Goal: Information Seeking & Learning: Check status

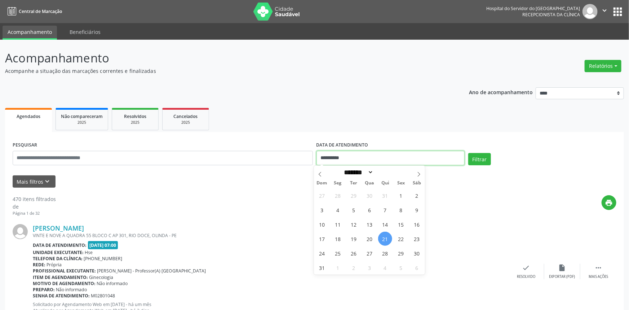
click at [352, 159] on input "**********" at bounding box center [390, 158] width 148 height 14
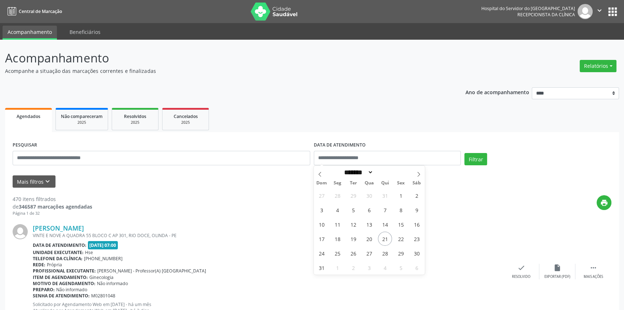
click at [377, 269] on div "Profissional executante: [PERSON_NAME] - Professor(A) [GEOGRAPHIC_DATA]" at bounding box center [268, 270] width 471 height 6
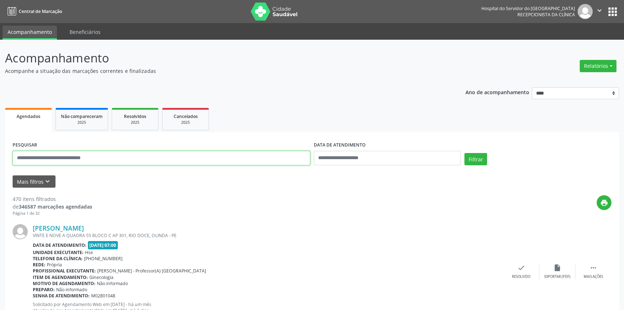
click at [69, 161] on input "text" at bounding box center [162, 158] width 298 height 14
paste input "**********"
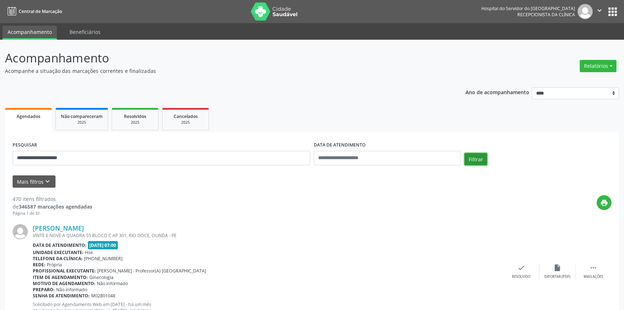
click at [468, 156] on button "Filtrar" at bounding box center [475, 159] width 23 height 12
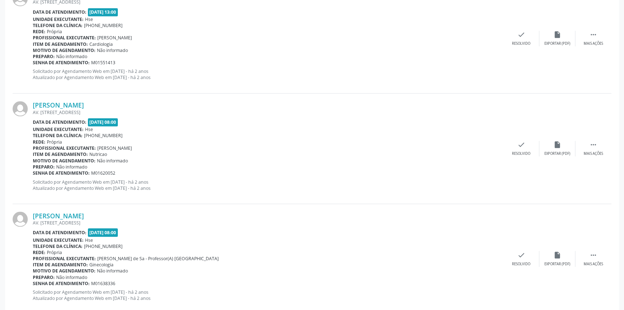
scroll to position [1572, 0]
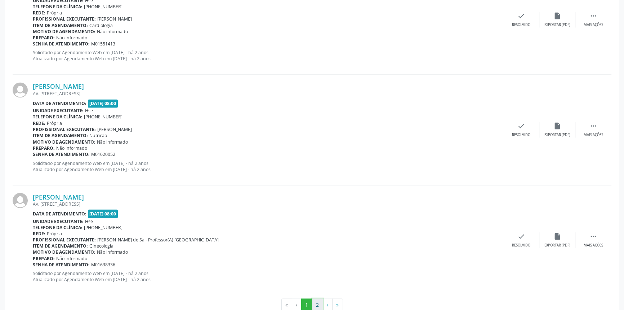
click at [317, 306] on button "2" at bounding box center [317, 304] width 11 height 12
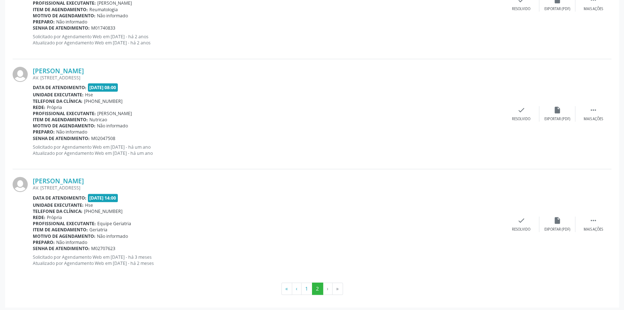
scroll to position [269, 0]
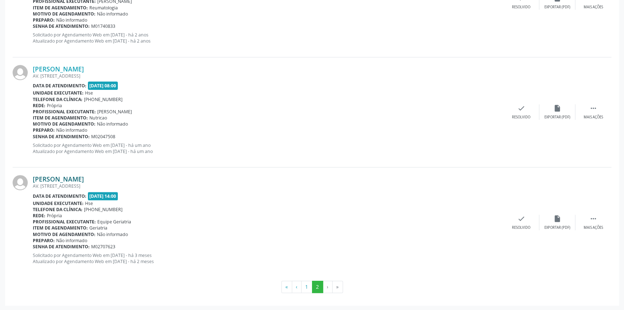
click at [67, 175] on link "[PERSON_NAME]" at bounding box center [58, 179] width 51 height 8
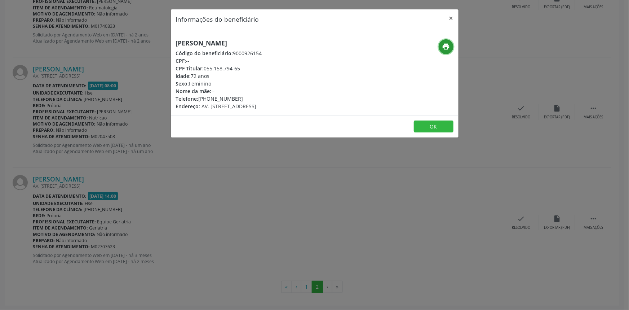
click at [445, 47] on icon "print" at bounding box center [446, 47] width 8 height 8
drag, startPoint x: 262, startPoint y: 41, endPoint x: 162, endPoint y: 43, distance: 99.8
click at [162, 43] on div "Informações do beneficiário × [PERSON_NAME] Código do beneficiário: 9000926154 …" at bounding box center [314, 155] width 629 height 310
copy h5 "[PERSON_NAME]"
click at [448, 15] on button "×" at bounding box center [451, 18] width 14 height 18
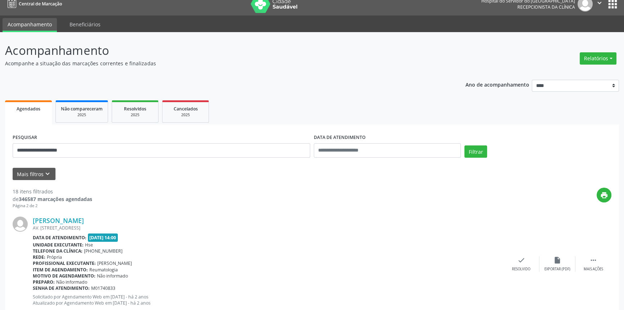
scroll to position [7, 0]
drag, startPoint x: 90, startPoint y: 152, endPoint x: 0, endPoint y: 146, distance: 90.3
click at [0, 146] on div "**********" at bounding box center [312, 302] width 624 height 540
paste input "**********"
click at [477, 150] on button "Filtrar" at bounding box center [475, 152] width 23 height 12
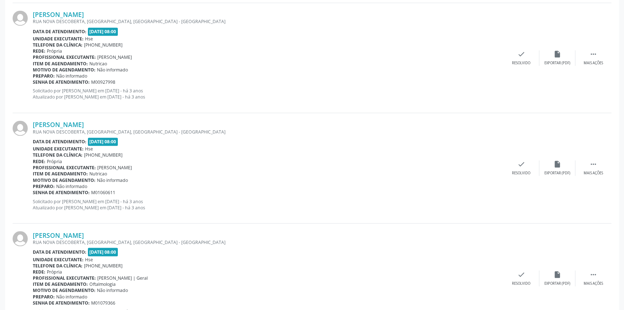
scroll to position [1588, 0]
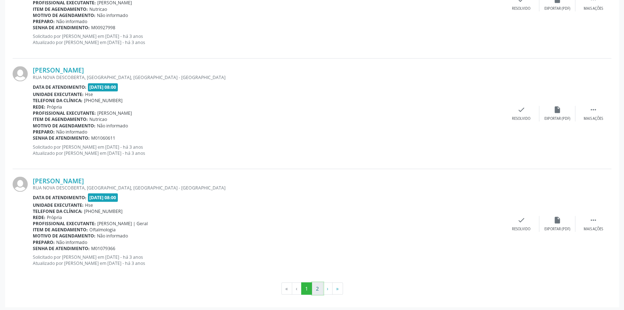
click at [315, 284] on button "2" at bounding box center [317, 288] width 11 height 12
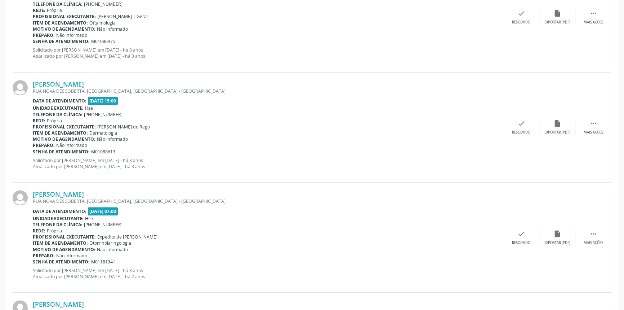
scroll to position [90, 0]
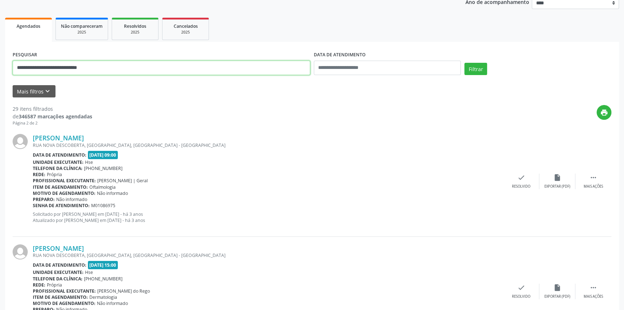
drag, startPoint x: 116, startPoint y: 67, endPoint x: 0, endPoint y: 66, distance: 116.0
paste input "text"
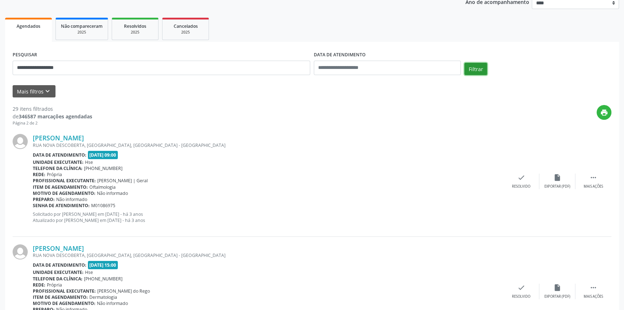
click at [474, 66] on button "Filtrar" at bounding box center [475, 69] width 23 height 12
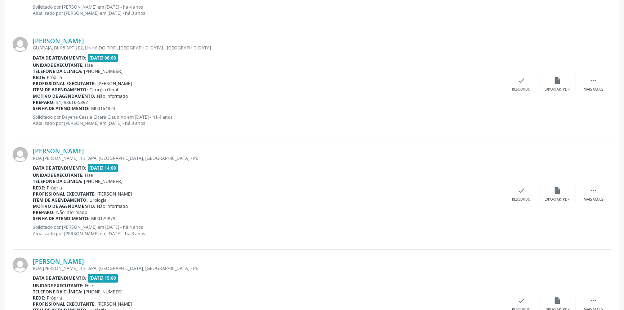
scroll to position [1588, 0]
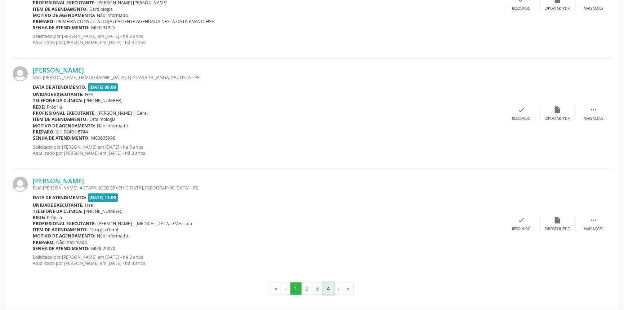
click at [331, 287] on button "4" at bounding box center [328, 288] width 11 height 12
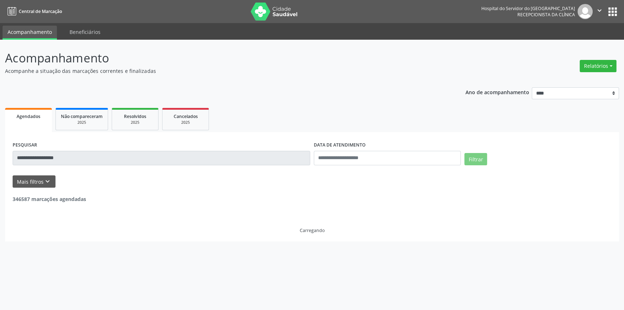
scroll to position [0, 0]
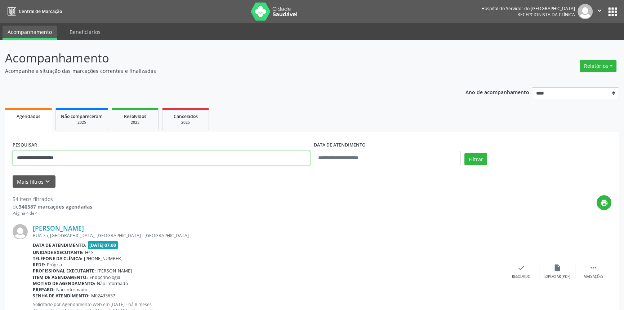
drag, startPoint x: 103, startPoint y: 155, endPoint x: 0, endPoint y: 148, distance: 102.9
paste input "text"
type input "**********"
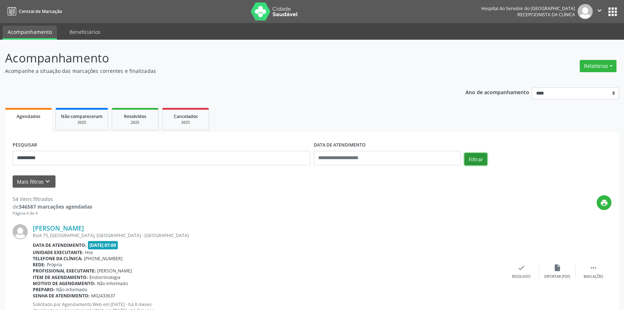
click at [478, 158] on button "Filtrar" at bounding box center [475, 159] width 23 height 12
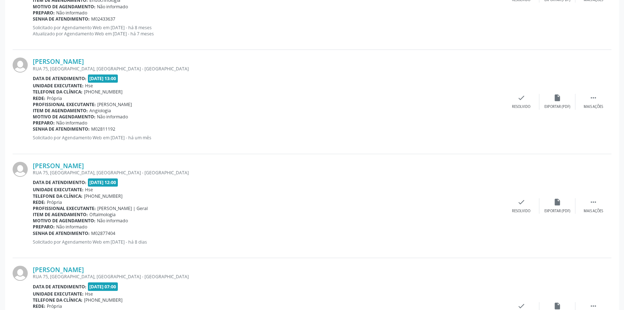
scroll to position [440, 0]
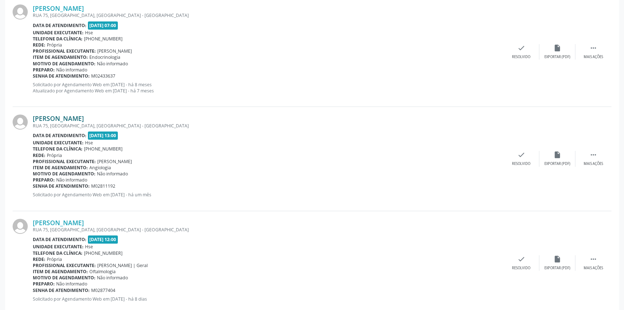
click at [84, 118] on link "[PERSON_NAME]" at bounding box center [58, 118] width 51 height 8
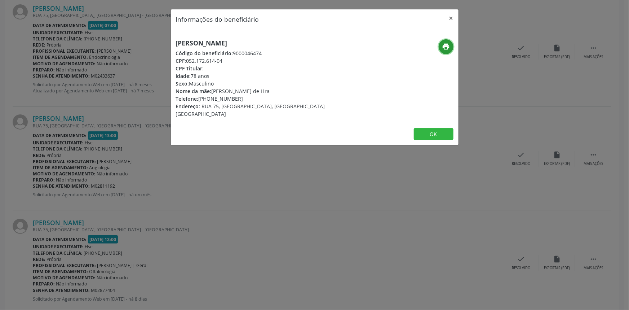
click at [443, 46] on icon "print" at bounding box center [446, 47] width 8 height 8
click at [449, 18] on button "×" at bounding box center [451, 18] width 14 height 18
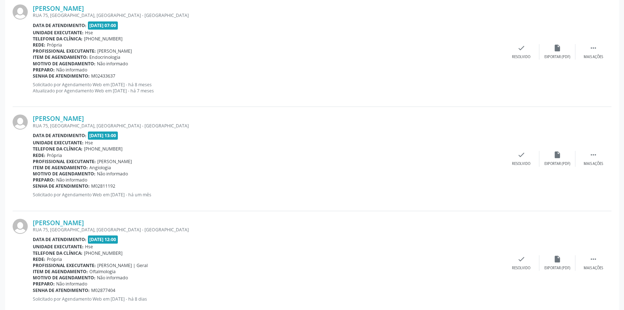
drag, startPoint x: 103, startPoint y: 117, endPoint x: 30, endPoint y: 120, distance: 73.6
click at [30, 120] on div "[PERSON_NAME] [GEOGRAPHIC_DATA], [GEOGRAPHIC_DATA], [GEOGRAPHIC_DATA] - [GEOGRA…" at bounding box center [312, 159] width 599 height 104
copy div "[PERSON_NAME]"
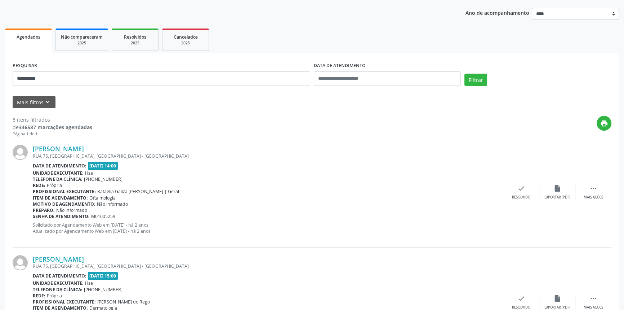
scroll to position [0, 0]
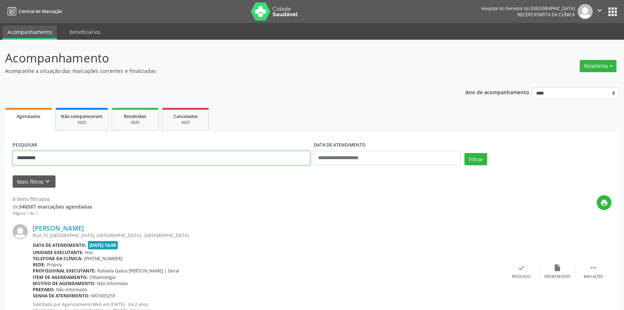
drag, startPoint x: 90, startPoint y: 152, endPoint x: 0, endPoint y: 128, distance: 93.2
paste input "**********"
click at [464, 153] on button "Filtrar" at bounding box center [475, 159] width 23 height 12
drag, startPoint x: 98, startPoint y: 163, endPoint x: 0, endPoint y: 157, distance: 98.2
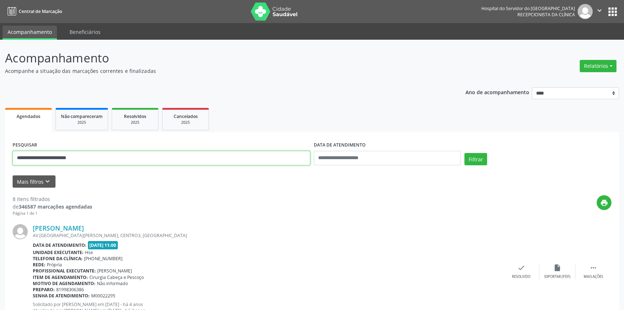
type input "**********"
click at [464, 153] on button "Filtrar" at bounding box center [475, 159] width 23 height 12
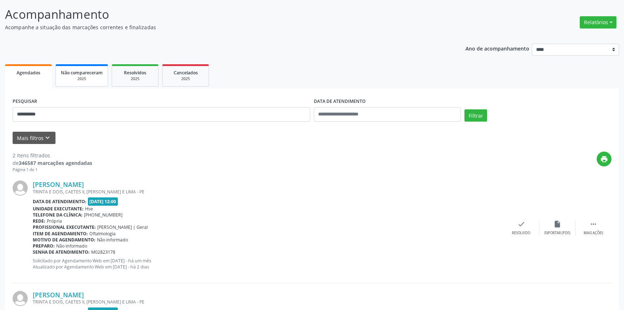
scroll to position [40, 0]
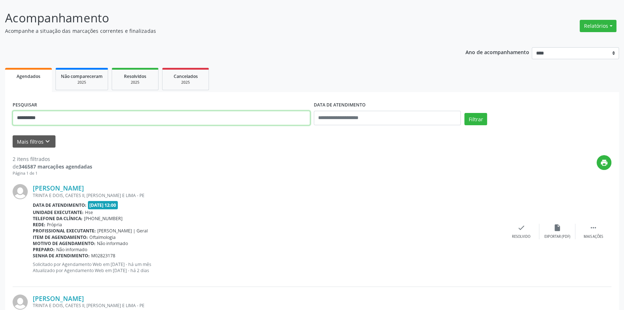
drag, startPoint x: 70, startPoint y: 113, endPoint x: 0, endPoint y: 116, distance: 70.3
click at [0, 116] on div "**********" at bounding box center [312, 204] width 624 height 409
type input "**********"
click at [464, 113] on button "Filtrar" at bounding box center [475, 119] width 23 height 12
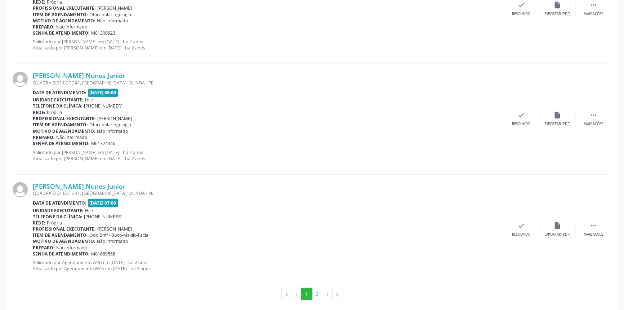
scroll to position [1588, 0]
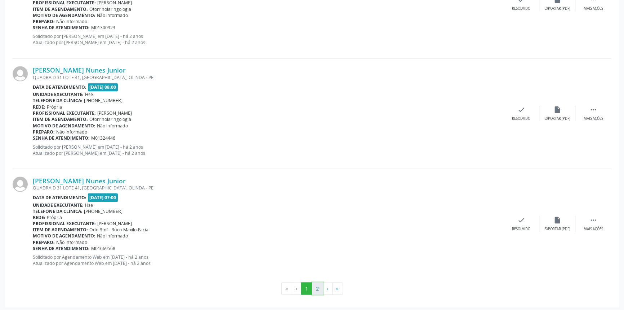
click at [316, 285] on button "2" at bounding box center [317, 288] width 11 height 12
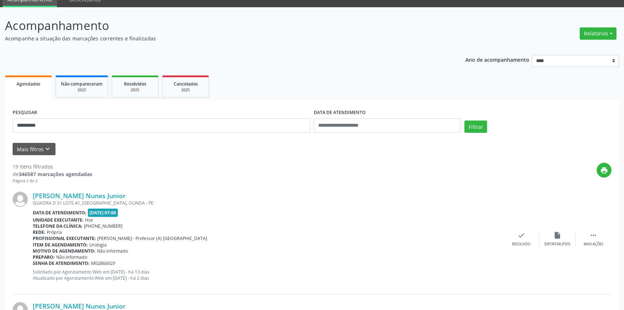
scroll to position [0, 0]
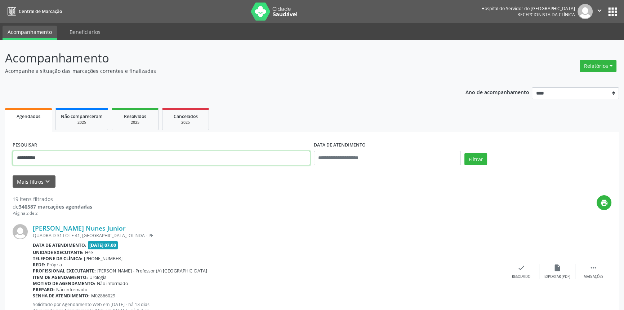
drag, startPoint x: 50, startPoint y: 159, endPoint x: 0, endPoint y: 157, distance: 50.1
type input "**********"
click at [464, 153] on button "Filtrar" at bounding box center [475, 159] width 23 height 12
drag, startPoint x: 57, startPoint y: 158, endPoint x: 0, endPoint y: 155, distance: 56.6
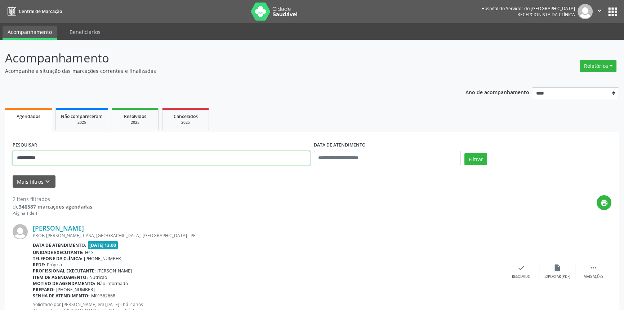
click at [0, 155] on div "**********" at bounding box center [312, 244] width 624 height 409
type input "**********"
click at [464, 153] on button "Filtrar" at bounding box center [475, 159] width 23 height 12
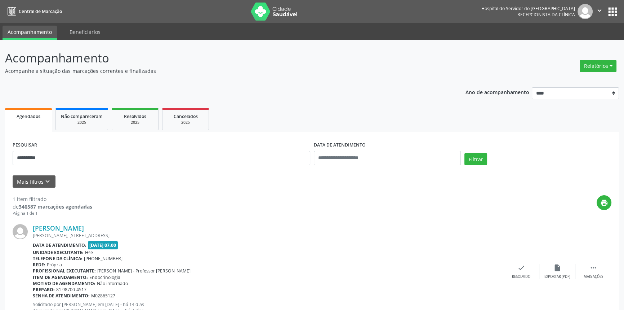
scroll to position [29, 0]
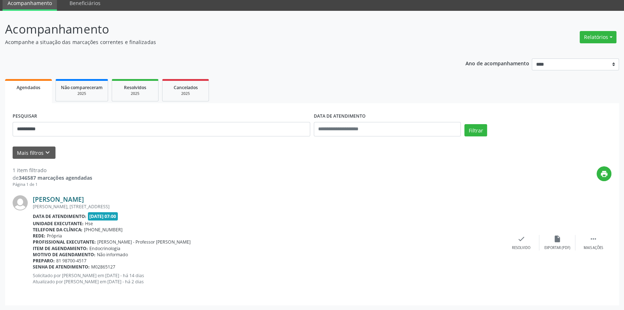
click at [84, 199] on link "[PERSON_NAME]" at bounding box center [58, 199] width 51 height 8
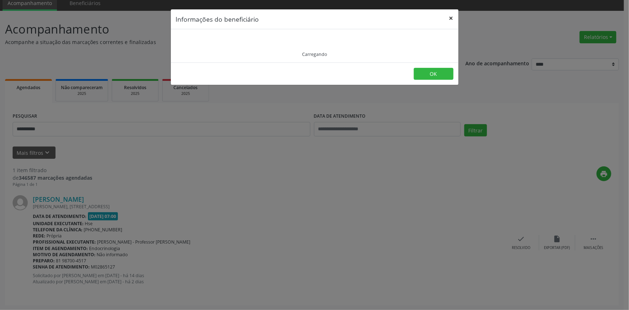
click at [451, 19] on button "×" at bounding box center [451, 18] width 14 height 18
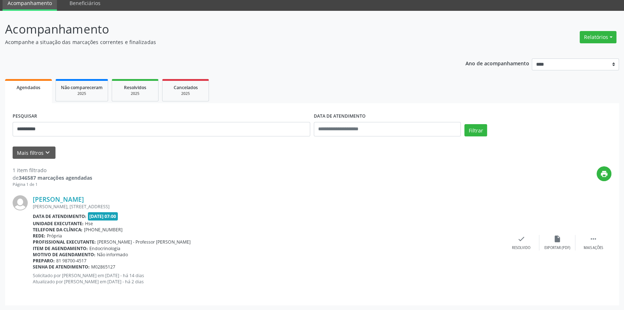
drag, startPoint x: 158, startPoint y: 197, endPoint x: 29, endPoint y: 202, distance: 129.1
click at [29, 202] on div "[PERSON_NAME] [PERSON_NAME][STREET_ADDRESS] Data de atendimento: [DATE] 07:00 U…" at bounding box center [312, 242] width 599 height 110
copy div "[PERSON_NAME]"
click at [84, 198] on link "[PERSON_NAME]" at bounding box center [58, 199] width 51 height 8
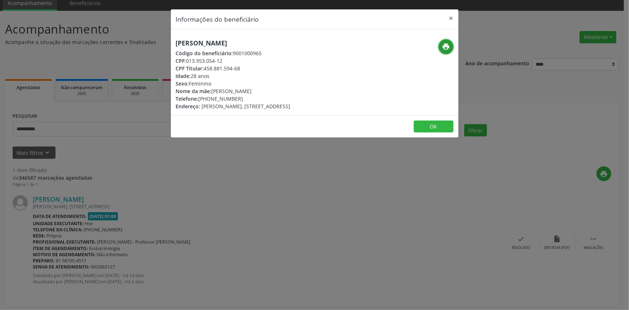
click at [445, 50] on icon "print" at bounding box center [446, 47] width 8 height 8
click at [449, 19] on button "×" at bounding box center [451, 18] width 14 height 18
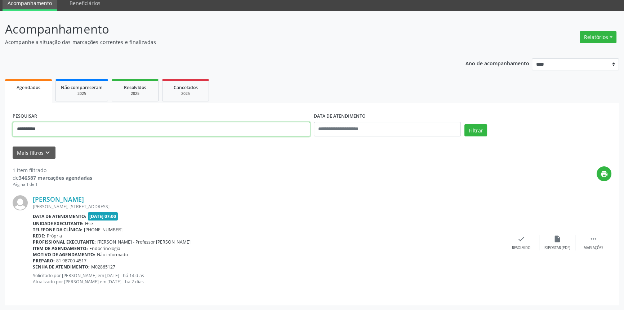
drag, startPoint x: 7, startPoint y: 133, endPoint x: 0, endPoint y: 130, distance: 7.6
click at [0, 131] on div "**********" at bounding box center [312, 160] width 624 height 299
type input "**********"
click at [464, 124] on button "Filtrar" at bounding box center [475, 130] width 23 height 12
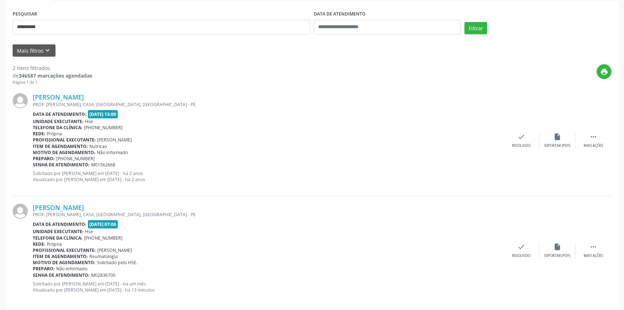
scroll to position [138, 0]
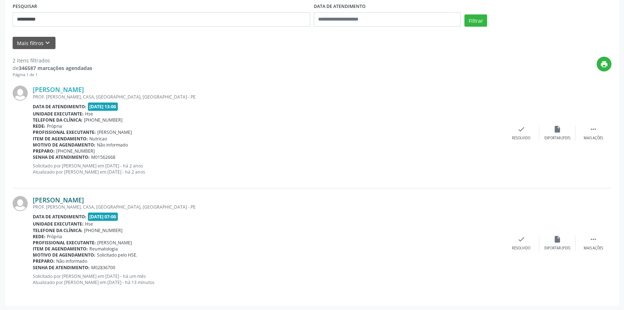
drag, startPoint x: 152, startPoint y: 196, endPoint x: 35, endPoint y: 199, distance: 117.5
click at [35, 199] on div "[PERSON_NAME]" at bounding box center [268, 200] width 471 height 8
copy link "[PERSON_NAME]"
drag, startPoint x: 55, startPoint y: 17, endPoint x: 0, endPoint y: 22, distance: 55.8
click at [0, 22] on div "**********" at bounding box center [312, 105] width 624 height 409
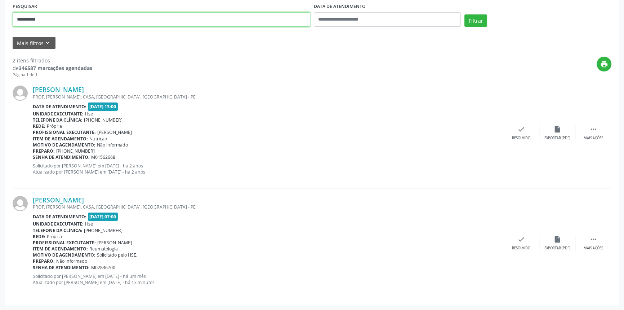
type input "**********"
click at [464, 14] on button "Filtrar" at bounding box center [475, 20] width 23 height 12
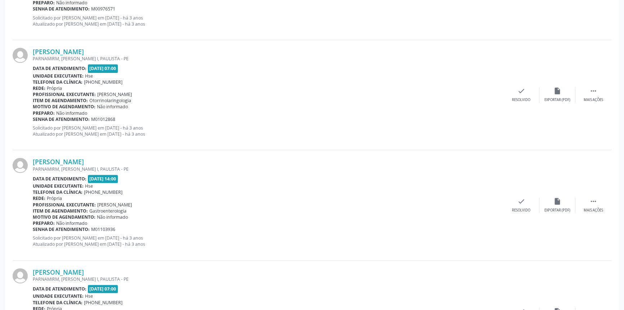
scroll to position [1588, 0]
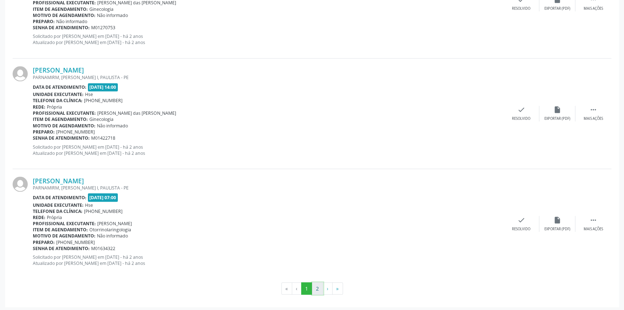
click at [320, 285] on button "2" at bounding box center [317, 288] width 11 height 12
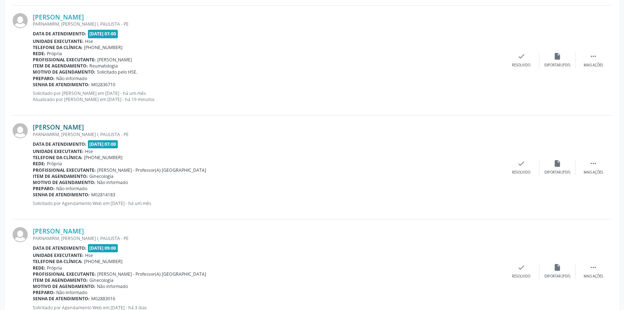
scroll to position [631, 0]
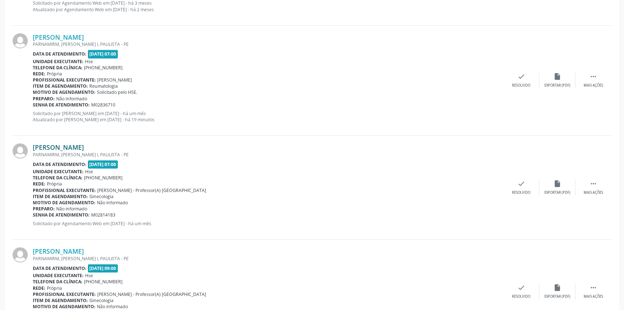
drag, startPoint x: 139, startPoint y: 144, endPoint x: 33, endPoint y: 145, distance: 106.3
click at [33, 145] on div "[PERSON_NAME]" at bounding box center [268, 147] width 471 height 8
copy link "[PERSON_NAME]"
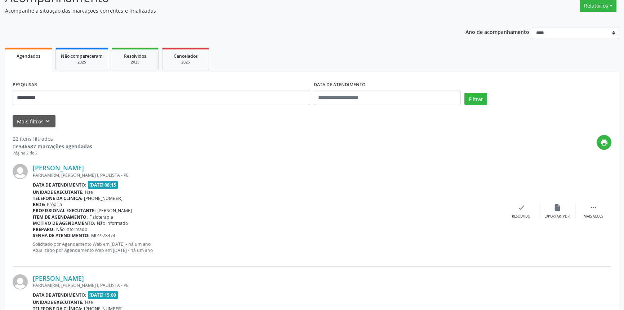
scroll to position [9, 0]
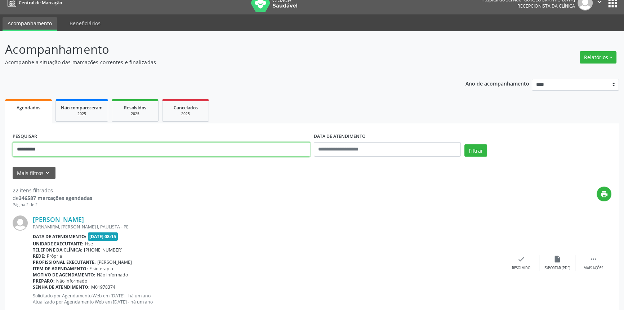
drag, startPoint x: 56, startPoint y: 147, endPoint x: 0, endPoint y: 148, distance: 55.9
type input "**********"
click at [464, 144] on button "Filtrar" at bounding box center [475, 150] width 23 height 12
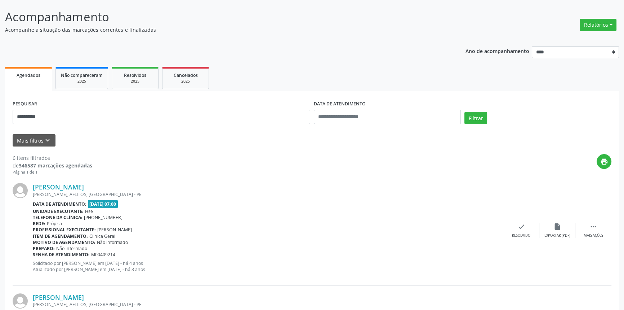
scroll to position [0, 0]
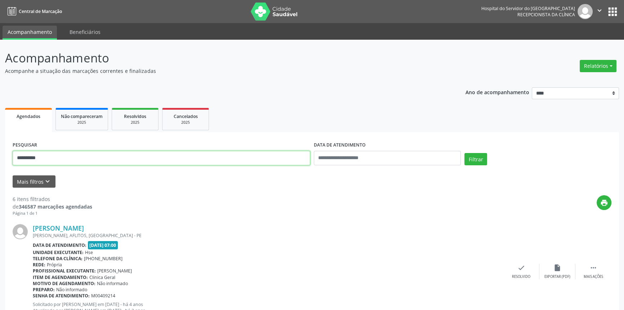
drag, startPoint x: 19, startPoint y: 156, endPoint x: 0, endPoint y: 156, distance: 18.8
click at [464, 153] on button "Filtrar" at bounding box center [475, 159] width 23 height 12
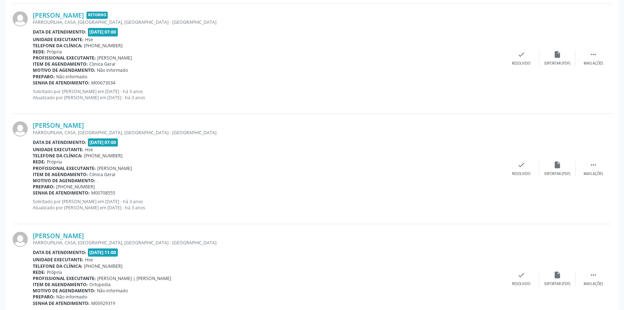
scroll to position [1588, 0]
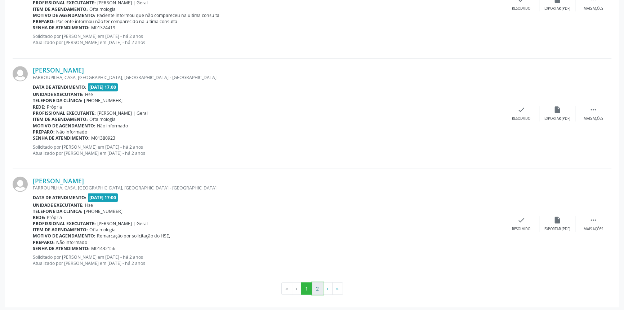
click at [318, 286] on button "2" at bounding box center [317, 288] width 11 height 12
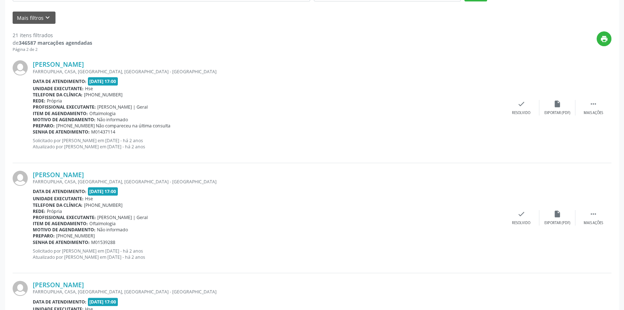
scroll to position [0, 0]
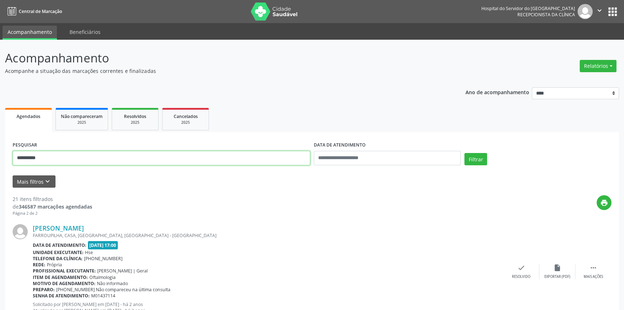
drag, startPoint x: 50, startPoint y: 162, endPoint x: 0, endPoint y: 148, distance: 52.4
type input "**********"
click at [464, 153] on button "Filtrar" at bounding box center [475, 159] width 23 height 12
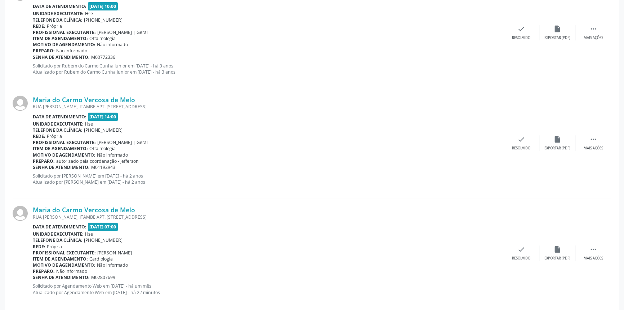
scroll to position [358, 0]
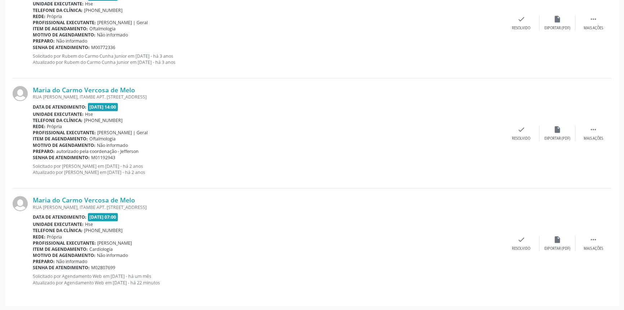
drag, startPoint x: 150, startPoint y: 198, endPoint x: 32, endPoint y: 200, distance: 117.8
click at [32, 200] on div "Maria do Carmo Vercosa de Melo [GEOGRAPHIC_DATA], [GEOGRAPHIC_DATA]. [STREET_AD…" at bounding box center [312, 243] width 599 height 110
copy div "Maria do Carmo Vercosa de Melo"
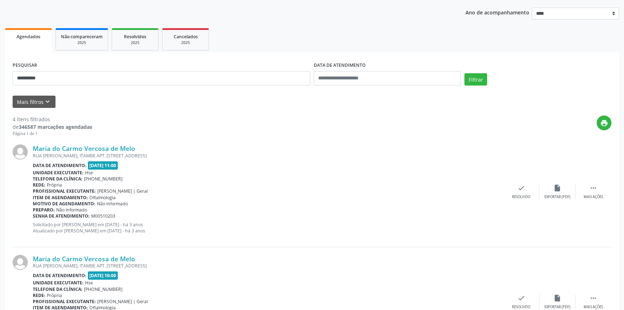
scroll to position [31, 0]
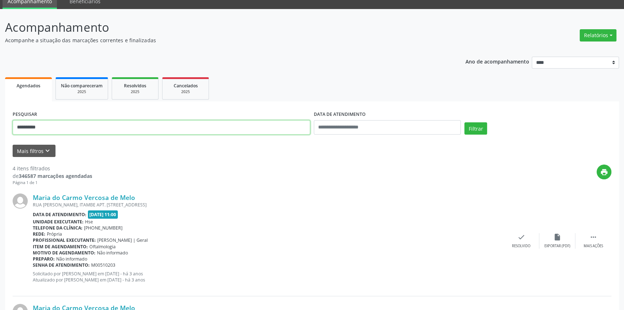
drag, startPoint x: 37, startPoint y: 122, endPoint x: 0, endPoint y: 118, distance: 37.3
type input "**********"
click at [464, 122] on button "Filtrar" at bounding box center [475, 128] width 23 height 12
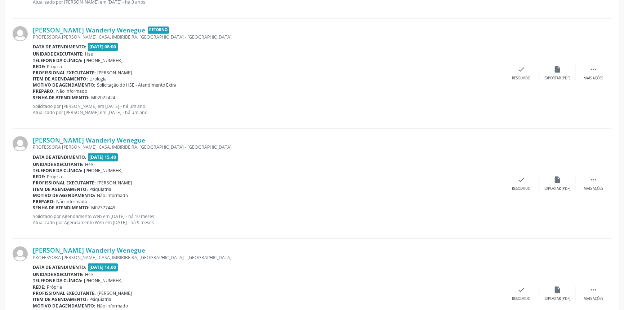
scroll to position [1572, 0]
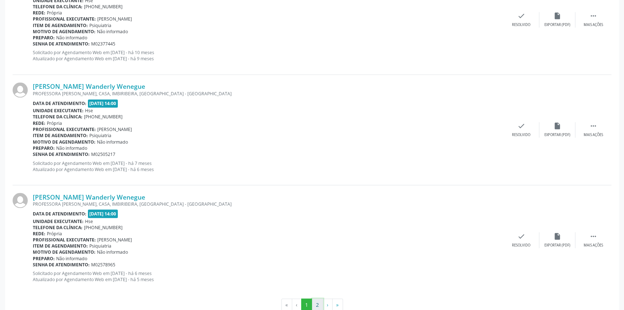
click at [318, 302] on button "2" at bounding box center [317, 304] width 11 height 12
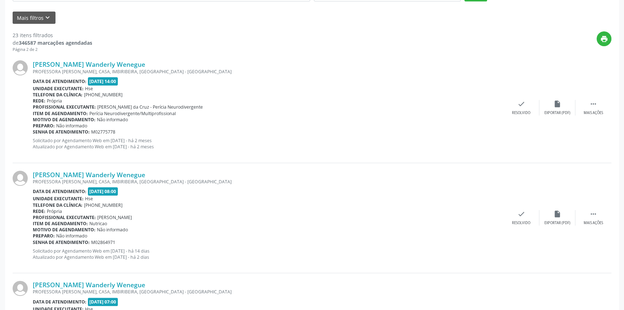
scroll to position [0, 0]
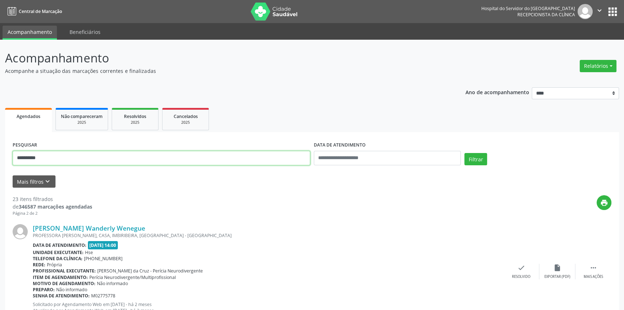
drag, startPoint x: 52, startPoint y: 153, endPoint x: 0, endPoint y: 159, distance: 51.8
type input "**********"
click at [464, 153] on button "Filtrar" at bounding box center [475, 159] width 23 height 12
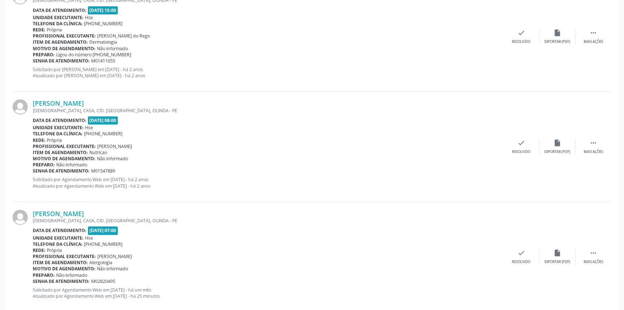
scroll to position [468, 0]
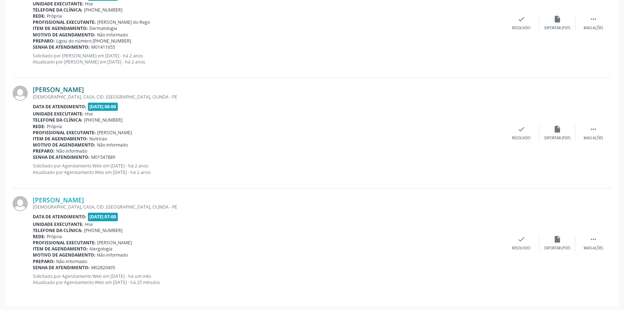
drag, startPoint x: 119, startPoint y: 89, endPoint x: 33, endPoint y: 86, distance: 85.8
click at [33, 86] on div "[PERSON_NAME]" at bounding box center [268, 89] width 471 height 8
copy link "[PERSON_NAME]"
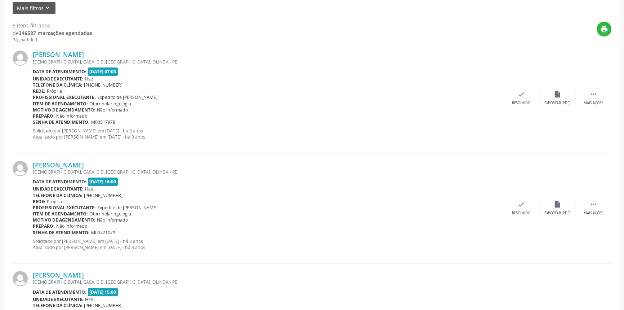
scroll to position [10, 0]
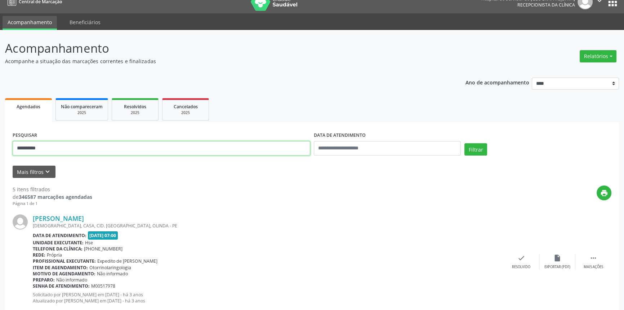
drag, startPoint x: 49, startPoint y: 147, endPoint x: 0, endPoint y: 150, distance: 49.4
type input "**********"
click at [464, 143] on button "Filtrar" at bounding box center [475, 149] width 23 height 12
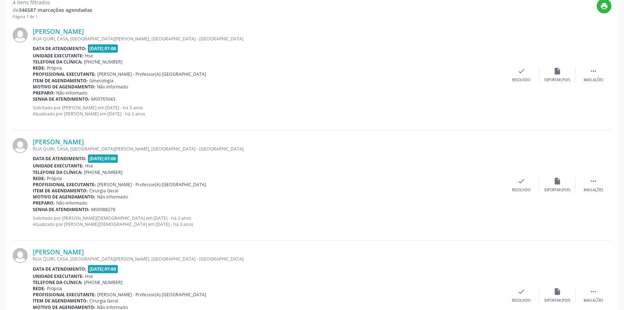
scroll to position [358, 0]
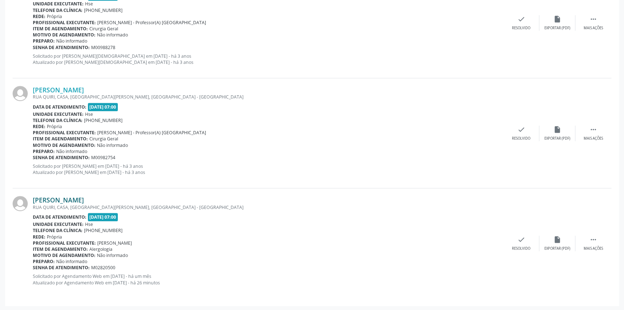
drag, startPoint x: 114, startPoint y: 195, endPoint x: 33, endPoint y: 197, distance: 80.7
click at [33, 197] on div "[PERSON_NAME]" at bounding box center [268, 200] width 471 height 8
copy link "[PERSON_NAME]"
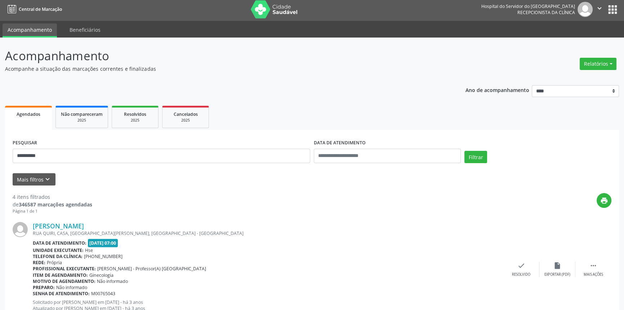
scroll to position [0, 0]
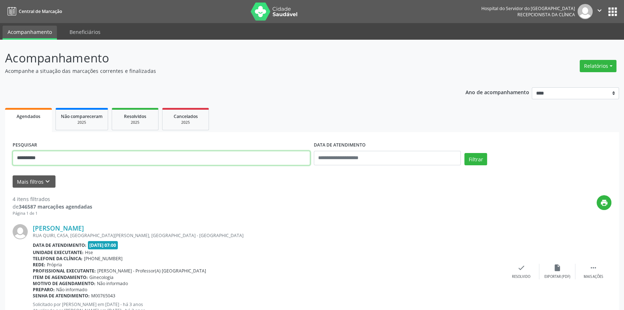
drag, startPoint x: 54, startPoint y: 160, endPoint x: 0, endPoint y: 161, distance: 54.4
type input "**********"
click at [464, 153] on button "Filtrar" at bounding box center [475, 159] width 23 height 12
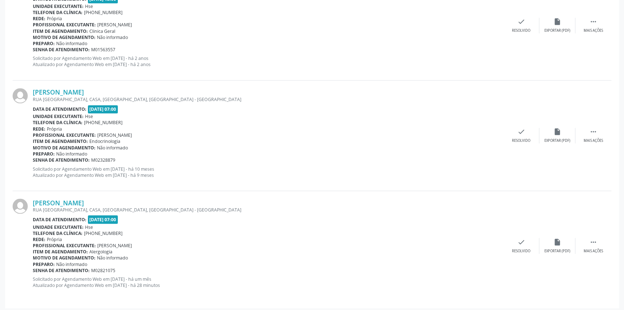
scroll to position [1567, 0]
drag, startPoint x: 106, startPoint y: 199, endPoint x: 29, endPoint y: 197, distance: 77.1
click at [29, 197] on div "[PERSON_NAME] [GEOGRAPHIC_DATA], CASA, [GEOGRAPHIC_DATA], [GEOGRAPHIC_DATA] Dat…" at bounding box center [312, 245] width 599 height 110
copy div "[PERSON_NAME]"
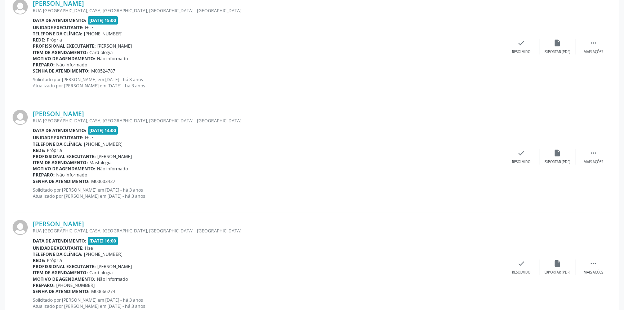
scroll to position [94, 0]
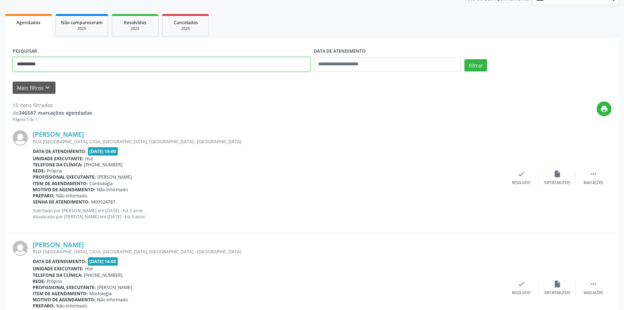
drag, startPoint x: 50, startPoint y: 63, endPoint x: 0, endPoint y: 61, distance: 50.5
type input "**********"
click at [464, 59] on button "Filtrar" at bounding box center [475, 65] width 23 height 12
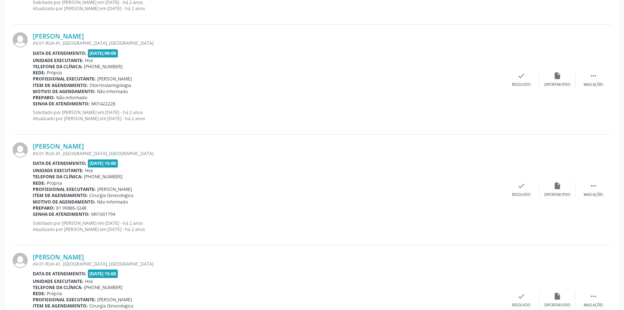
scroll to position [1588, 0]
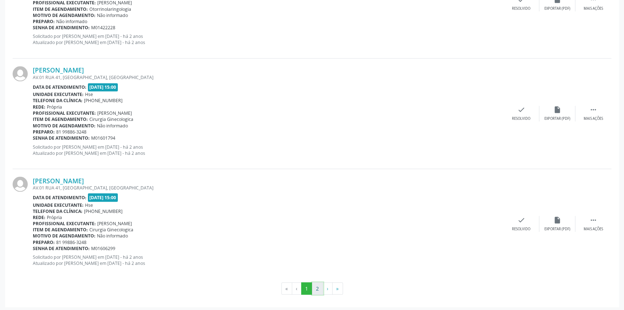
click at [314, 288] on button "2" at bounding box center [317, 288] width 11 height 12
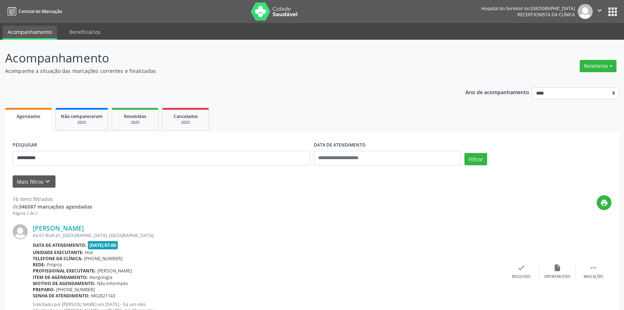
scroll to position [49, 0]
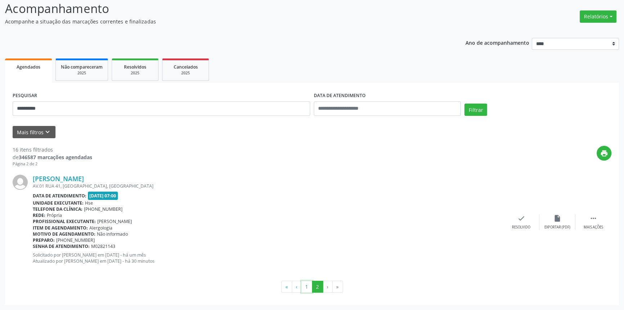
click at [307, 285] on button "1" at bounding box center [306, 286] width 11 height 12
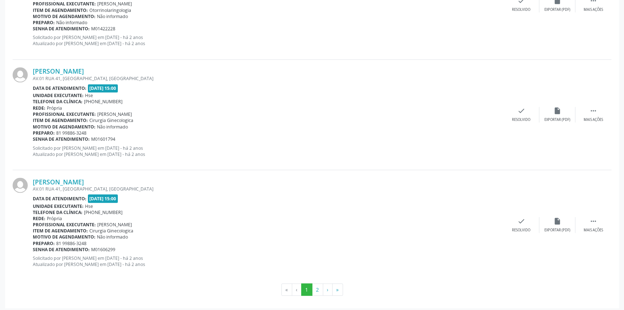
scroll to position [1588, 0]
click at [320, 282] on button "2" at bounding box center [317, 288] width 11 height 12
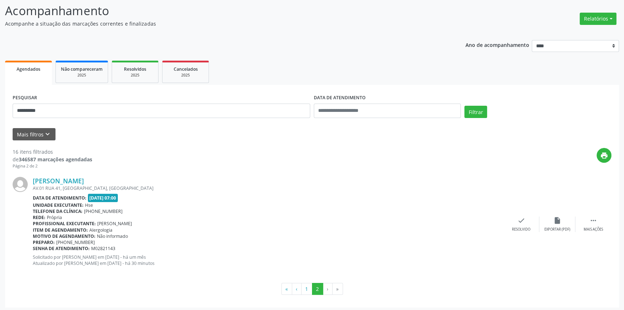
scroll to position [49, 0]
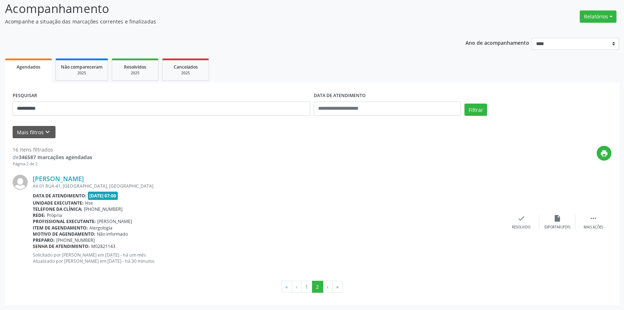
drag, startPoint x: 122, startPoint y: 181, endPoint x: 31, endPoint y: 177, distance: 91.2
click at [31, 177] on div "[PERSON_NAME] AV.01 RUA 41, [GEOGRAPHIC_DATA], [GEOGRAPHIC_DATA] Data de atendi…" at bounding box center [312, 222] width 599 height 110
copy div "[PERSON_NAME]"
drag, startPoint x: 53, startPoint y: 108, endPoint x: 0, endPoint y: 107, distance: 53.4
click at [0, 107] on div "**********" at bounding box center [312, 150] width 624 height 320
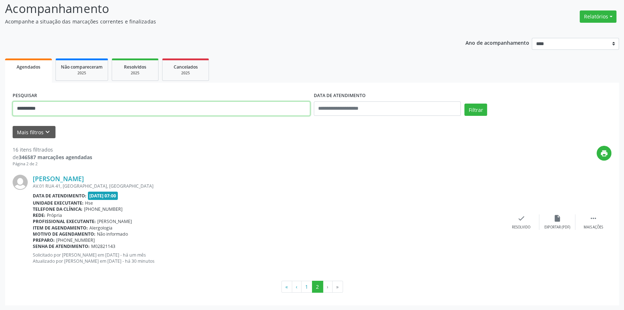
click at [464, 103] on button "Filtrar" at bounding box center [475, 109] width 23 height 12
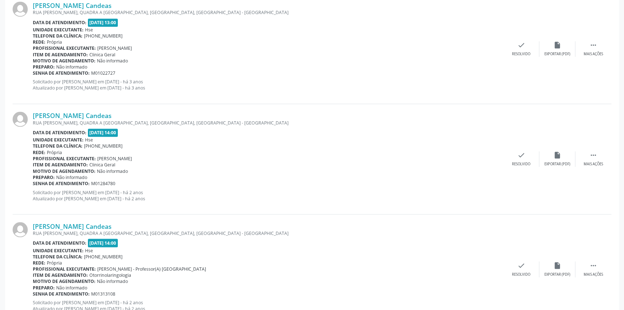
scroll to position [1588, 0]
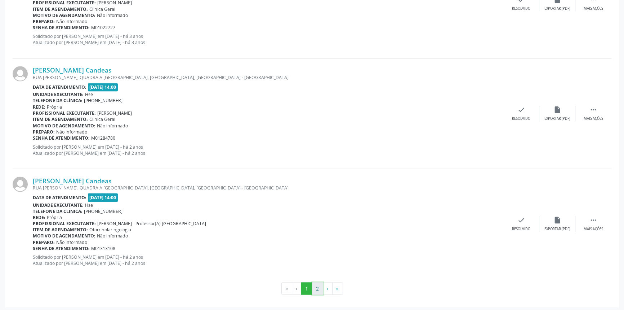
click at [317, 286] on button "2" at bounding box center [317, 288] width 11 height 12
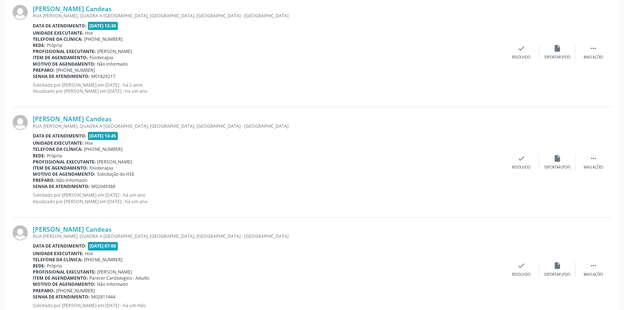
scroll to position [483, 0]
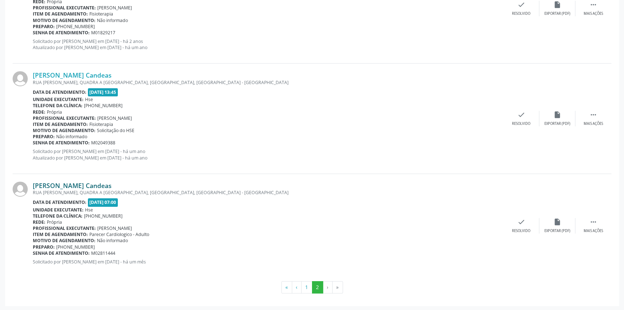
drag, startPoint x: 121, startPoint y: 186, endPoint x: 34, endPoint y: 184, distance: 87.2
click at [34, 184] on div "[PERSON_NAME] Candeas" at bounding box center [268, 185] width 471 height 8
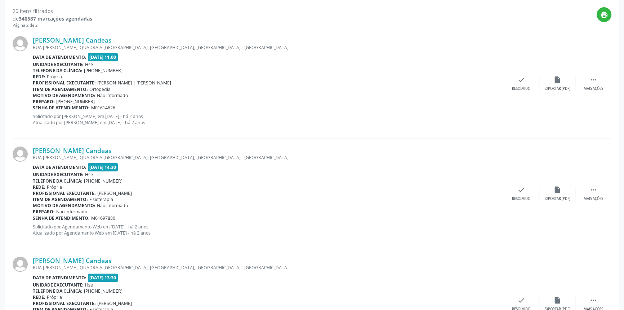
scroll to position [57, 0]
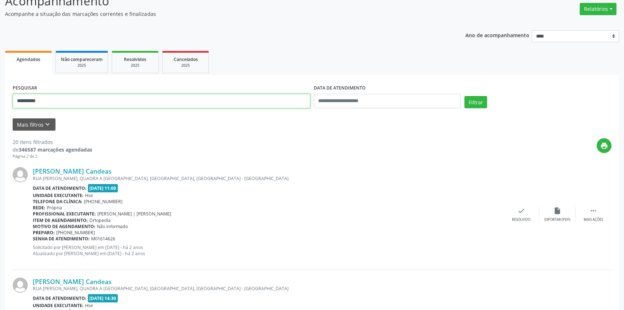
drag, startPoint x: 26, startPoint y: 101, endPoint x: 0, endPoint y: 101, distance: 26.3
click at [464, 96] on button "Filtrar" at bounding box center [475, 102] width 23 height 12
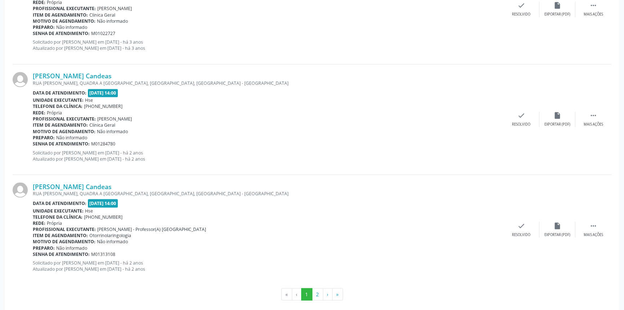
scroll to position [1588, 0]
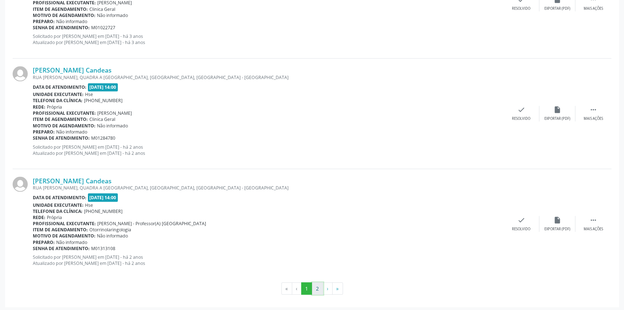
click at [318, 286] on button "2" at bounding box center [317, 288] width 11 height 12
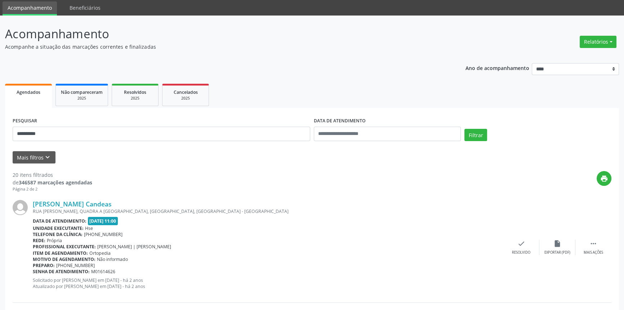
scroll to position [0, 0]
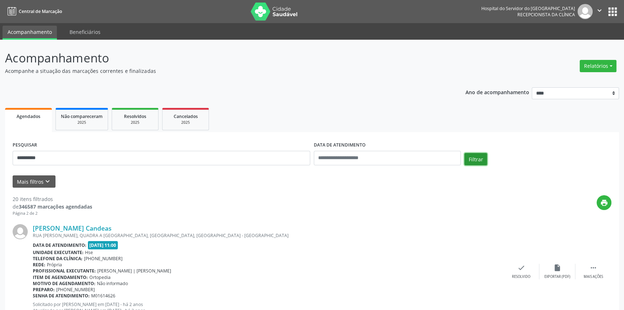
click at [482, 158] on button "Filtrar" at bounding box center [475, 159] width 23 height 12
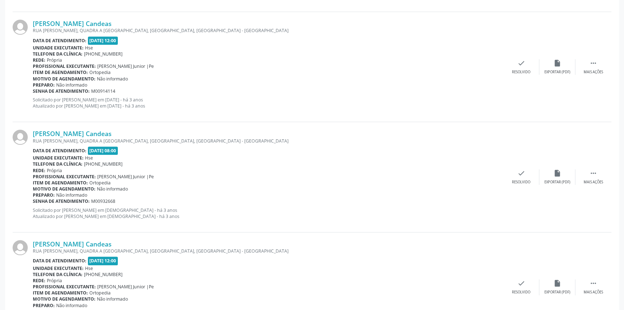
scroll to position [1588, 0]
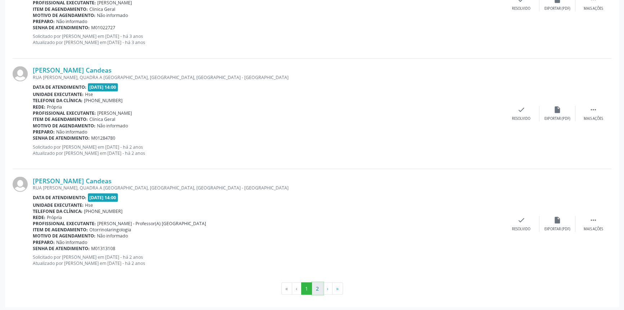
click at [318, 288] on button "2" at bounding box center [317, 288] width 11 height 12
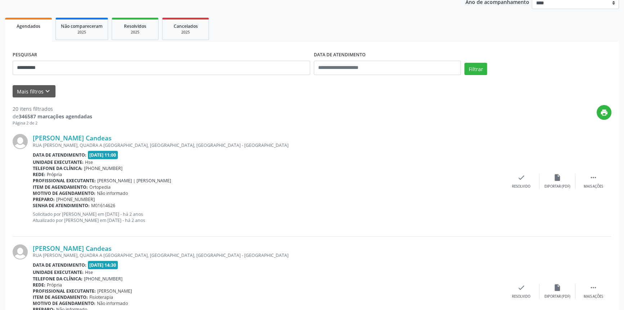
scroll to position [0, 0]
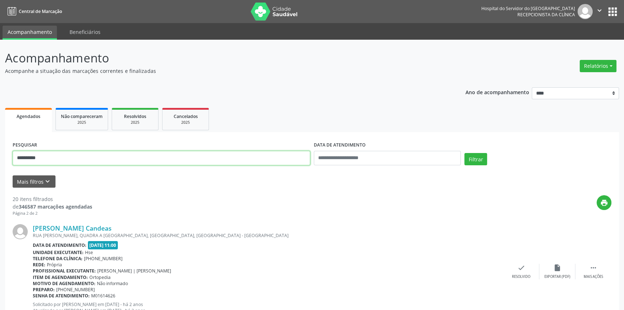
drag, startPoint x: 6, startPoint y: 155, endPoint x: 0, endPoint y: 155, distance: 5.8
type input "**********"
click at [464, 153] on button "Filtrar" at bounding box center [475, 159] width 23 height 12
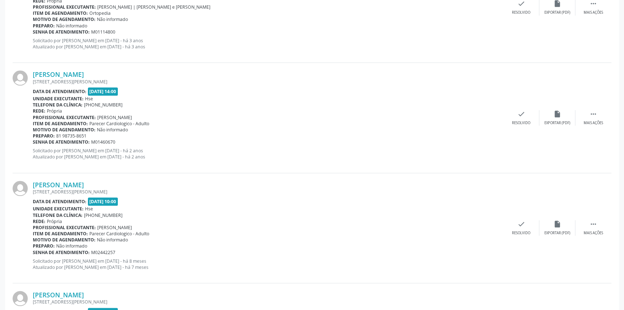
scroll to position [792, 0]
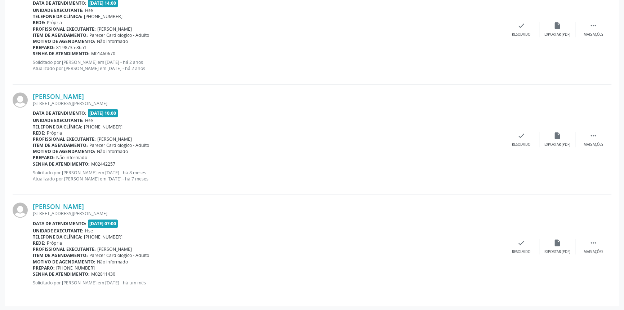
drag, startPoint x: 122, startPoint y: 205, endPoint x: 28, endPoint y: 205, distance: 93.3
click at [28, 205] on div "[PERSON_NAME] [STREET_ADDRESS][PERSON_NAME] Data de atendimento: [DATE] 07:00 U…" at bounding box center [312, 246] width 599 height 103
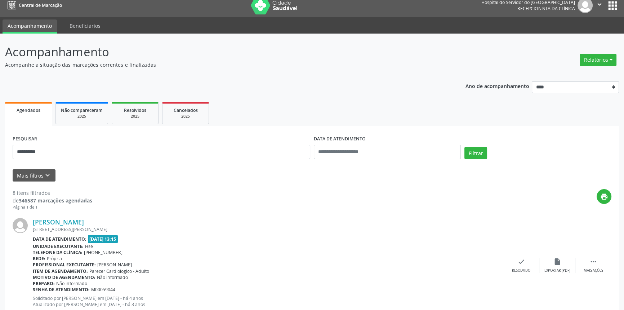
scroll to position [6, 0]
drag, startPoint x: 48, startPoint y: 152, endPoint x: 0, endPoint y: 153, distance: 47.6
click at [464, 147] on button "Filtrar" at bounding box center [475, 153] width 23 height 12
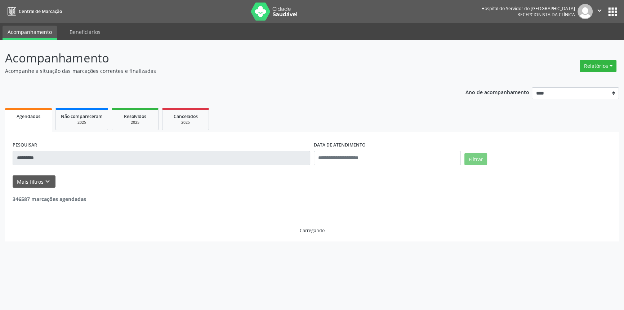
scroll to position [0, 0]
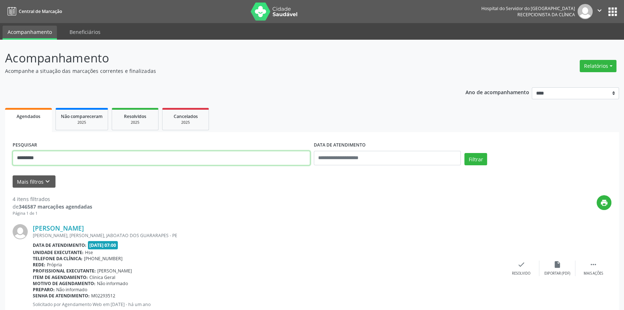
click at [45, 159] on input "*********" at bounding box center [162, 158] width 298 height 14
click at [464, 153] on button "Filtrar" at bounding box center [475, 159] width 23 height 12
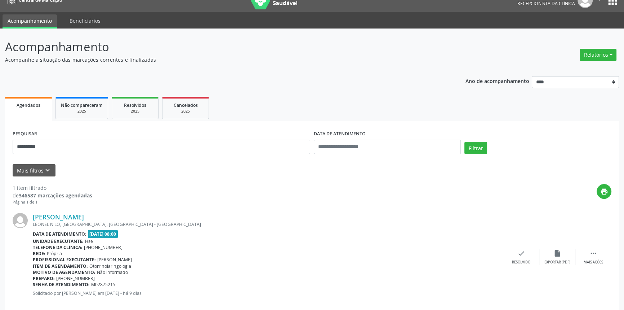
scroll to position [22, 0]
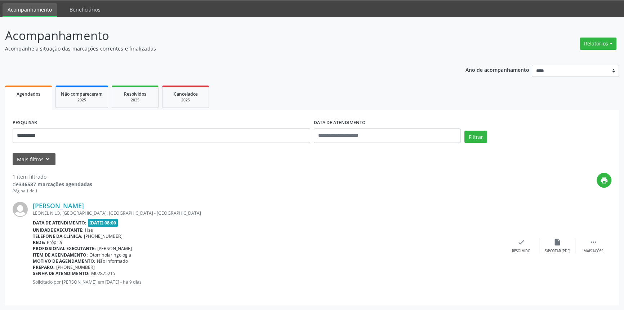
drag, startPoint x: 109, startPoint y: 203, endPoint x: 32, endPoint y: 205, distance: 77.1
click at [32, 205] on div "[PERSON_NAME] LEONEL NILO, [GEOGRAPHIC_DATA], [GEOGRAPHIC_DATA] - [GEOGRAPHIC_D…" at bounding box center [312, 245] width 599 height 103
click at [84, 205] on link "[PERSON_NAME]" at bounding box center [58, 205] width 51 height 8
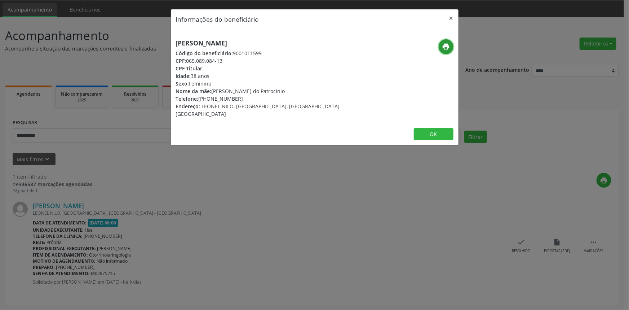
click at [445, 44] on icon "print" at bounding box center [446, 47] width 8 height 8
click at [453, 16] on button "×" at bounding box center [451, 18] width 14 height 18
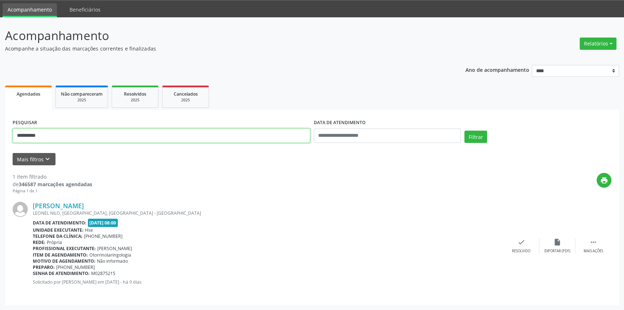
drag, startPoint x: 67, startPoint y: 136, endPoint x: 26, endPoint y: 134, distance: 41.1
click at [29, 134] on input "**********" at bounding box center [162, 135] width 298 height 14
type input "*"
type input "**********"
click at [464, 130] on button "Filtrar" at bounding box center [475, 136] width 23 height 12
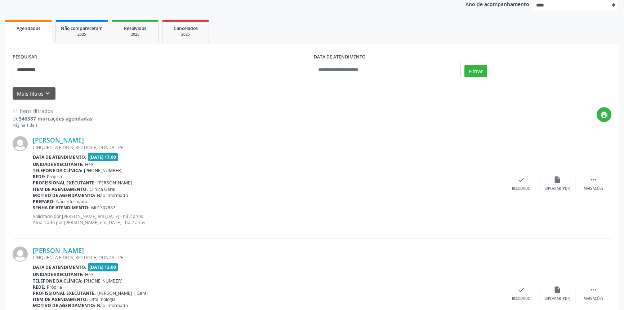
scroll to position [35, 0]
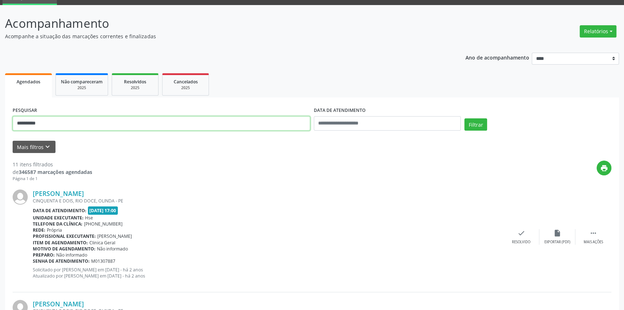
type input "**********"
click at [464, 118] on button "Filtrar" at bounding box center [475, 124] width 23 height 12
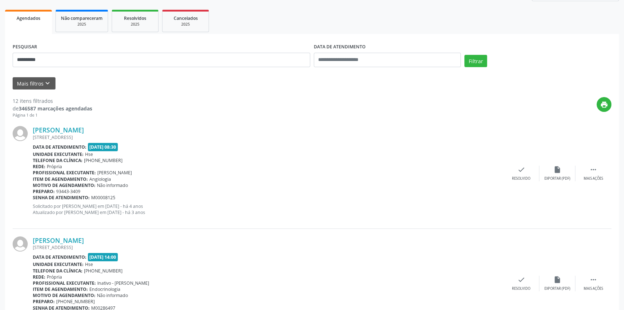
scroll to position [0, 0]
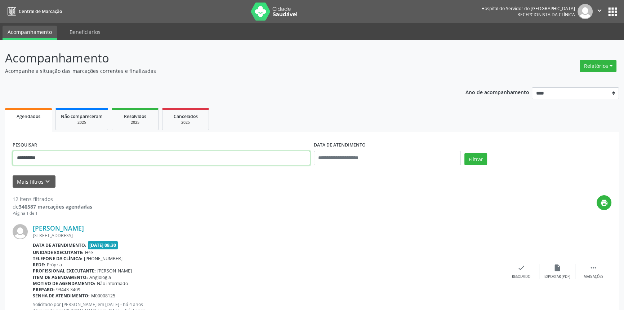
type input "**********"
click at [464, 153] on button "Filtrar" at bounding box center [475, 159] width 23 height 12
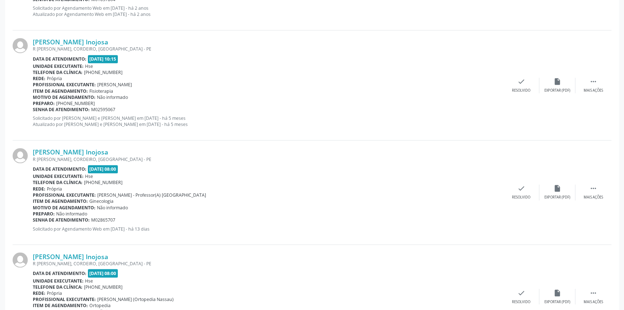
scroll to position [1555, 0]
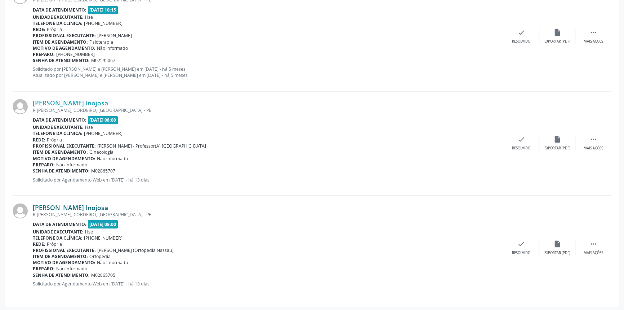
drag, startPoint x: 134, startPoint y: 205, endPoint x: 35, endPoint y: 206, distance: 98.7
click at [35, 206] on div "[PERSON_NAME] Inojosa" at bounding box center [268, 207] width 471 height 8
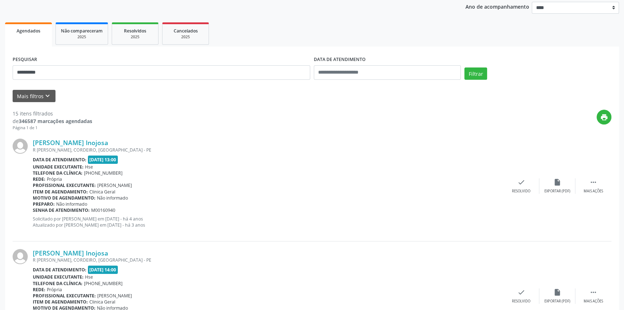
scroll to position [16, 0]
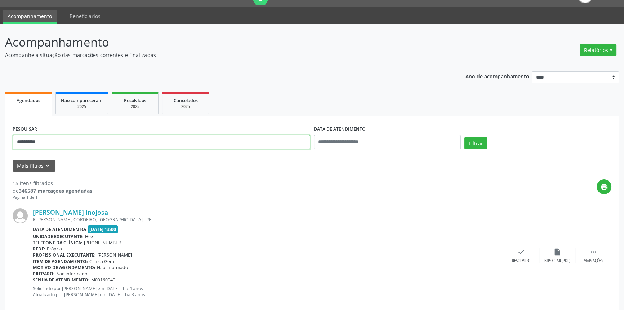
drag, startPoint x: 25, startPoint y: 139, endPoint x: 0, endPoint y: 139, distance: 25.2
type input "**********"
click at [464, 137] on button "Filtrar" at bounding box center [475, 143] width 23 height 12
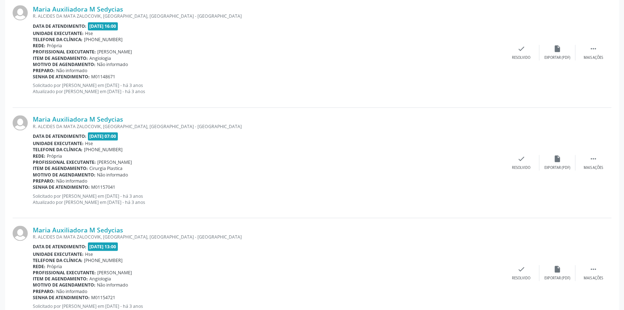
scroll to position [1588, 0]
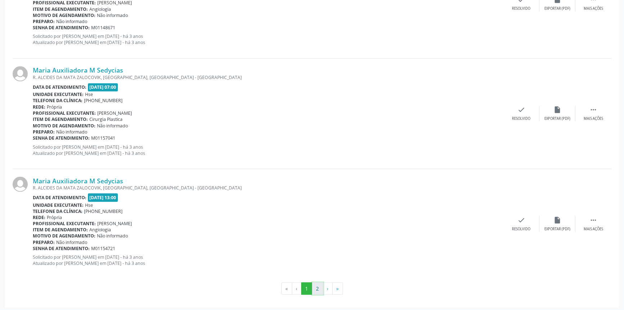
click at [318, 284] on button "2" at bounding box center [317, 288] width 11 height 12
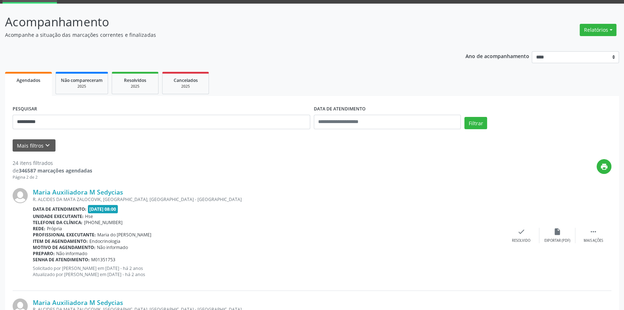
scroll to position [0, 0]
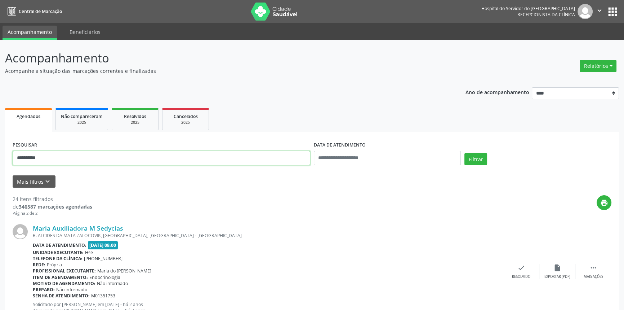
drag, startPoint x: 16, startPoint y: 159, endPoint x: 0, endPoint y: 148, distance: 19.7
type input "**********"
click at [464, 153] on button "Filtrar" at bounding box center [475, 159] width 23 height 12
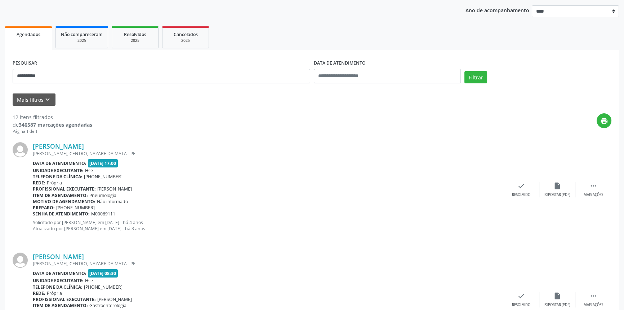
scroll to position [79, 0]
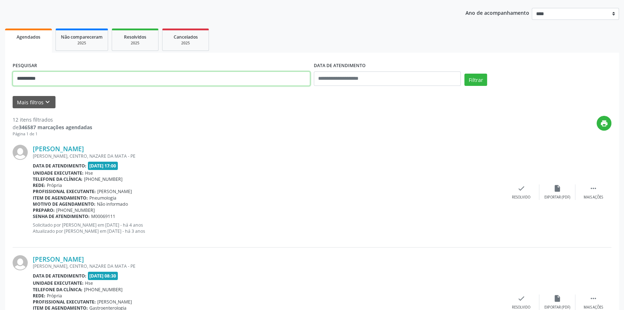
drag, startPoint x: 54, startPoint y: 76, endPoint x: 1, endPoint y: 71, distance: 53.2
click at [464, 74] on button "Filtrar" at bounding box center [475, 80] width 23 height 12
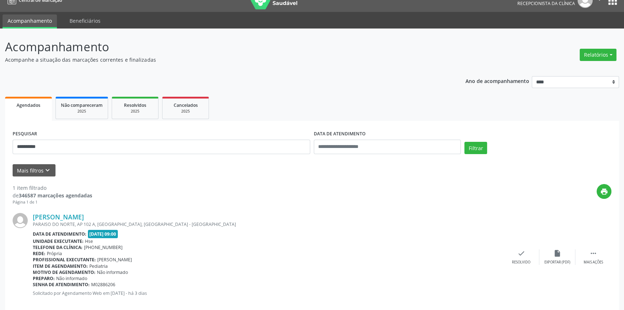
scroll to position [22, 0]
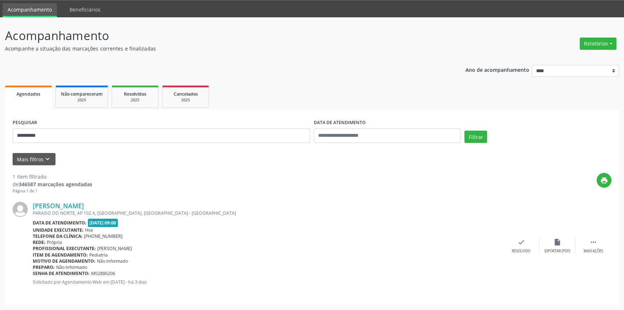
drag, startPoint x: 104, startPoint y: 205, endPoint x: 31, endPoint y: 204, distance: 73.1
click at [31, 204] on div "[PERSON_NAME] PARAISO DO NORTE, AP 102 A, [GEOGRAPHIC_DATA], [GEOGRAPHIC_DATA] …" at bounding box center [312, 245] width 599 height 103
drag, startPoint x: 46, startPoint y: 138, endPoint x: 0, endPoint y: 139, distance: 46.5
click at [0, 139] on div "**********" at bounding box center [312, 163] width 624 height 293
type input "**********"
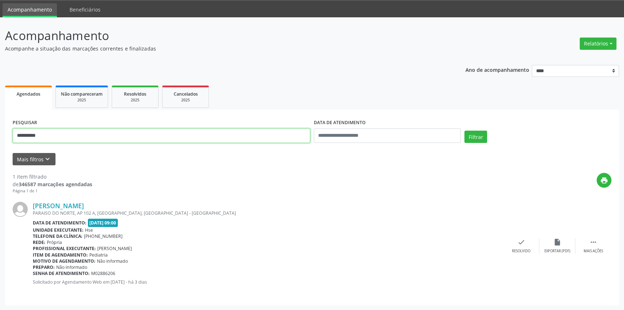
click at [464, 130] on button "Filtrar" at bounding box center [475, 136] width 23 height 12
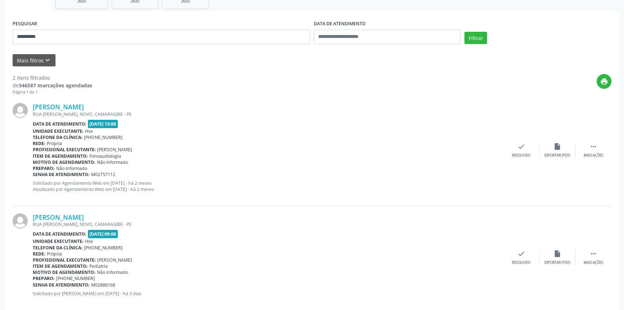
scroll to position [132, 0]
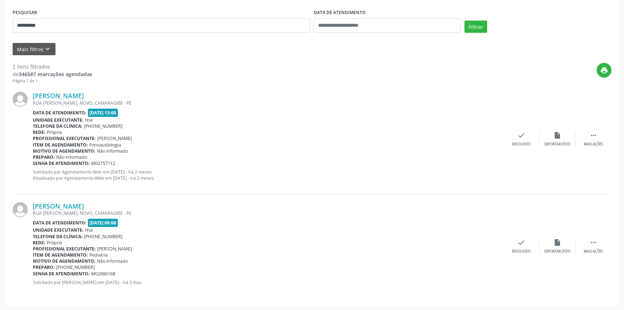
drag, startPoint x: 144, startPoint y: 205, endPoint x: 29, endPoint y: 205, distance: 115.3
click at [29, 205] on div "[PERSON_NAME] RUA [PERSON_NAME], [PERSON_NAME], [PERSON_NAME] Data de atendimen…" at bounding box center [312, 245] width 599 height 103
click at [84, 203] on link "[PERSON_NAME]" at bounding box center [58, 206] width 51 height 8
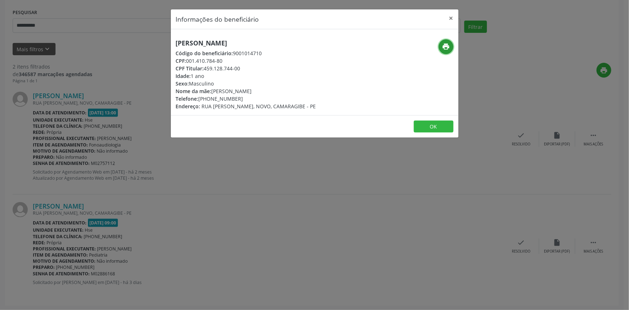
click at [444, 48] on icon "print" at bounding box center [446, 47] width 8 height 8
click at [449, 18] on button "×" at bounding box center [451, 18] width 14 height 18
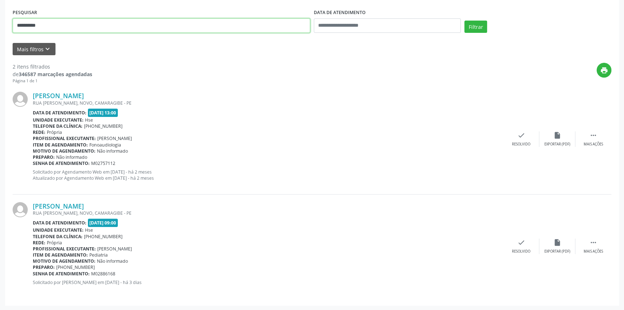
drag, startPoint x: 52, startPoint y: 22, endPoint x: 0, endPoint y: 28, distance: 52.2
click at [0, 28] on div "**********" at bounding box center [312, 108] width 624 height 403
click at [464, 21] on button "Filtrar" at bounding box center [475, 27] width 23 height 12
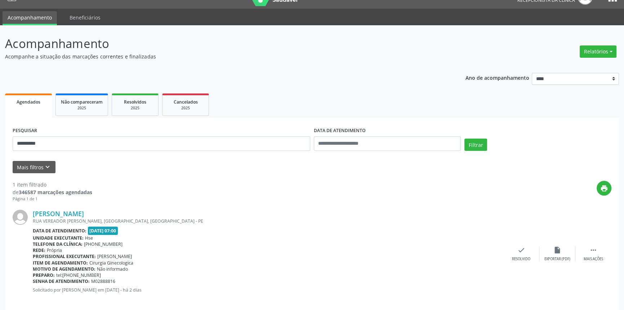
scroll to position [22, 0]
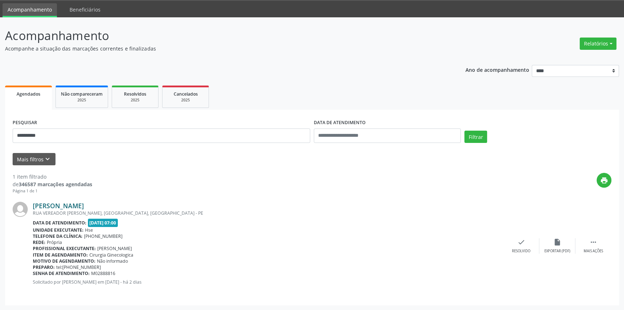
drag, startPoint x: 153, startPoint y: 206, endPoint x: 34, endPoint y: 204, distance: 118.9
click at [34, 204] on div "[PERSON_NAME]" at bounding box center [268, 205] width 471 height 8
click at [84, 202] on link "[PERSON_NAME]" at bounding box center [58, 205] width 51 height 8
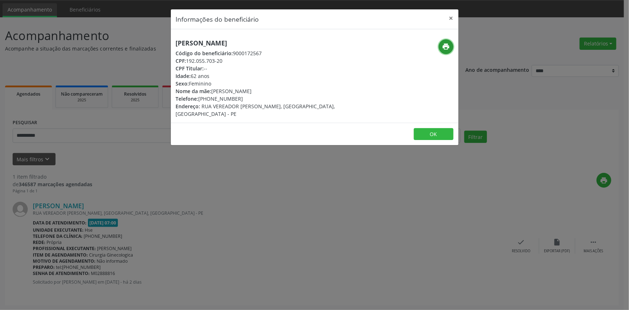
click at [448, 43] on icon "print" at bounding box center [446, 47] width 8 height 8
drag, startPoint x: 449, startPoint y: 17, endPoint x: 433, endPoint y: 24, distance: 17.5
click at [449, 17] on button "×" at bounding box center [451, 18] width 14 height 18
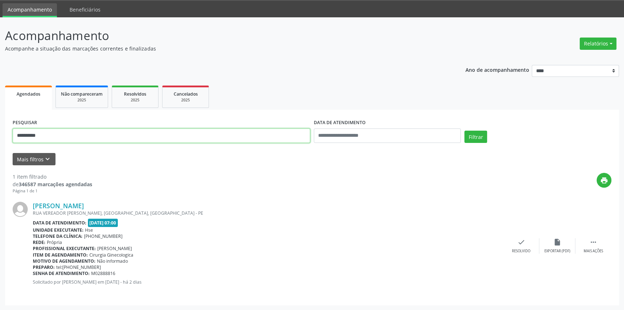
drag, startPoint x: 72, startPoint y: 133, endPoint x: 0, endPoint y: 130, distance: 71.8
click at [0, 131] on div "**********" at bounding box center [312, 163] width 624 height 293
type input "**********"
click at [464, 130] on button "Filtrar" at bounding box center [475, 136] width 23 height 12
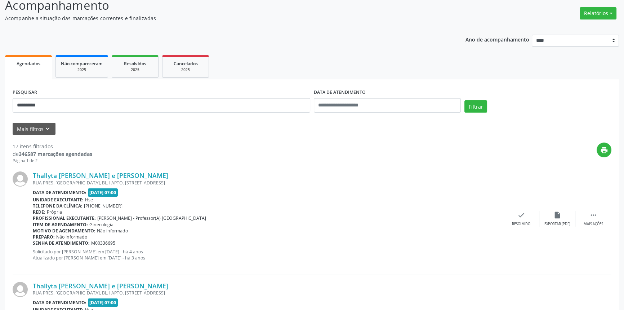
scroll to position [0, 0]
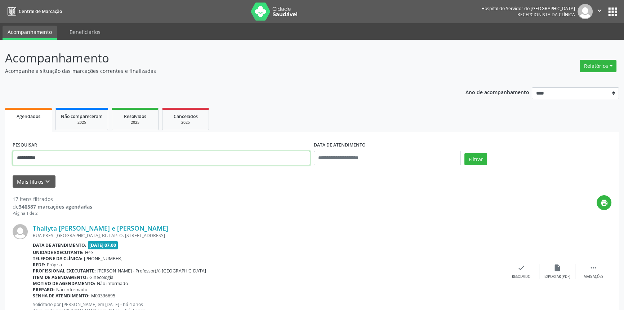
drag, startPoint x: 23, startPoint y: 161, endPoint x: 0, endPoint y: 152, distance: 24.8
type input "**********"
click at [464, 153] on button "Filtrar" at bounding box center [475, 159] width 23 height 12
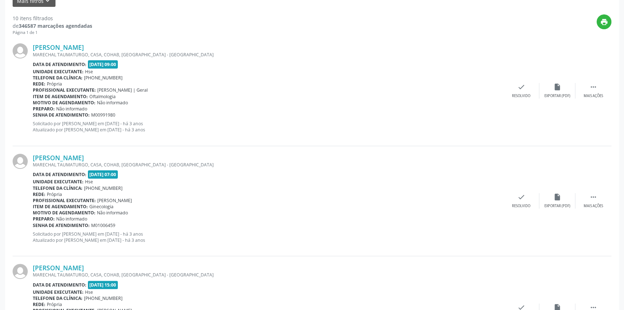
scroll to position [17, 0]
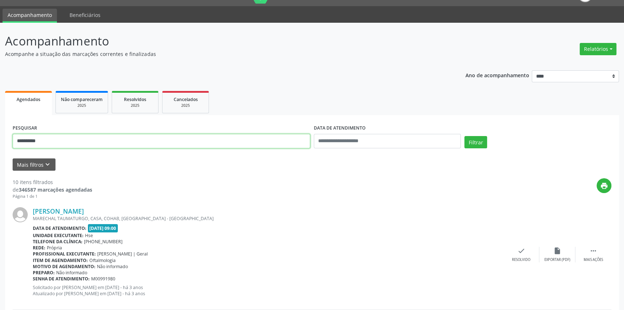
type input "**********"
click at [464, 136] on button "Filtrar" at bounding box center [475, 142] width 23 height 12
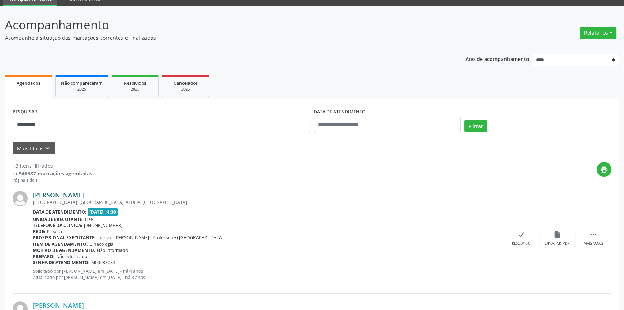
scroll to position [31, 0]
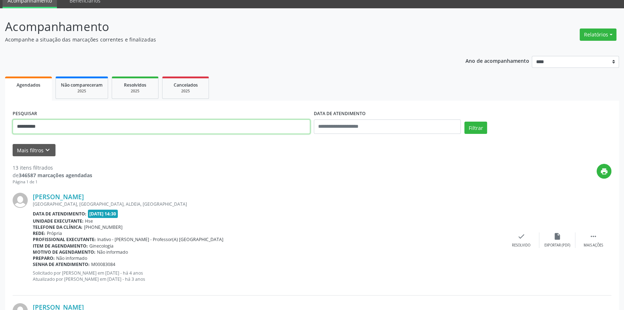
drag, startPoint x: 58, startPoint y: 129, endPoint x: 0, endPoint y: 118, distance: 59.3
type input "**********"
click at [464, 121] on button "Filtrar" at bounding box center [475, 127] width 23 height 12
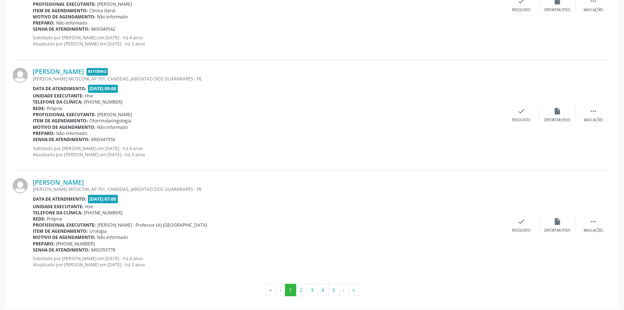
scroll to position [1588, 0]
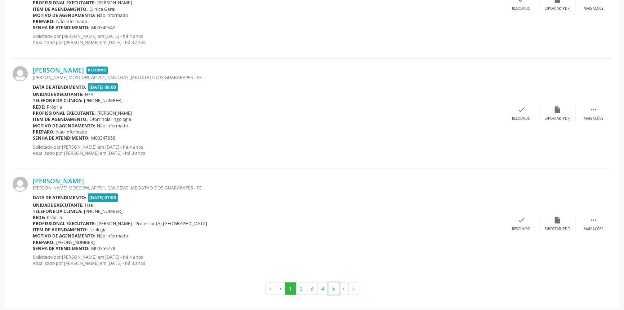
click at [333, 285] on button "5" at bounding box center [333, 288] width 11 height 12
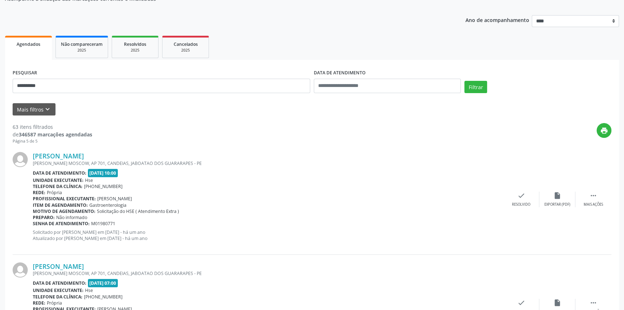
scroll to position [0, 0]
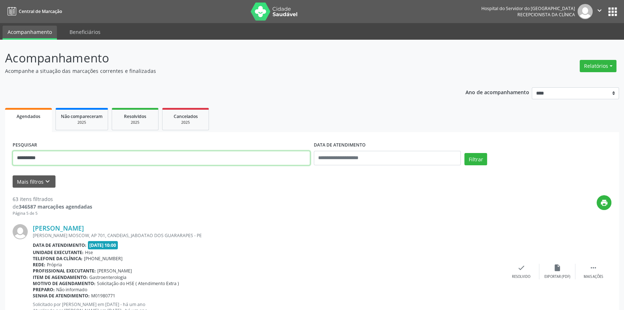
drag, startPoint x: 15, startPoint y: 156, endPoint x: 0, endPoint y: 142, distance: 20.4
click at [0, 142] on div "**********" at bounding box center [312, 304] width 624 height 528
type input "**********"
click at [464, 153] on button "Filtrar" at bounding box center [475, 159] width 23 height 12
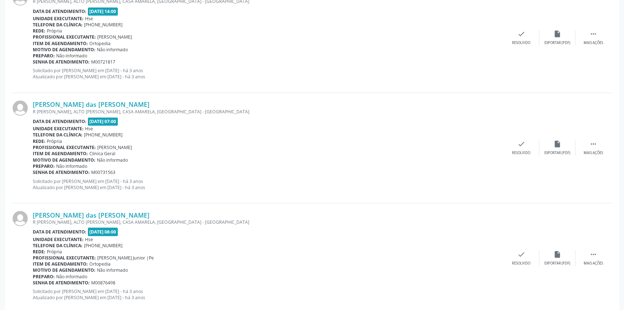
scroll to position [1588, 0]
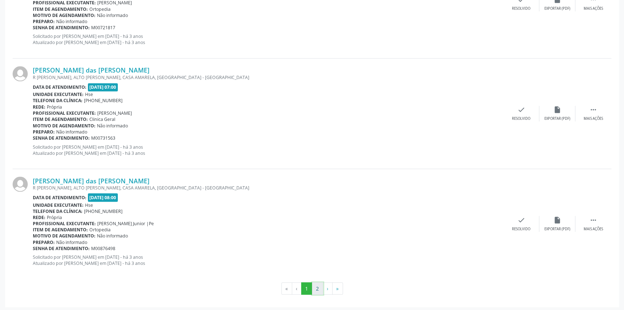
click at [321, 286] on button "2" at bounding box center [317, 288] width 11 height 12
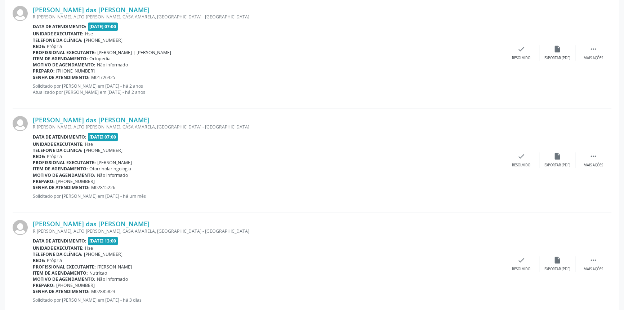
scroll to position [916, 0]
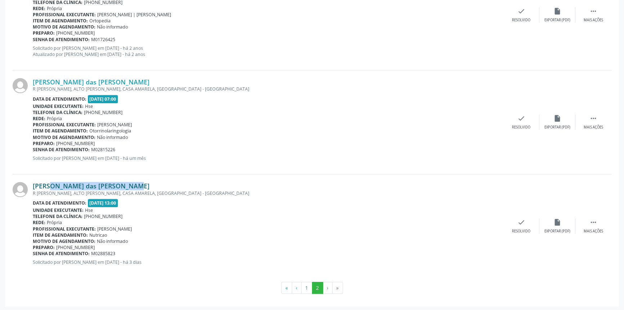
drag, startPoint x: 117, startPoint y: 182, endPoint x: 34, endPoint y: 183, distance: 83.2
click at [34, 183] on div "[PERSON_NAME] das [PERSON_NAME]" at bounding box center [268, 186] width 471 height 8
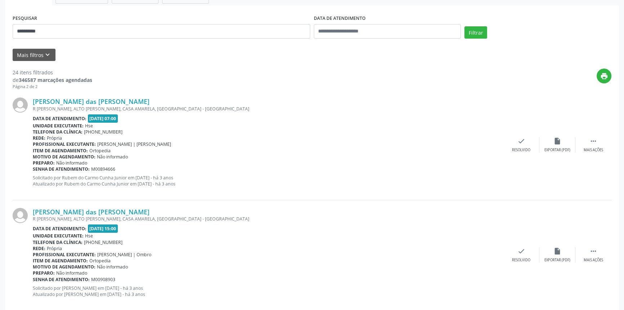
scroll to position [65, 0]
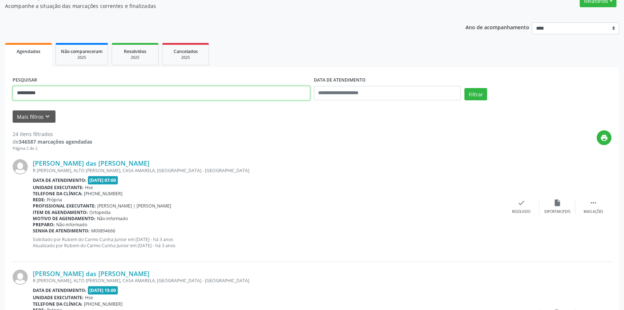
drag, startPoint x: 60, startPoint y: 96, endPoint x: 0, endPoint y: 96, distance: 60.2
type input "**********"
click at [464, 88] on button "Filtrar" at bounding box center [475, 94] width 23 height 12
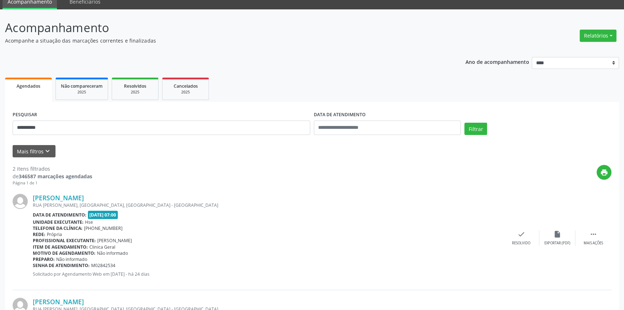
scroll to position [65, 0]
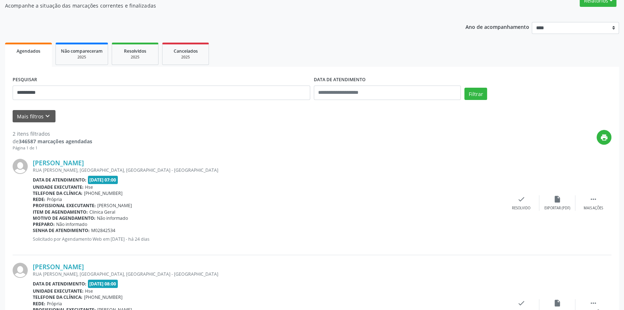
drag, startPoint x: 119, startPoint y: 161, endPoint x: 32, endPoint y: 165, distance: 87.3
click at [32, 165] on div "[PERSON_NAME] RUA FRANCASCO LEOPODINO, [GEOGRAPHIC_DATA], [GEOGRAPHIC_DATA] - […" at bounding box center [312, 203] width 599 height 104
click at [84, 164] on link "[PERSON_NAME]" at bounding box center [58, 163] width 51 height 8
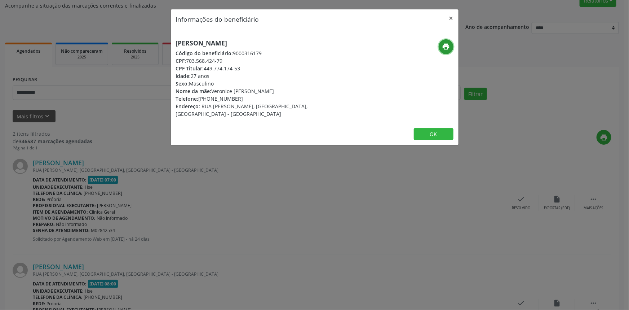
click at [441, 48] on button "print" at bounding box center [446, 46] width 15 height 15
click at [448, 17] on button "×" at bounding box center [451, 18] width 14 height 18
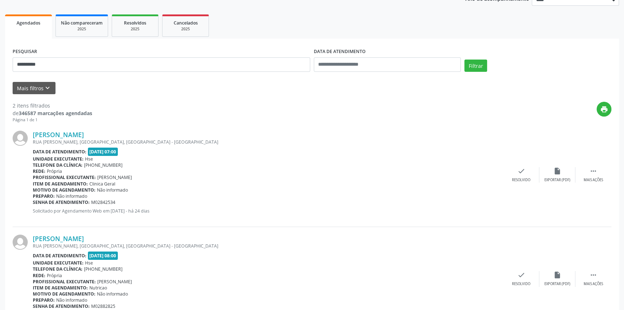
scroll to position [126, 0]
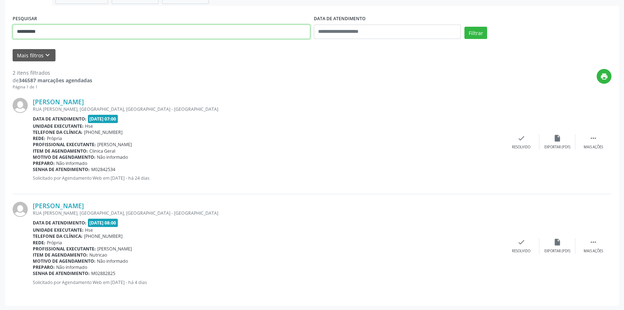
click at [0, 36] on div "**********" at bounding box center [312, 112] width 624 height 397
type input "**********"
click at [464, 27] on button "Filtrar" at bounding box center [475, 33] width 23 height 12
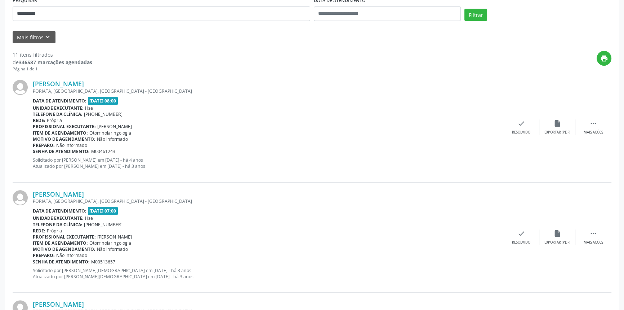
scroll to position [74, 0]
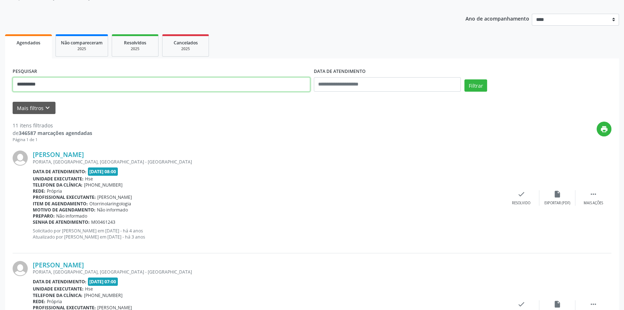
drag, startPoint x: 61, startPoint y: 83, endPoint x: 0, endPoint y: 86, distance: 61.3
type input "**********"
click at [464, 79] on button "Filtrar" at bounding box center [475, 85] width 23 height 12
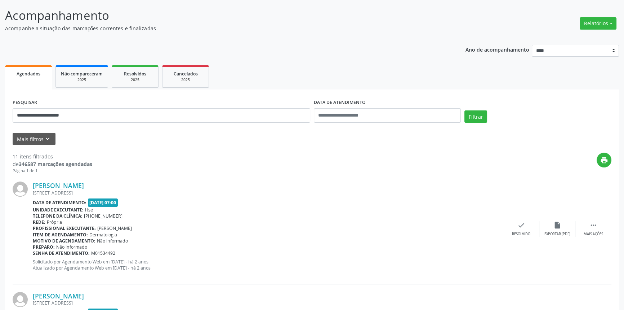
scroll to position [0, 0]
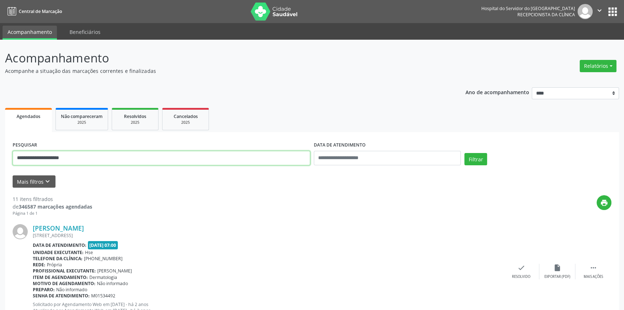
drag, startPoint x: 91, startPoint y: 158, endPoint x: 0, endPoint y: 147, distance: 91.5
type input "**********"
click at [464, 153] on button "Filtrar" at bounding box center [475, 159] width 23 height 12
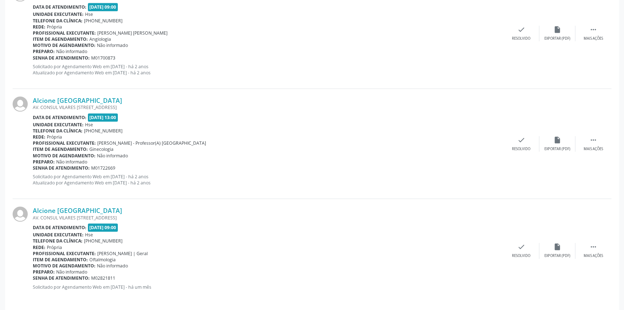
scroll to position [902, 0]
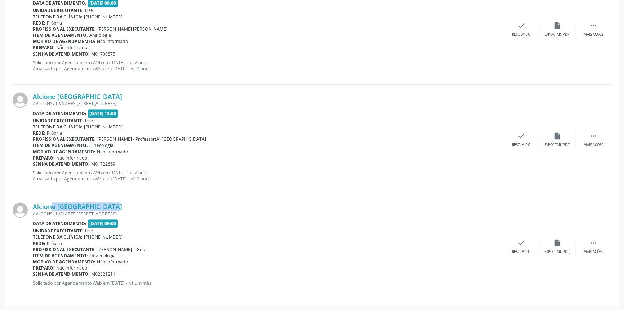
drag, startPoint x: 107, startPoint y: 206, endPoint x: 35, endPoint y: 200, distance: 71.5
click at [35, 200] on div "Alcione [GEOGRAPHIC_DATA] AV. CONSUL VILARES [STREET_ADDRESS] Data de atendimen…" at bounding box center [312, 246] width 599 height 103
drag, startPoint x: 105, startPoint y: 203, endPoint x: 29, endPoint y: 203, distance: 76.0
click at [29, 203] on div "Alcione [GEOGRAPHIC_DATA] AV. CONSUL VILARES [STREET_ADDRESS] Data de atendimen…" at bounding box center [312, 246] width 599 height 103
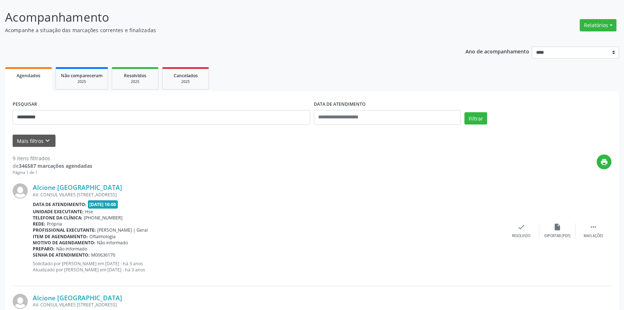
scroll to position [0, 0]
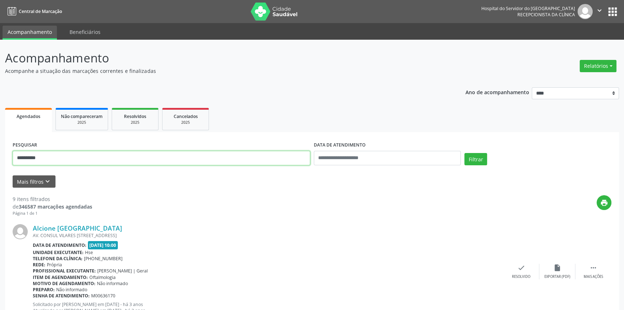
drag, startPoint x: 66, startPoint y: 155, endPoint x: 0, endPoint y: 155, distance: 66.3
click at [464, 153] on button "Filtrar" at bounding box center [475, 159] width 23 height 12
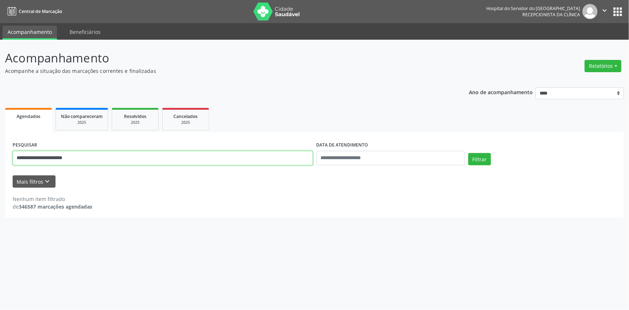
click at [60, 159] on input "**********" at bounding box center [163, 158] width 300 height 14
type input "**********"
click at [387, 153] on input "text" at bounding box center [390, 158] width 148 height 14
click at [340, 253] on span "25" at bounding box center [337, 253] width 14 height 14
type input "**********"
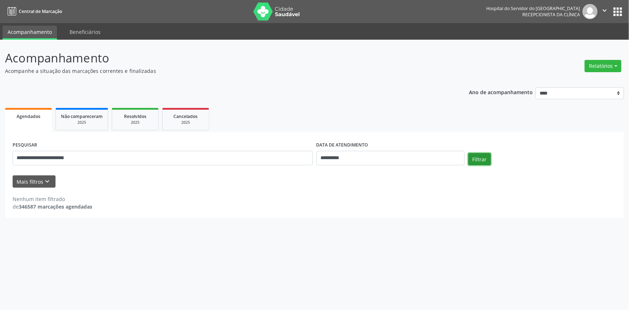
click at [477, 161] on button "Filtrar" at bounding box center [479, 159] width 23 height 12
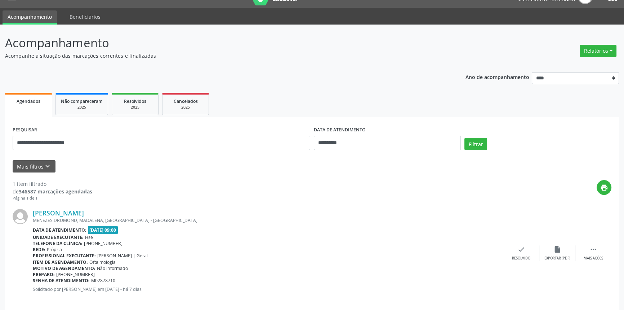
scroll to position [22, 0]
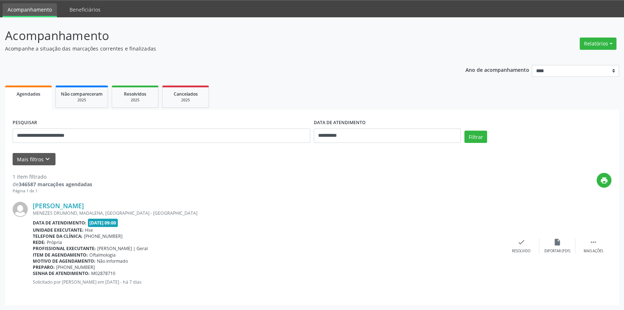
drag, startPoint x: 119, startPoint y: 205, endPoint x: 30, endPoint y: 205, distance: 89.0
click at [30, 205] on div "[PERSON_NAME] MENEZES DRUMOND, [GEOGRAPHIC_DATA], [GEOGRAPHIC_DATA] - [GEOGRAPH…" at bounding box center [312, 245] width 599 height 103
click at [375, 133] on input "**********" at bounding box center [387, 135] width 147 height 14
click at [472, 134] on button "Filtrar" at bounding box center [475, 136] width 23 height 12
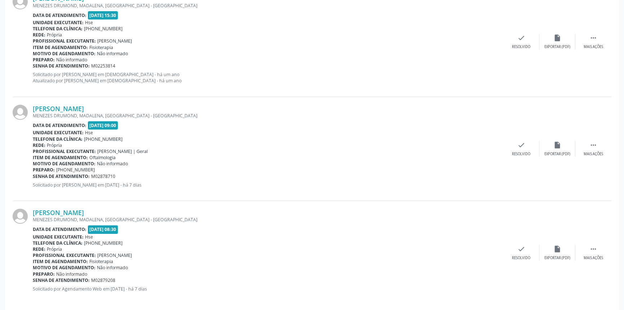
scroll to position [236, 0]
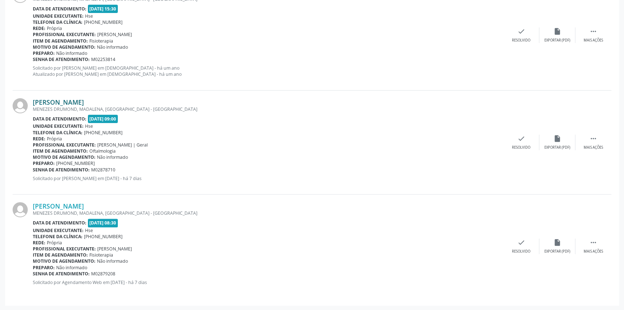
click at [84, 100] on link "[PERSON_NAME]" at bounding box center [58, 102] width 51 height 8
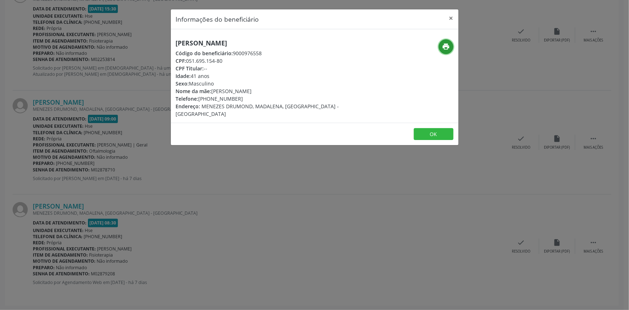
click at [442, 48] on icon "print" at bounding box center [446, 47] width 8 height 8
click at [451, 17] on button "×" at bounding box center [451, 18] width 14 height 18
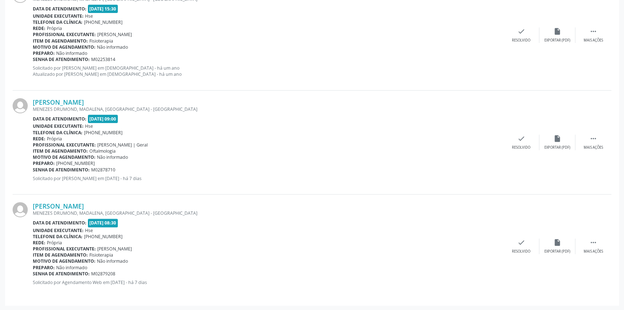
drag, startPoint x: 116, startPoint y: 204, endPoint x: 27, endPoint y: 206, distance: 89.0
click at [27, 206] on div "[PERSON_NAME] MENEZES DRUMOND, [GEOGRAPHIC_DATA], [GEOGRAPHIC_DATA] - [GEOGRAPH…" at bounding box center [312, 245] width 599 height 103
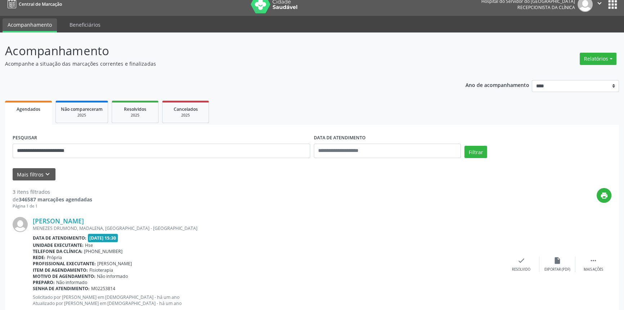
scroll to position [7, 0]
drag, startPoint x: 85, startPoint y: 150, endPoint x: 0, endPoint y: 152, distance: 85.4
click at [0, 152] on div "**********" at bounding box center [312, 286] width 624 height 507
type input "**********"
click at [464, 146] on button "Filtrar" at bounding box center [475, 152] width 23 height 12
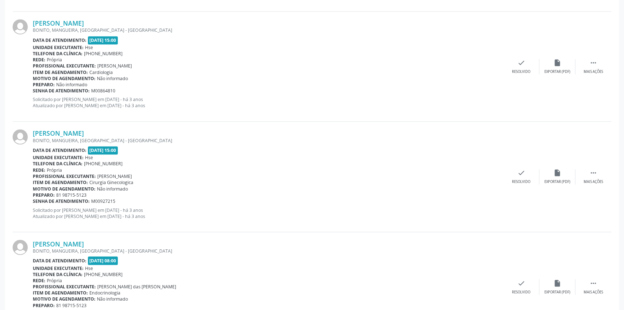
scroll to position [1588, 0]
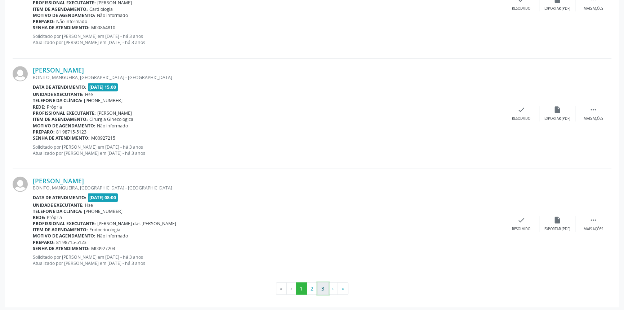
click at [325, 284] on button "3" at bounding box center [322, 288] width 11 height 12
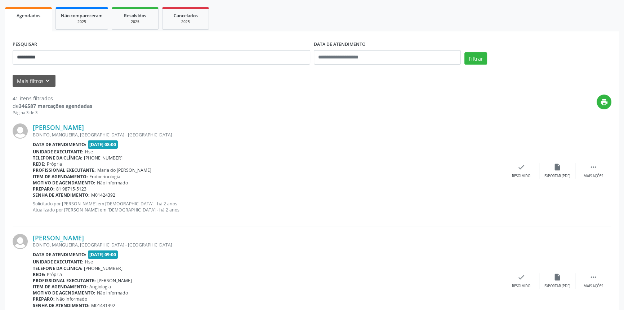
scroll to position [29, 0]
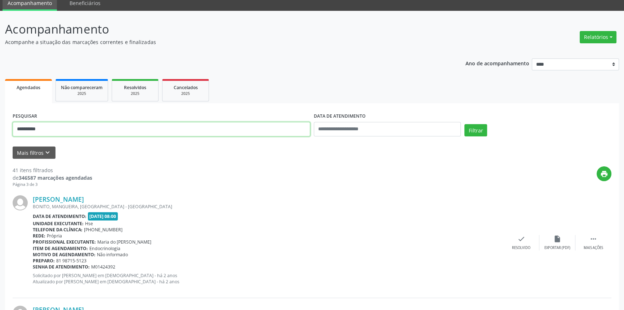
drag, startPoint x: 49, startPoint y: 126, endPoint x: 0, endPoint y: 126, distance: 49.0
type input "**********"
click at [464, 124] on button "Filtrar" at bounding box center [475, 130] width 23 height 12
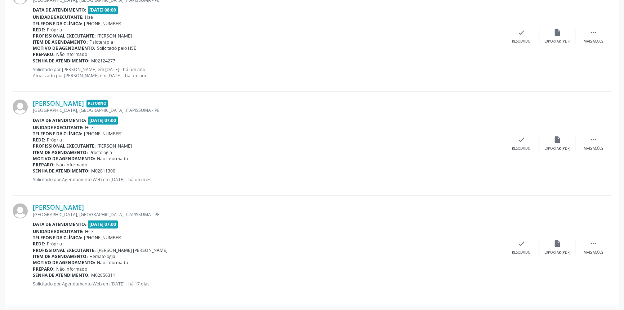
scroll to position [1380, 0]
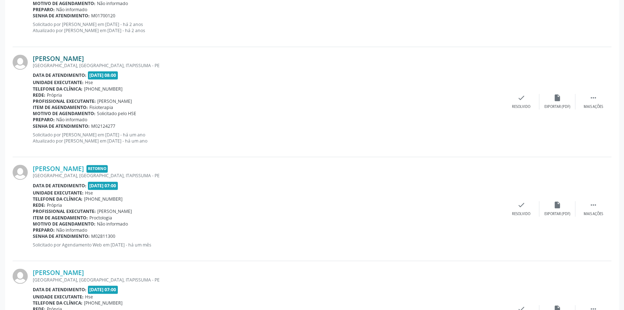
drag, startPoint x: 121, startPoint y: 55, endPoint x: 34, endPoint y: 54, distance: 87.9
click at [34, 54] on div "[PERSON_NAME]" at bounding box center [268, 58] width 471 height 8
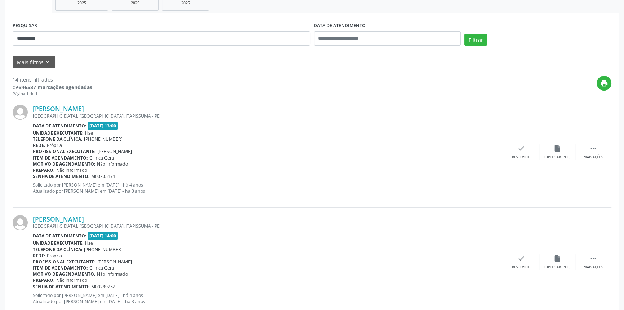
scroll to position [70, 0]
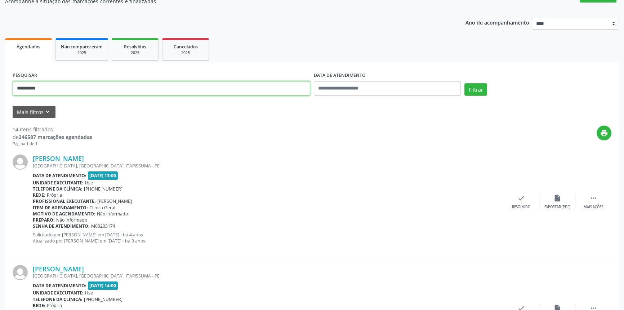
type input "**********"
click at [464, 83] on button "Filtrar" at bounding box center [475, 89] width 23 height 12
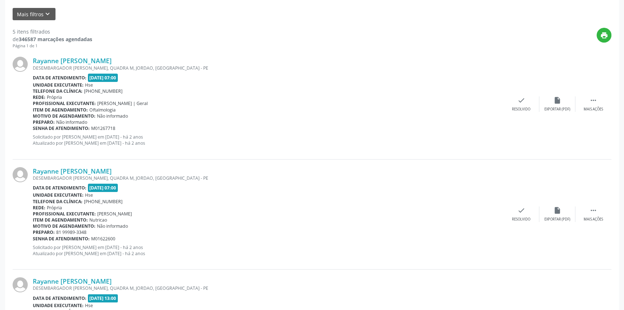
scroll to position [4, 0]
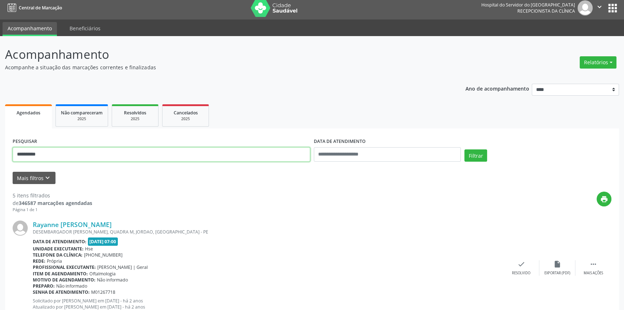
drag, startPoint x: 55, startPoint y: 154, endPoint x: 0, endPoint y: 154, distance: 54.8
click at [464, 149] on button "Filtrar" at bounding box center [475, 155] width 23 height 12
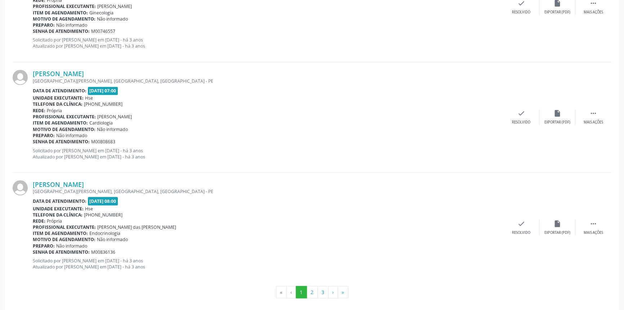
scroll to position [1588, 0]
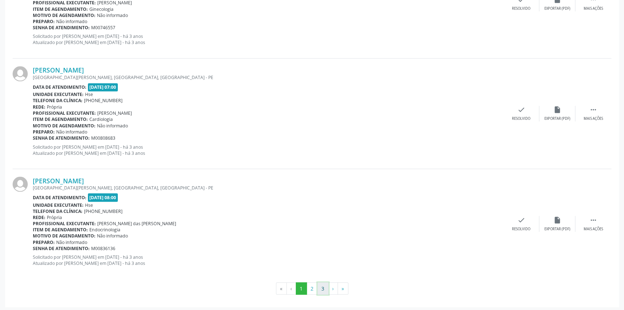
click at [323, 288] on button "3" at bounding box center [322, 288] width 11 height 12
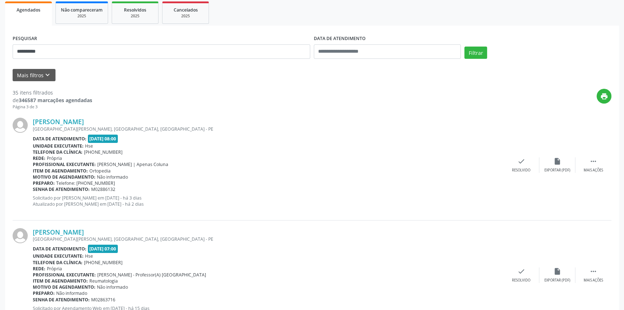
scroll to position [98, 0]
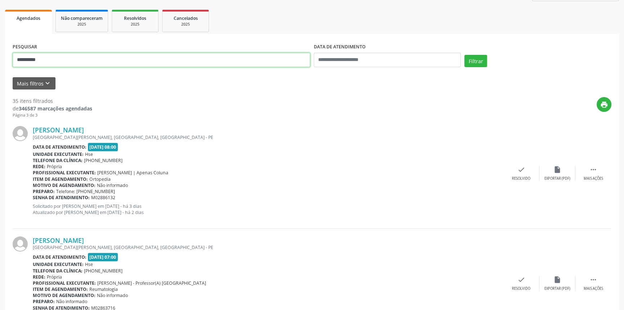
drag, startPoint x: 50, startPoint y: 56, endPoint x: 8, endPoint y: 66, distance: 42.6
type input "**********"
click at [464, 55] on button "Filtrar" at bounding box center [475, 61] width 23 height 12
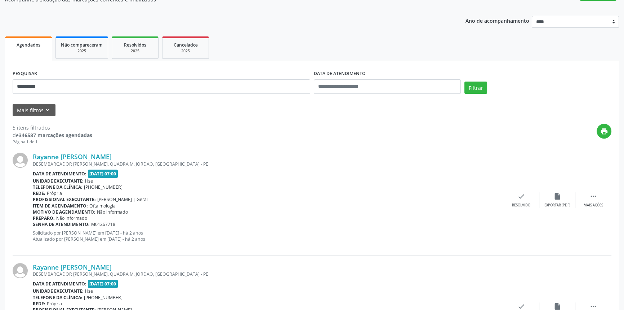
scroll to position [4, 0]
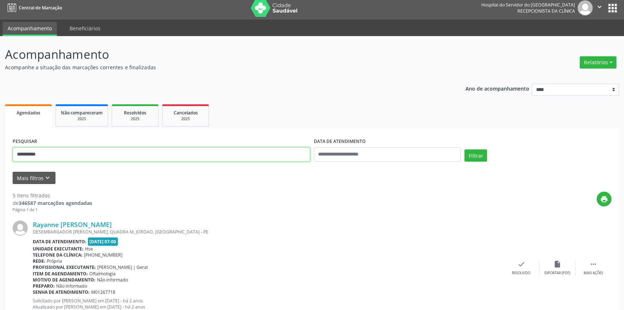
drag, startPoint x: 55, startPoint y: 154, endPoint x: 0, endPoint y: 155, distance: 54.8
click at [464, 149] on button "Filtrar" at bounding box center [475, 155] width 23 height 12
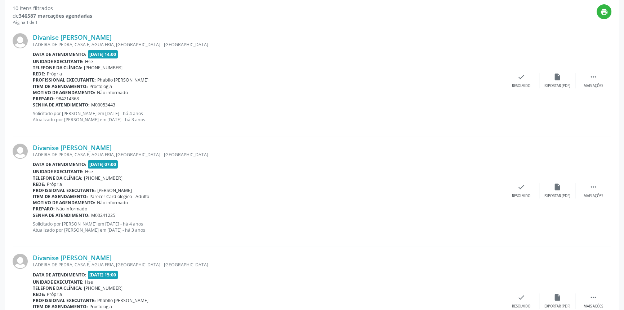
scroll to position [94, 0]
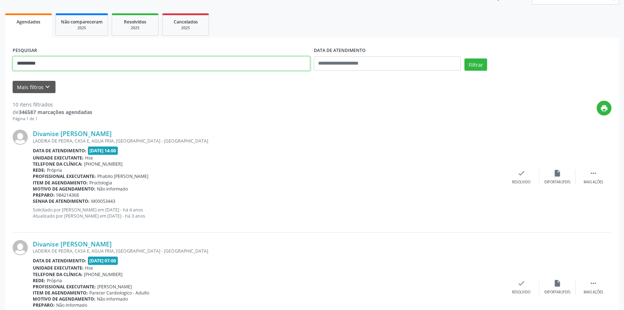
drag, startPoint x: 58, startPoint y: 63, endPoint x: 0, endPoint y: 56, distance: 58.4
type input "**********"
click at [464, 58] on button "Filtrar" at bounding box center [475, 64] width 23 height 12
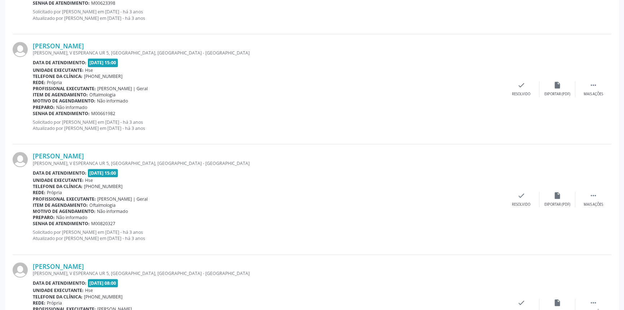
scroll to position [682, 0]
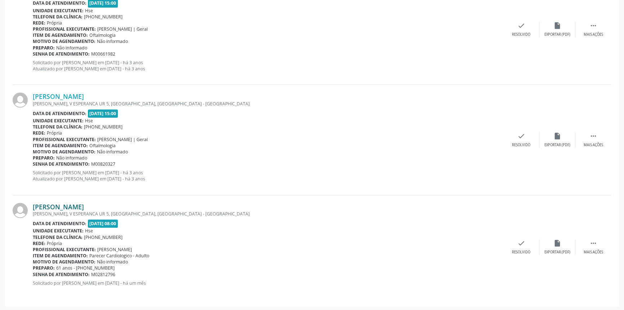
drag, startPoint x: 107, startPoint y: 205, endPoint x: 34, endPoint y: 206, distance: 73.1
click at [34, 206] on div "[PERSON_NAME]" at bounding box center [268, 206] width 471 height 8
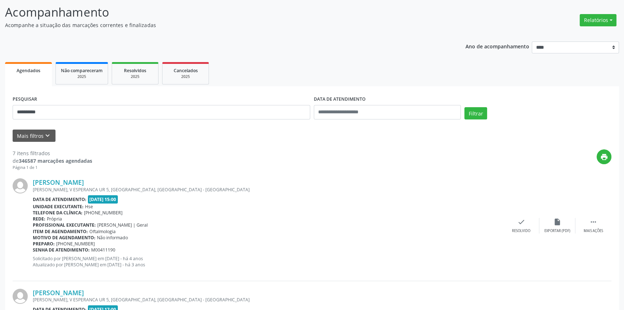
scroll to position [0, 0]
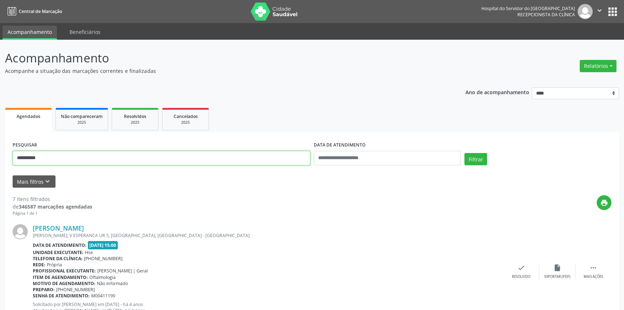
drag, startPoint x: 56, startPoint y: 155, endPoint x: 0, endPoint y: 156, distance: 55.9
type input "**********"
click at [464, 153] on button "Filtrar" at bounding box center [475, 159] width 23 height 12
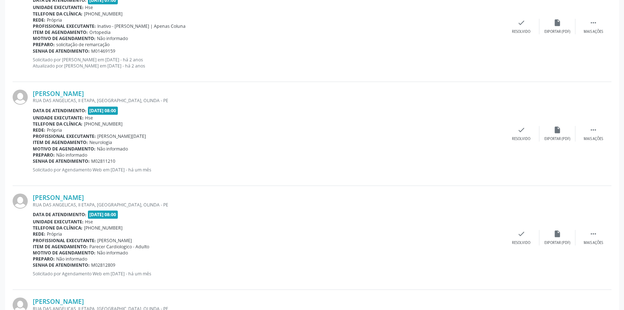
scroll to position [297, 0]
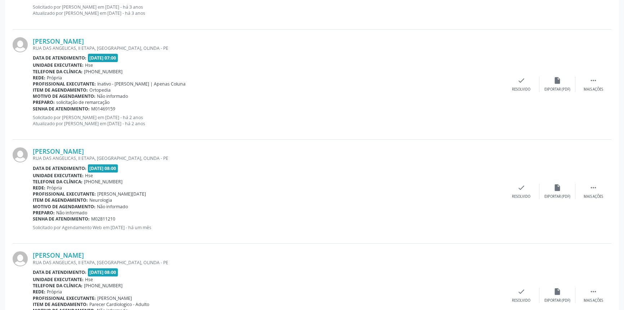
drag, startPoint x: 151, startPoint y: 147, endPoint x: 35, endPoint y: 145, distance: 116.8
click at [35, 145] on div "[PERSON_NAME] [GEOGRAPHIC_DATA], II ETAPA, [GEOGRAPHIC_DATA], OLINDA - PE Data …" at bounding box center [312, 191] width 599 height 104
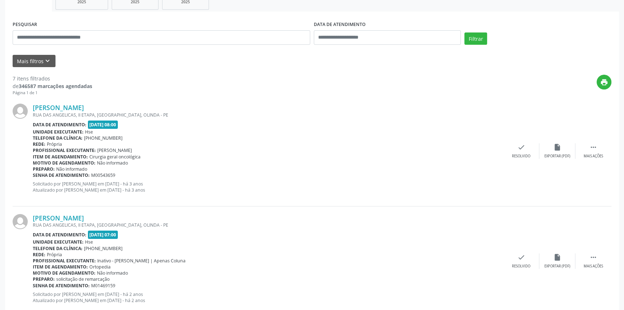
scroll to position [68, 0]
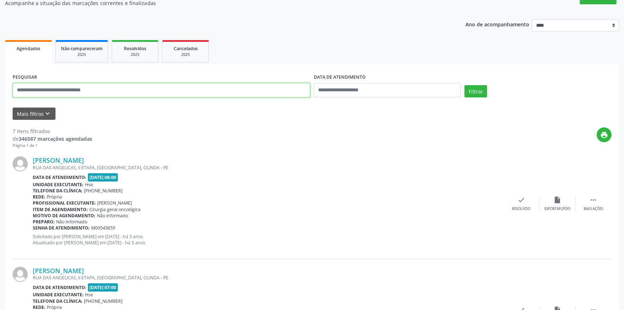
click at [106, 94] on input "text" at bounding box center [162, 90] width 298 height 14
type input "**********"
click at [464, 85] on button "Filtrar" at bounding box center [475, 91] width 23 height 12
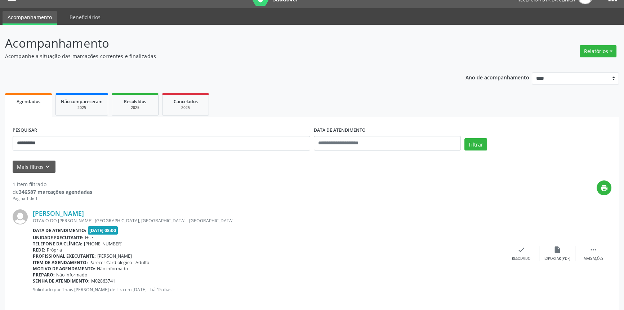
scroll to position [22, 0]
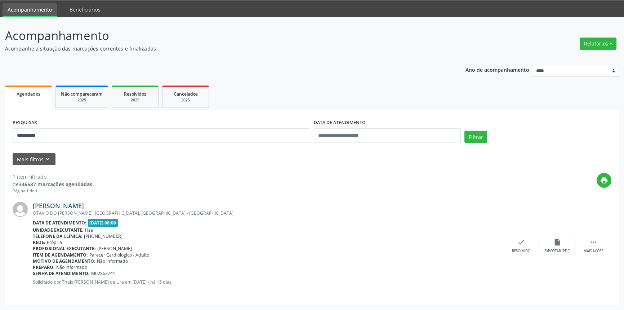
drag, startPoint x: 157, startPoint y: 205, endPoint x: 33, endPoint y: 203, distance: 124.3
click at [33, 203] on div "[PERSON_NAME]" at bounding box center [268, 205] width 471 height 8
click at [84, 205] on link "[PERSON_NAME]" at bounding box center [58, 205] width 51 height 8
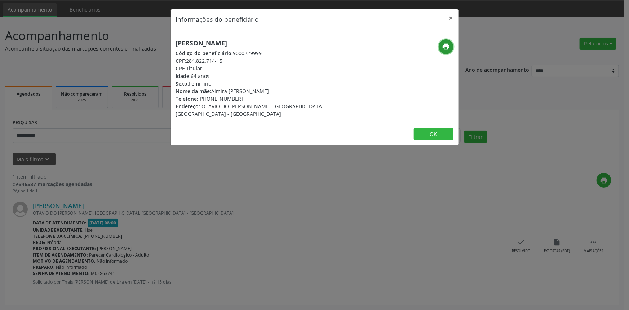
click at [444, 49] on icon "print" at bounding box center [446, 47] width 8 height 8
drag, startPoint x: 453, startPoint y: 14, endPoint x: 377, endPoint y: 44, distance: 81.0
click at [452, 15] on button "×" at bounding box center [451, 18] width 14 height 18
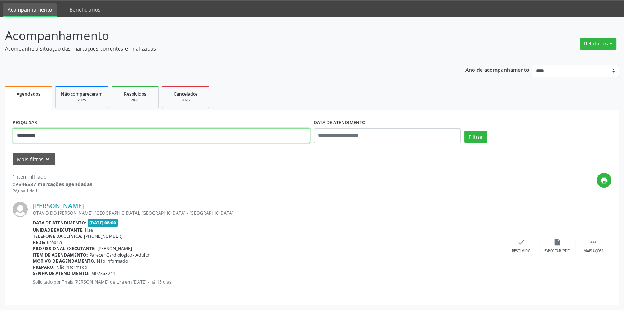
click at [0, 137] on div "**********" at bounding box center [312, 163] width 624 height 293
type input "**********"
click at [464, 130] on button "Filtrar" at bounding box center [475, 136] width 23 height 12
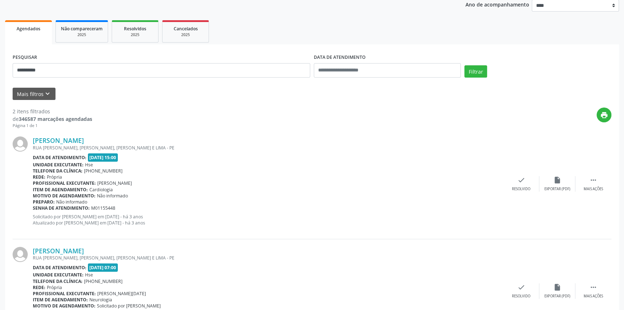
scroll to position [132, 0]
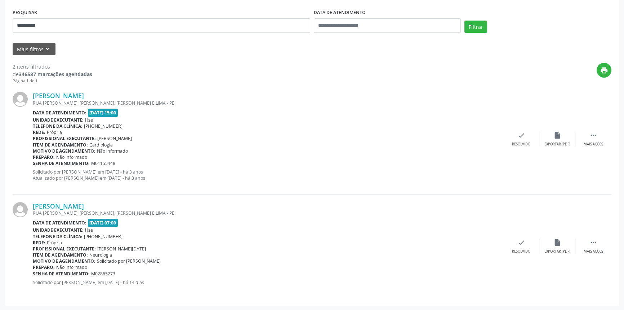
drag, startPoint x: 135, startPoint y: 204, endPoint x: 32, endPoint y: 202, distance: 103.4
click at [32, 202] on div "[PERSON_NAME] RUA [PERSON_NAME], [PERSON_NAME], [PERSON_NAME] E LIMA - PE Data …" at bounding box center [312, 245] width 599 height 103
drag, startPoint x: 74, startPoint y: 32, endPoint x: 0, endPoint y: 23, distance: 74.1
click at [0, 23] on div "**********" at bounding box center [312, 108] width 624 height 403
click at [464, 21] on button "Filtrar" at bounding box center [475, 27] width 23 height 12
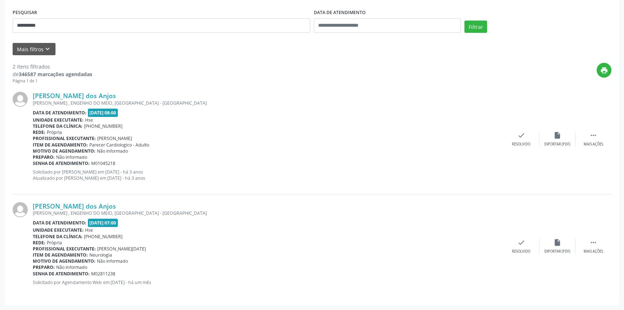
click at [132, 207] on div "[PERSON_NAME] dos Anjos" at bounding box center [268, 206] width 471 height 8
drag, startPoint x: 130, startPoint y: 204, endPoint x: 33, endPoint y: 205, distance: 97.3
click at [33, 205] on div "[PERSON_NAME] dos Anjos" at bounding box center [268, 206] width 471 height 8
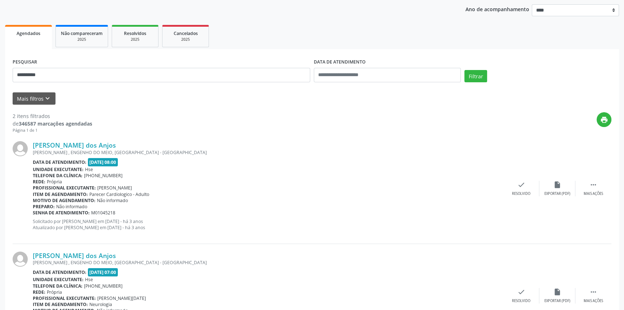
scroll to position [34, 0]
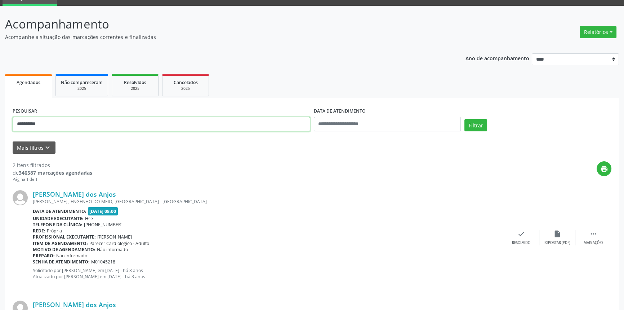
click at [0, 119] on div "**********" at bounding box center [312, 207] width 624 height 403
type input "**********"
click at [464, 119] on button "Filtrar" at bounding box center [475, 125] width 23 height 12
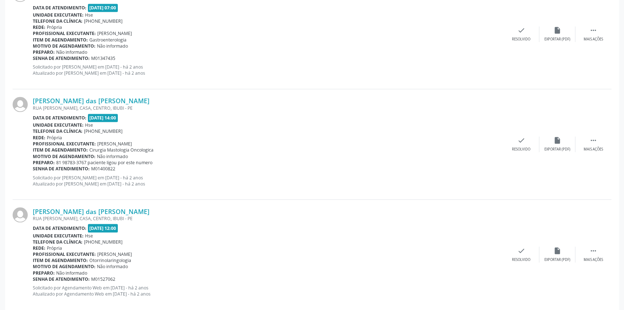
scroll to position [1588, 0]
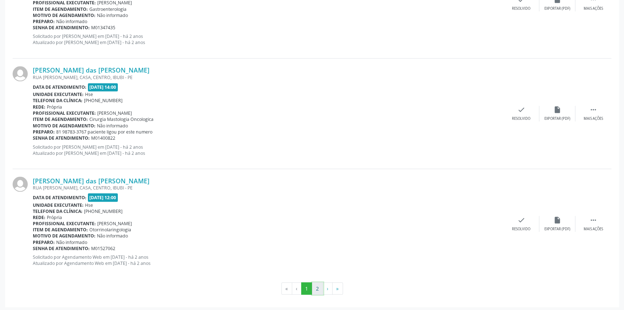
click at [317, 285] on button "2" at bounding box center [317, 288] width 11 height 12
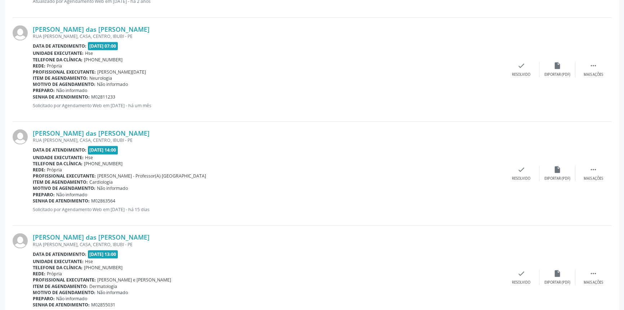
scroll to position [851, 0]
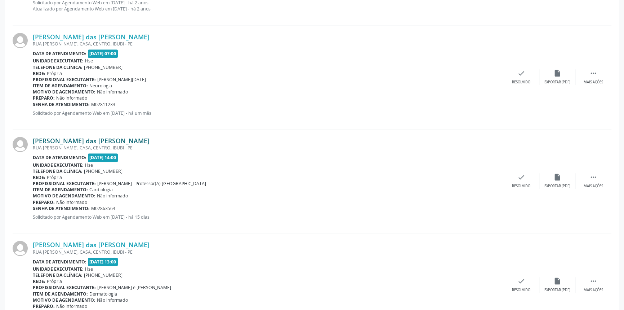
drag, startPoint x: 140, startPoint y: 137, endPoint x: 33, endPoint y: 138, distance: 107.4
click at [33, 138] on div "[PERSON_NAME] das [PERSON_NAME]" at bounding box center [268, 141] width 471 height 8
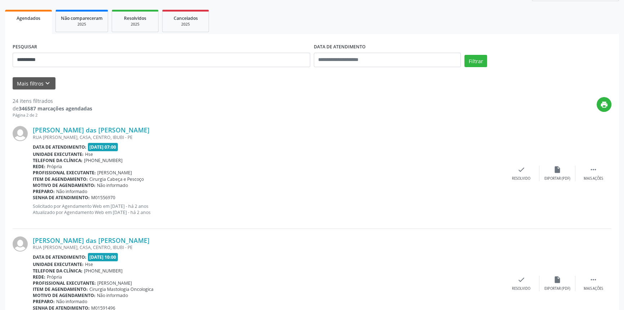
scroll to position [65, 0]
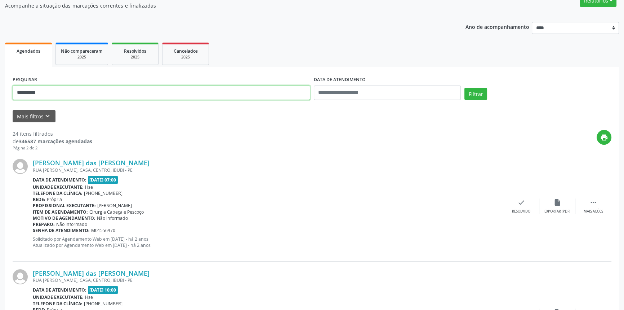
drag, startPoint x: 53, startPoint y: 90, endPoint x: 0, endPoint y: 90, distance: 53.0
click at [464, 88] on button "Filtrar" at bounding box center [475, 94] width 23 height 12
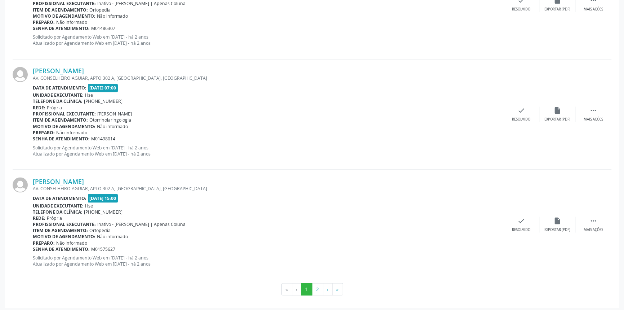
scroll to position [1588, 0]
click at [316, 282] on button "2" at bounding box center [317, 288] width 11 height 12
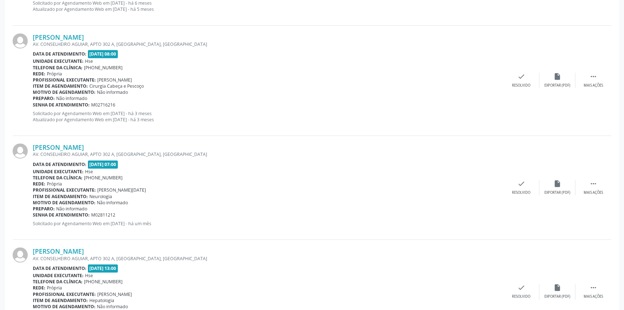
scroll to position [1401, 0]
drag, startPoint x: 142, startPoint y: 146, endPoint x: 34, endPoint y: 140, distance: 108.6
click at [34, 140] on div "[PERSON_NAME] AV. CONSELHEIRO AGUIAR, APTO 302 A, [GEOGRAPHIC_DATA], [GEOGRAPHI…" at bounding box center [312, 188] width 599 height 104
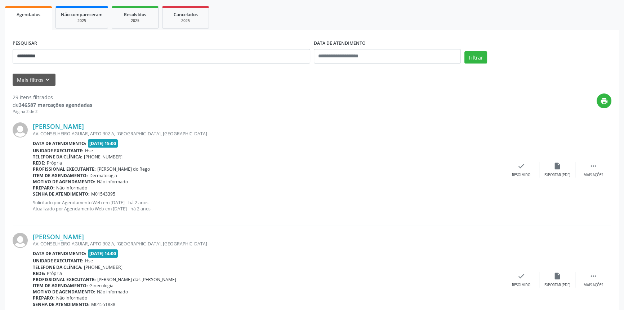
scroll to position [90, 0]
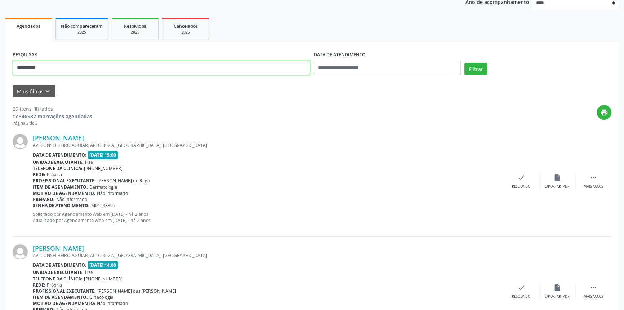
drag, startPoint x: 29, startPoint y: 67, endPoint x: 0, endPoint y: 66, distance: 29.2
click at [464, 63] on button "Filtrar" at bounding box center [475, 69] width 23 height 12
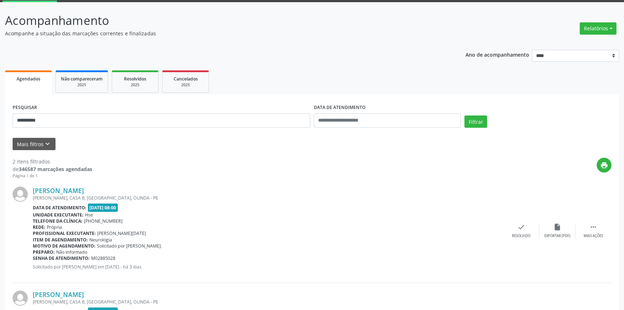
scroll to position [126, 0]
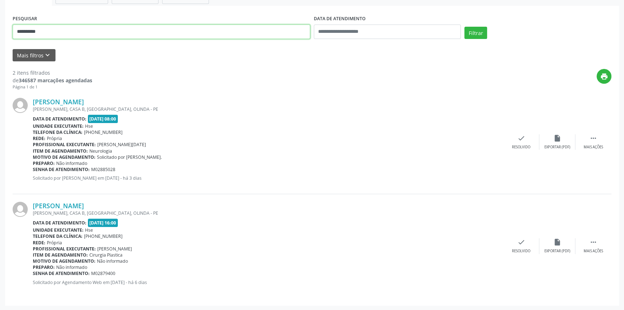
drag, startPoint x: 47, startPoint y: 30, endPoint x: 0, endPoint y: 24, distance: 47.2
click at [0, 24] on div "**********" at bounding box center [312, 112] width 624 height 397
type input "**********"
click at [464, 27] on button "Filtrar" at bounding box center [475, 33] width 23 height 12
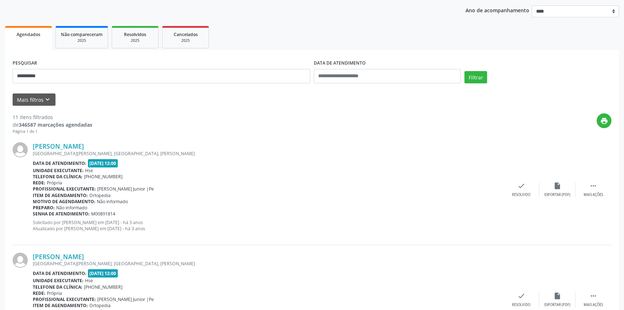
scroll to position [61, 0]
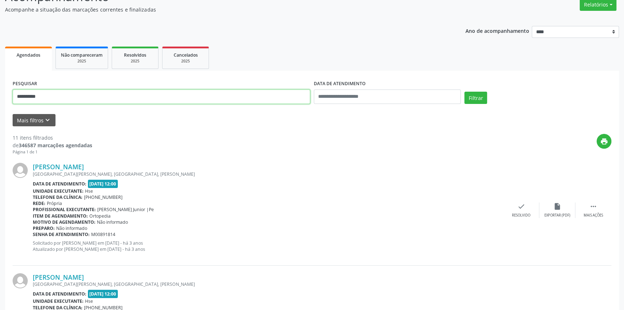
drag, startPoint x: 47, startPoint y: 99, endPoint x: 0, endPoint y: 99, distance: 46.8
click at [464, 92] on button "Filtrar" at bounding box center [475, 98] width 23 height 12
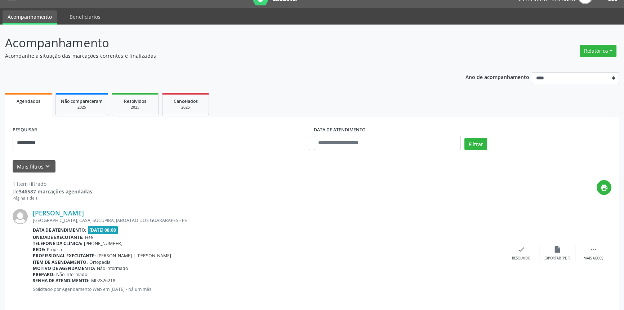
scroll to position [22, 0]
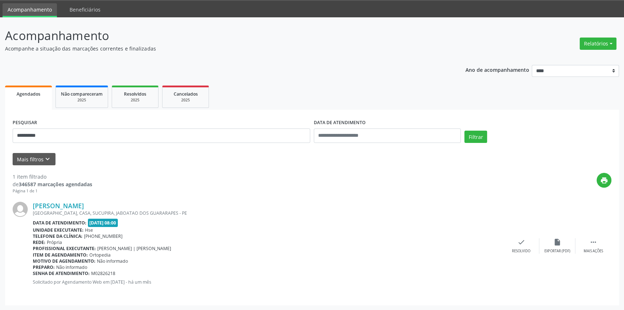
drag, startPoint x: 116, startPoint y: 205, endPoint x: 32, endPoint y: 206, distance: 84.7
click at [32, 206] on div "[PERSON_NAME] [GEOGRAPHIC_DATA], CASA, [GEOGRAPHIC_DATA], JABOATAO DOS GUARARAP…" at bounding box center [312, 245] width 599 height 103
drag, startPoint x: 58, startPoint y: 136, endPoint x: 0, endPoint y: 136, distance: 58.0
click at [0, 136] on div "**********" at bounding box center [312, 163] width 624 height 293
click at [464, 130] on button "Filtrar" at bounding box center [475, 136] width 23 height 12
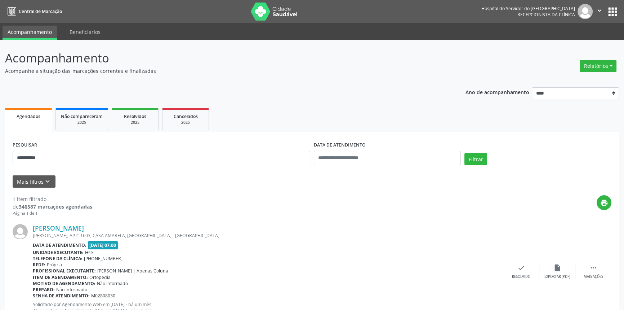
scroll to position [29, 0]
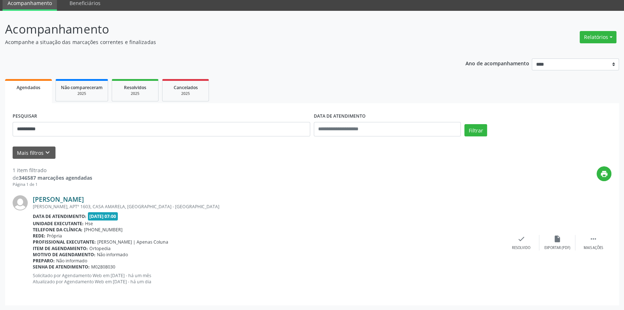
drag, startPoint x: 120, startPoint y: 197, endPoint x: 33, endPoint y: 202, distance: 87.3
click at [33, 202] on div "[PERSON_NAME]" at bounding box center [268, 199] width 471 height 8
drag, startPoint x: 85, startPoint y: 132, endPoint x: 0, endPoint y: 123, distance: 85.2
click at [0, 123] on div "**********" at bounding box center [312, 160] width 624 height 299
click at [464, 124] on button "Filtrar" at bounding box center [475, 130] width 23 height 12
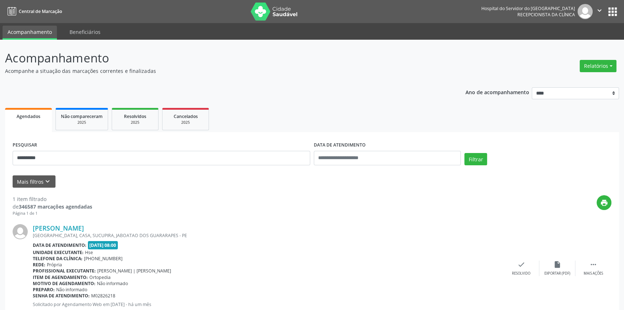
scroll to position [22, 0]
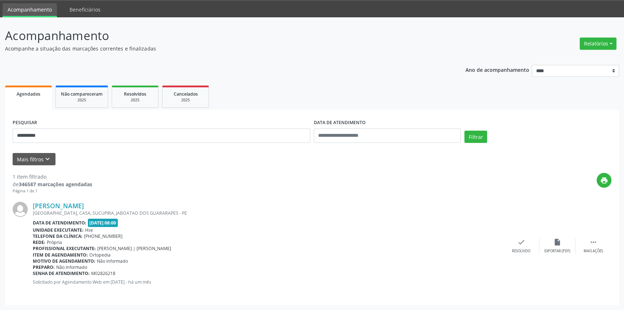
click at [106, 202] on div "[PERSON_NAME]" at bounding box center [268, 205] width 471 height 8
click at [84, 204] on link "[PERSON_NAME]" at bounding box center [58, 205] width 51 height 8
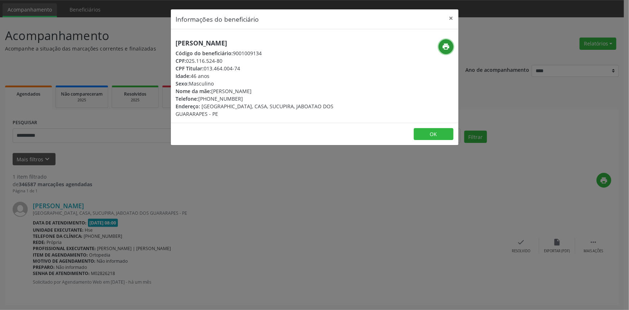
click at [446, 46] on icon "print" at bounding box center [446, 47] width 8 height 8
click at [451, 16] on button "×" at bounding box center [451, 18] width 14 height 18
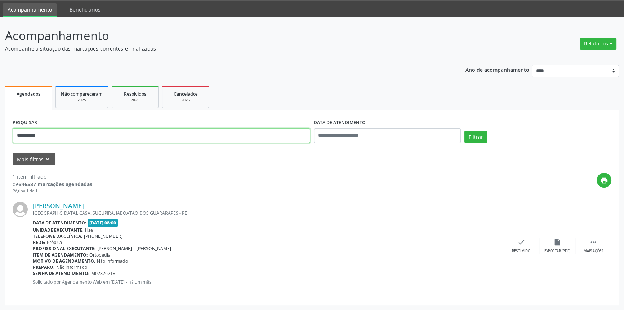
drag, startPoint x: 35, startPoint y: 135, endPoint x: 0, endPoint y: 135, distance: 35.0
click at [0, 135] on div "**********" at bounding box center [312, 163] width 624 height 293
type input "**********"
click at [464, 130] on button "Filtrar" at bounding box center [475, 136] width 23 height 12
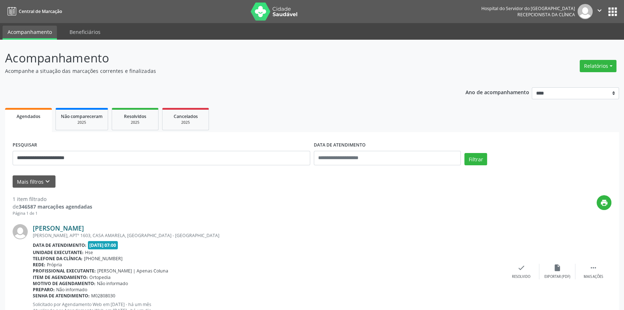
click at [84, 228] on link "[PERSON_NAME]" at bounding box center [58, 228] width 51 height 8
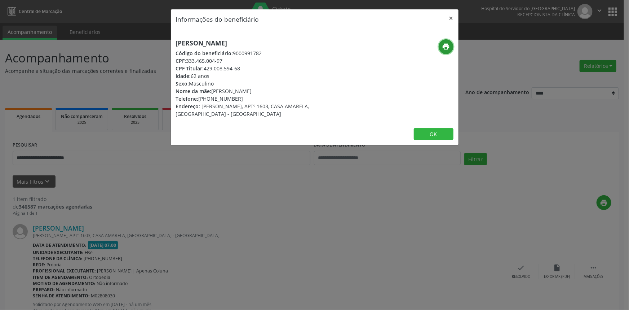
click at [443, 49] on icon "print" at bounding box center [446, 47] width 8 height 8
click at [450, 16] on button "×" at bounding box center [451, 18] width 14 height 18
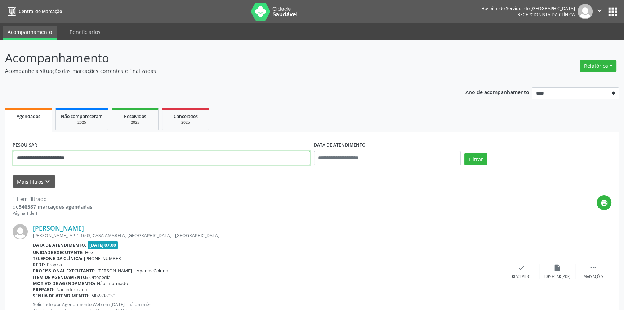
drag, startPoint x: 88, startPoint y: 158, endPoint x: 0, endPoint y: 154, distance: 87.6
click at [0, 155] on div "**********" at bounding box center [312, 189] width 624 height 299
drag, startPoint x: 53, startPoint y: 157, endPoint x: 0, endPoint y: 150, distance: 53.0
click at [0, 151] on div "**********" at bounding box center [312, 189] width 624 height 299
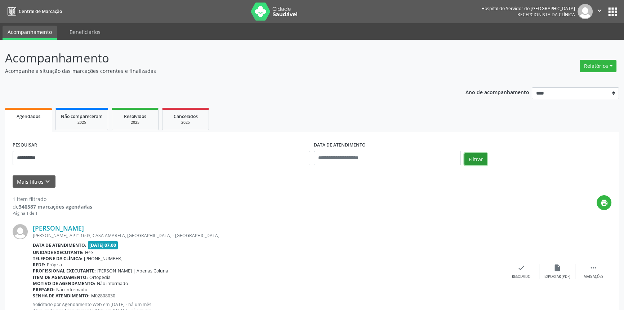
click at [479, 157] on button "Filtrar" at bounding box center [475, 159] width 23 height 12
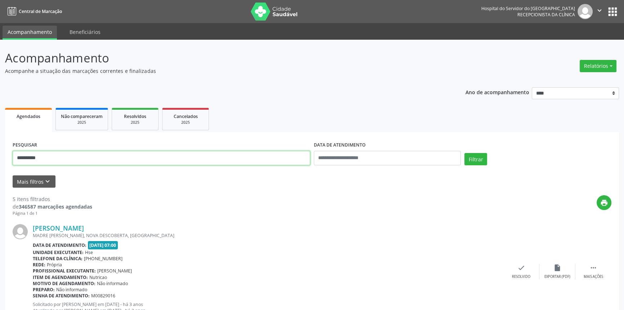
type input "**********"
click at [464, 153] on button "Filtrar" at bounding box center [475, 159] width 23 height 12
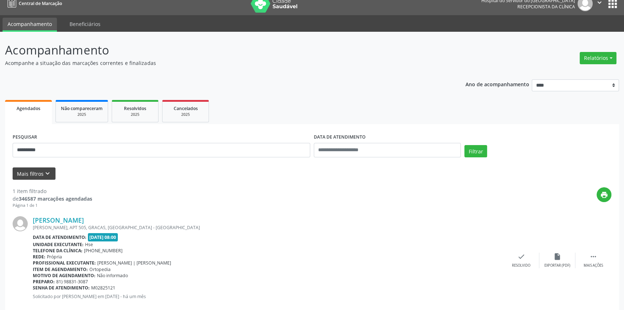
scroll to position [22, 0]
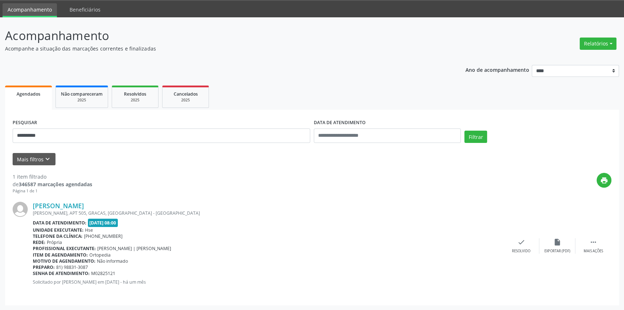
drag, startPoint x: 102, startPoint y: 204, endPoint x: 32, endPoint y: 206, distance: 69.9
click at [32, 206] on div "[PERSON_NAME] [PERSON_NAME], APT 505, GRACAS, [GEOGRAPHIC_DATA] - [GEOGRAPHIC_D…" at bounding box center [312, 245] width 599 height 103
click at [75, 205] on link "[PERSON_NAME]" at bounding box center [58, 205] width 51 height 8
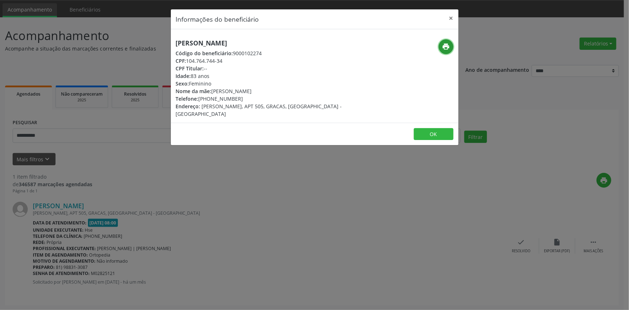
click at [444, 47] on icon "print" at bounding box center [446, 47] width 8 height 8
click at [451, 18] on button "×" at bounding box center [451, 18] width 14 height 18
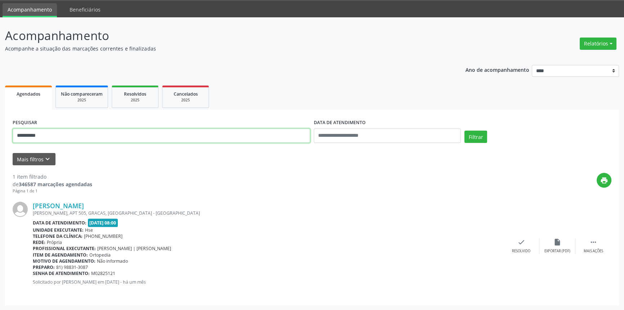
drag, startPoint x: 51, startPoint y: 135, endPoint x: 0, endPoint y: 135, distance: 51.2
click at [0, 135] on div "**********" at bounding box center [312, 163] width 624 height 293
type input "**********"
click at [464, 130] on button "Filtrar" at bounding box center [475, 136] width 23 height 12
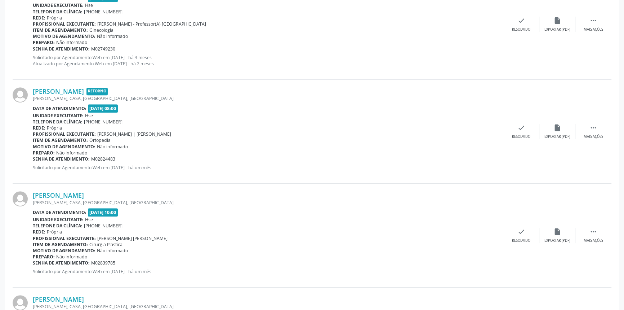
scroll to position [291, 0]
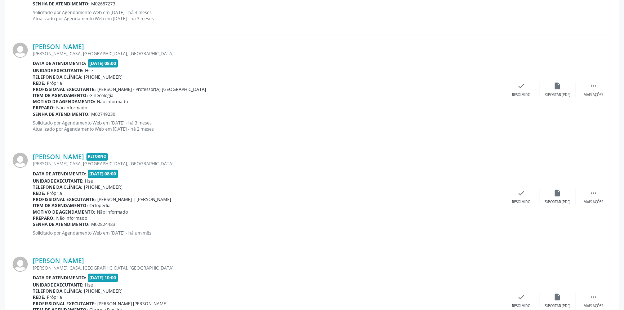
drag, startPoint x: 114, startPoint y: 46, endPoint x: 29, endPoint y: 44, distance: 85.1
click at [29, 44] on div "[PERSON_NAME] [GEOGRAPHIC_DATA], CASA, [GEOGRAPHIC_DATA], [GEOGRAPHIC_DATA] Dat…" at bounding box center [312, 90] width 599 height 110
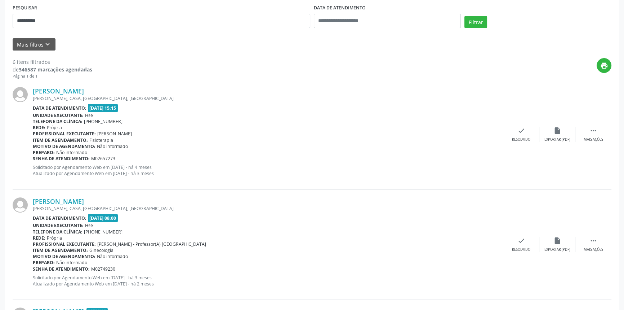
scroll to position [95, 0]
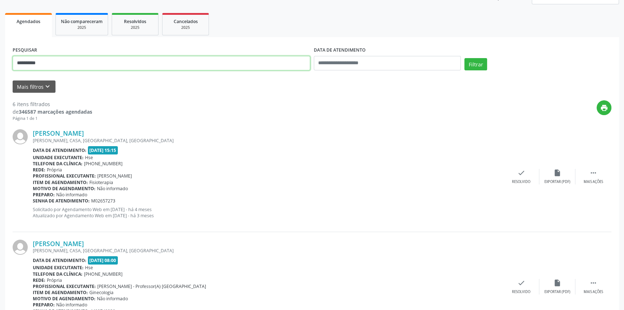
type input "**********"
click at [464, 58] on button "Filtrar" at bounding box center [475, 64] width 23 height 12
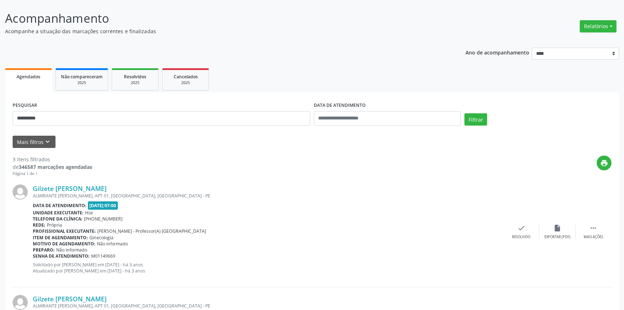
scroll to position [0, 0]
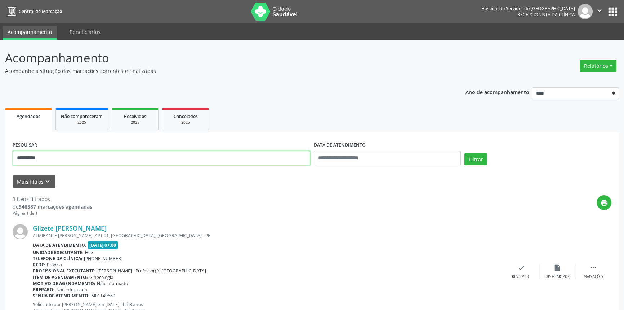
drag, startPoint x: 63, startPoint y: 157, endPoint x: 2, endPoint y: 157, distance: 61.6
click at [2, 157] on div "**********" at bounding box center [312, 293] width 624 height 507
click at [464, 153] on button "Filtrar" at bounding box center [475, 159] width 23 height 12
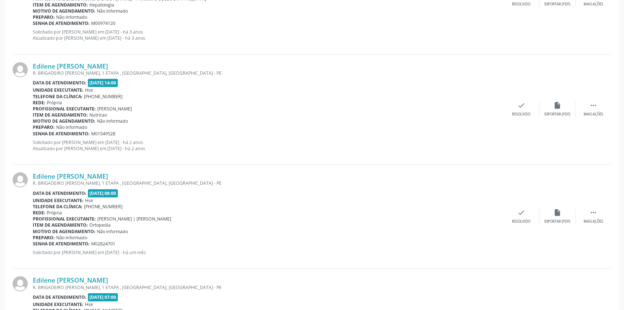
scroll to position [797, 0]
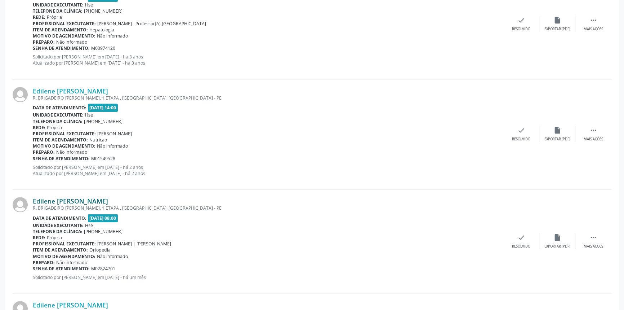
drag, startPoint x: 116, startPoint y: 195, endPoint x: 32, endPoint y: 197, distance: 84.0
click at [33, 197] on div "Edilene [PERSON_NAME]" at bounding box center [268, 201] width 471 height 8
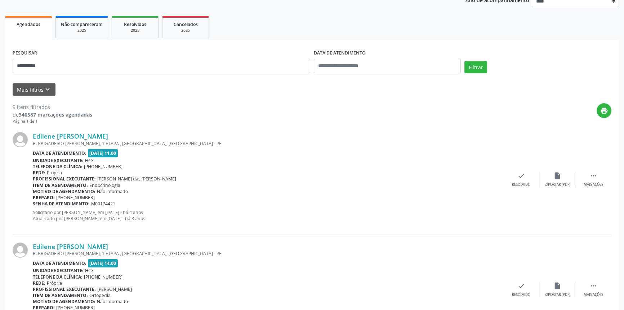
scroll to position [44, 0]
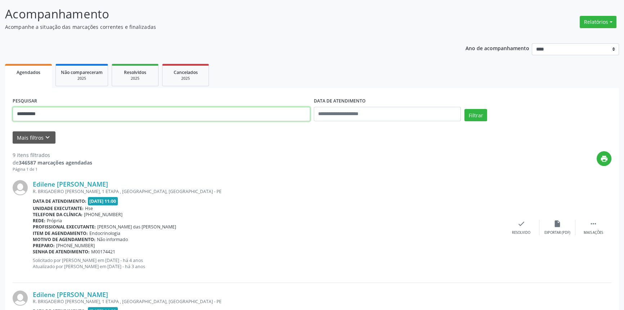
drag, startPoint x: 65, startPoint y: 115, endPoint x: 25, endPoint y: 114, distance: 39.6
click at [25, 114] on input "**********" at bounding box center [162, 114] width 298 height 14
type input "*"
type input "**********"
click at [464, 109] on button "Filtrar" at bounding box center [475, 115] width 23 height 12
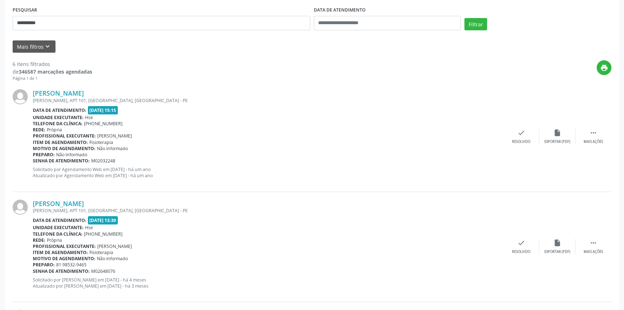
scroll to position [42, 0]
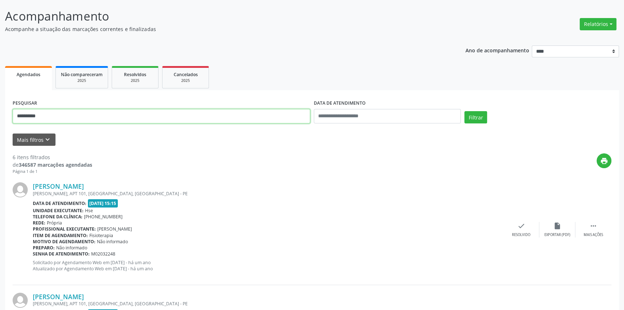
drag, startPoint x: 50, startPoint y: 116, endPoint x: 0, endPoint y: 115, distance: 50.1
type input "*"
click at [464, 111] on button "Filtrar" at bounding box center [475, 117] width 23 height 12
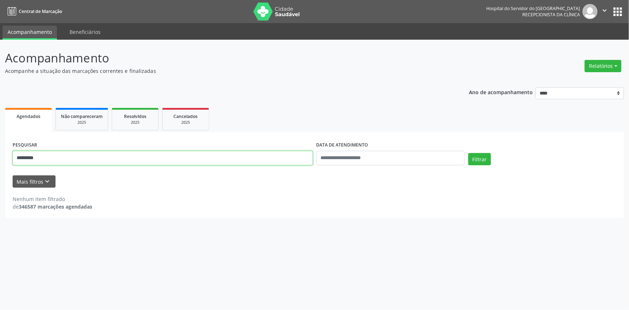
drag, startPoint x: 48, startPoint y: 154, endPoint x: 0, endPoint y: 154, distance: 48.3
click at [0, 154] on div "Acompanhamento Acompanhe a situação das marcações correntes e finalizadas Relat…" at bounding box center [314, 175] width 629 height 270
type input "*********"
click at [468, 153] on button "Filtrar" at bounding box center [479, 159] width 23 height 12
drag, startPoint x: 50, startPoint y: 159, endPoint x: 16, endPoint y: 157, distance: 34.6
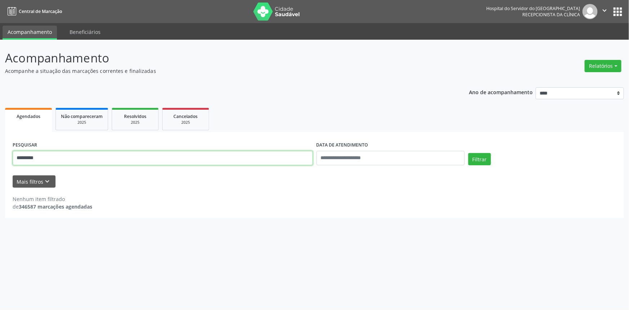
click at [17, 157] on input "*********" at bounding box center [163, 158] width 300 height 14
click at [468, 153] on button "Filtrar" at bounding box center [479, 159] width 23 height 12
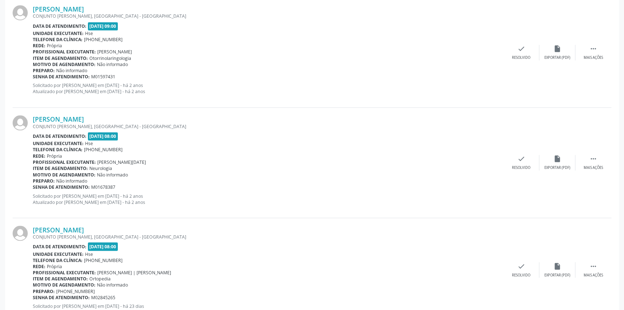
scroll to position [1582, 0]
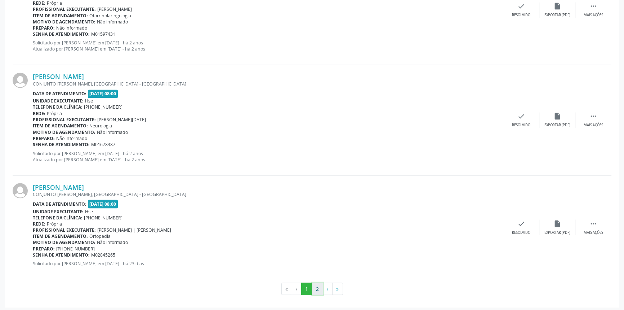
click at [319, 282] on button "2" at bounding box center [317, 288] width 11 height 12
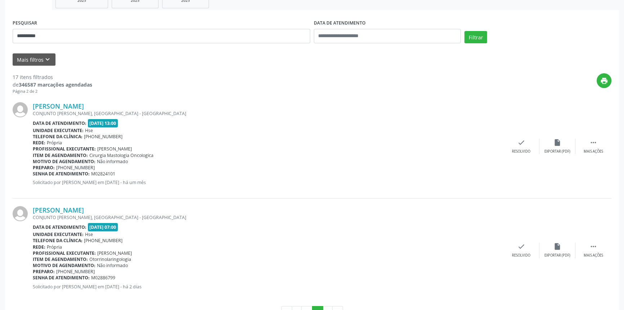
scroll to position [147, 0]
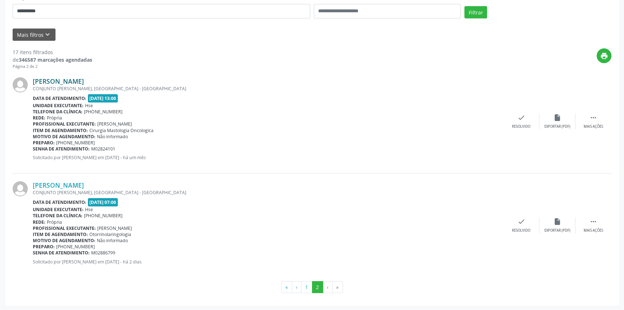
drag, startPoint x: 150, startPoint y: 81, endPoint x: 34, endPoint y: 79, distance: 116.4
click at [34, 79] on div "[PERSON_NAME]" at bounding box center [268, 81] width 471 height 8
click at [0, 12] on div "**********" at bounding box center [312, 101] width 624 height 417
click at [464, 6] on button "Filtrar" at bounding box center [475, 12] width 23 height 12
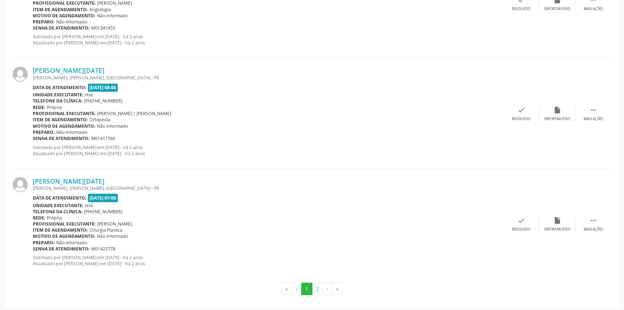
scroll to position [1588, 0]
click at [317, 287] on button "2" at bounding box center [317, 288] width 11 height 12
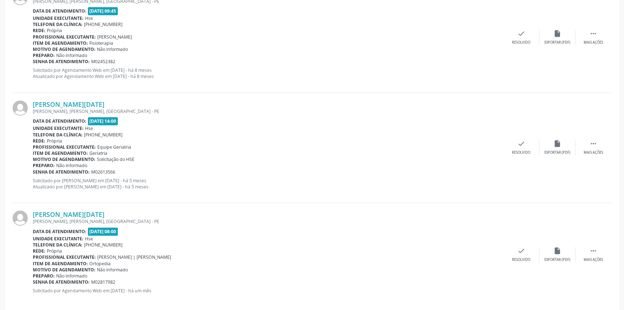
scroll to position [1362, 0]
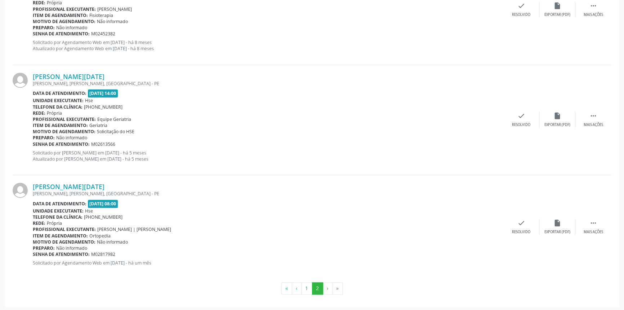
drag, startPoint x: 121, startPoint y: 179, endPoint x: 32, endPoint y: 181, distance: 88.3
click at [32, 181] on div "[PERSON_NAME][DATE] [PERSON_NAME], [PERSON_NAME], [GEOGRAPHIC_DATA] - PE Data d…" at bounding box center [312, 226] width 599 height 103
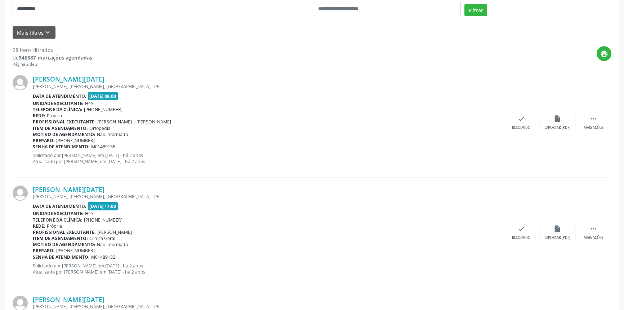
scroll to position [52, 0]
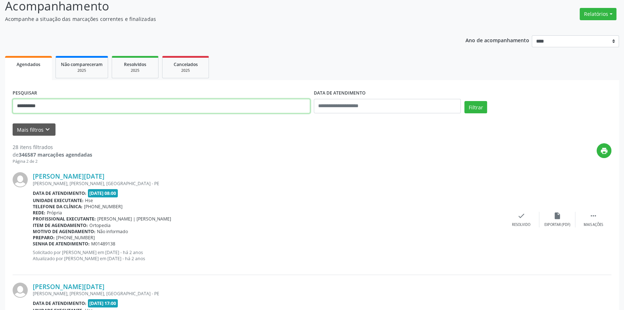
drag, startPoint x: 94, startPoint y: 104, endPoint x: 0, endPoint y: 111, distance: 94.0
paste input "**********"
type input "**********"
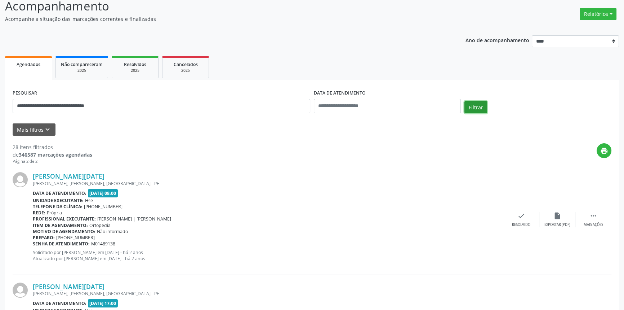
click at [475, 104] on button "Filtrar" at bounding box center [475, 107] width 23 height 12
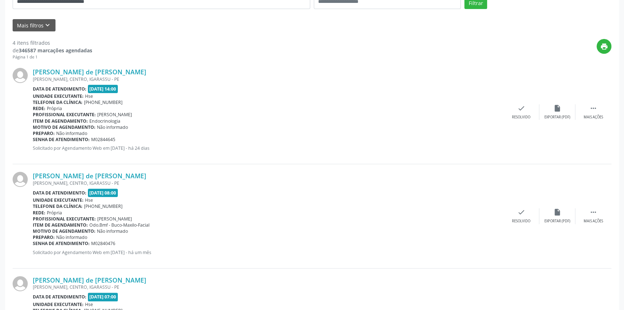
scroll to position [131, 0]
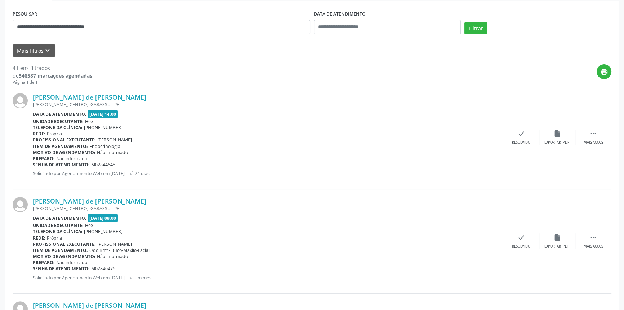
drag, startPoint x: 143, startPoint y: 97, endPoint x: 32, endPoint y: 97, distance: 111.0
click at [32, 97] on div "[PERSON_NAME] de [PERSON_NAME] [GEOGRAPHIC_DATA], CENTRO, [GEOGRAPHIC_DATA] Dat…" at bounding box center [312, 137] width 599 height 104
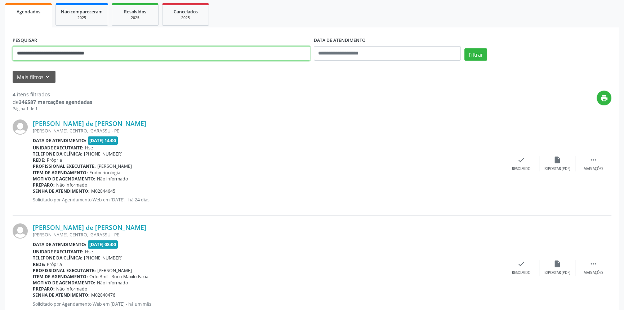
drag, startPoint x: 126, startPoint y: 52, endPoint x: 0, endPoint y: 46, distance: 126.6
click at [0, 46] on div "**********" at bounding box center [312, 237] width 624 height 604
click at [464, 48] on button "Filtrar" at bounding box center [475, 54] width 23 height 12
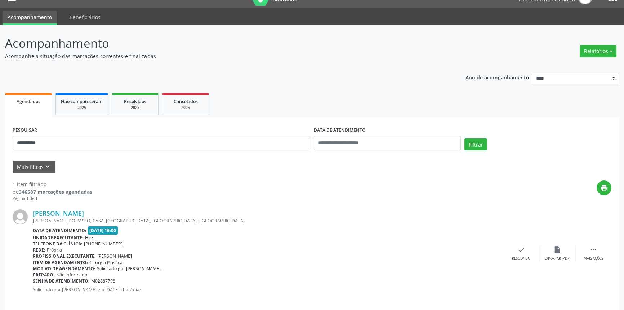
scroll to position [22, 0]
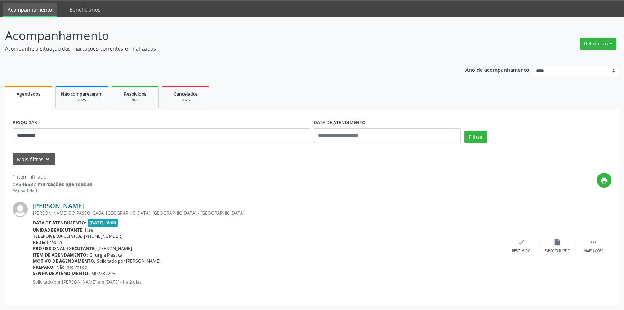
drag, startPoint x: 112, startPoint y: 204, endPoint x: 34, endPoint y: 203, distance: 78.9
click at [34, 203] on div "[PERSON_NAME]" at bounding box center [268, 205] width 471 height 8
drag, startPoint x: 58, startPoint y: 136, endPoint x: 0, endPoint y: 136, distance: 57.7
click at [0, 136] on div "**********" at bounding box center [312, 163] width 624 height 293
paste input "**********"
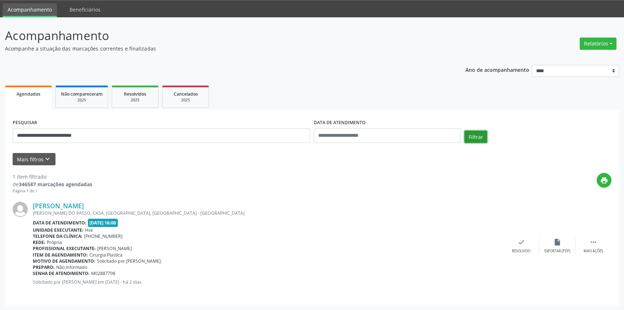
click at [468, 131] on button "Filtrar" at bounding box center [475, 136] width 23 height 12
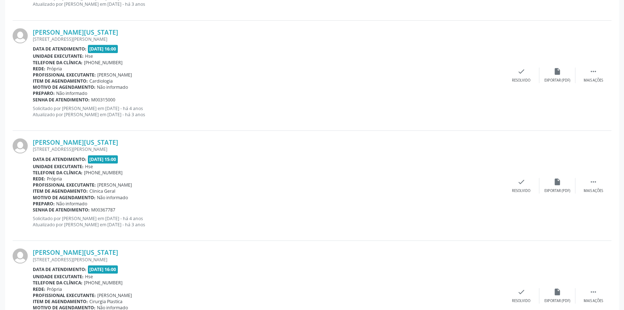
scroll to position [1588, 0]
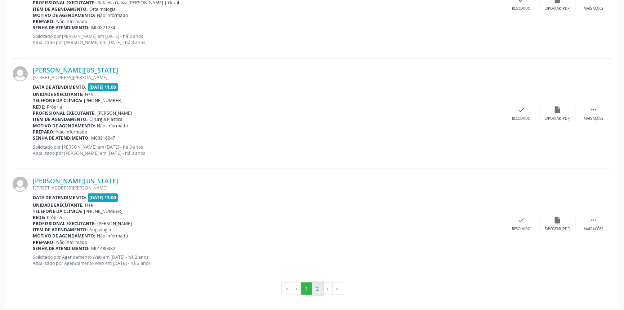
click at [321, 286] on button "2" at bounding box center [317, 288] width 11 height 12
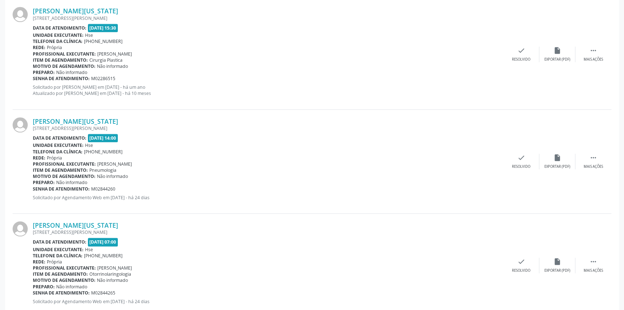
scroll to position [708, 0]
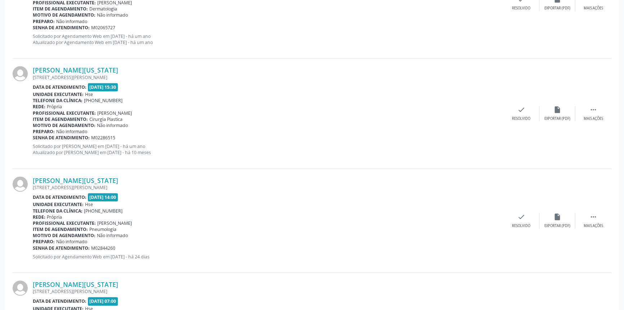
drag, startPoint x: 123, startPoint y: 179, endPoint x: 31, endPoint y: 178, distance: 92.6
click at [31, 178] on div "[PERSON_NAME][US_STATE] [STREET_ADDRESS][PERSON_NAME] Data de atendimento: [DAT…" at bounding box center [312, 221] width 599 height 104
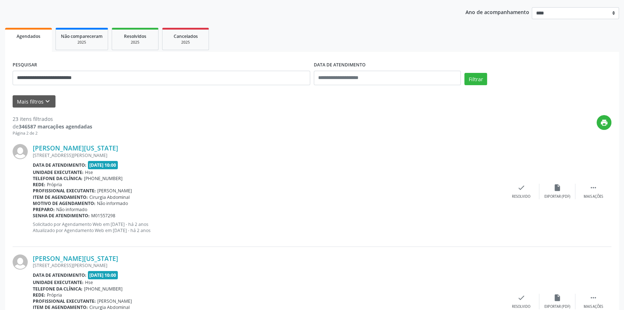
scroll to position [20, 0]
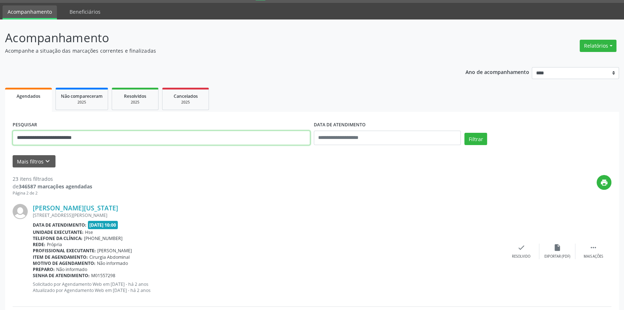
drag, startPoint x: 94, startPoint y: 138, endPoint x: 0, endPoint y: 135, distance: 94.4
paste input "*******"
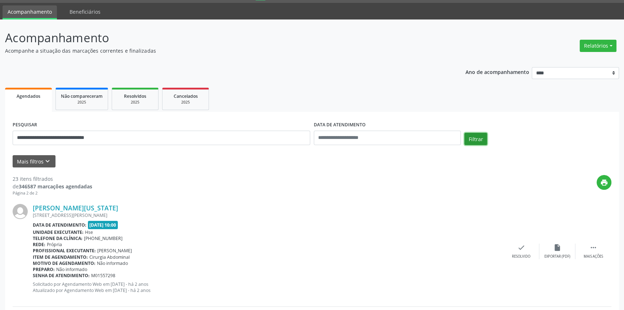
click at [478, 138] on button "Filtrar" at bounding box center [475, 139] width 23 height 12
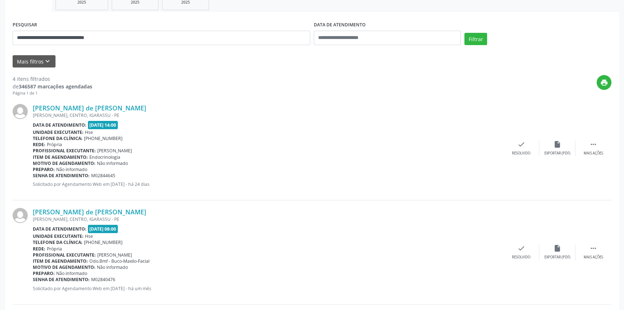
scroll to position [39, 0]
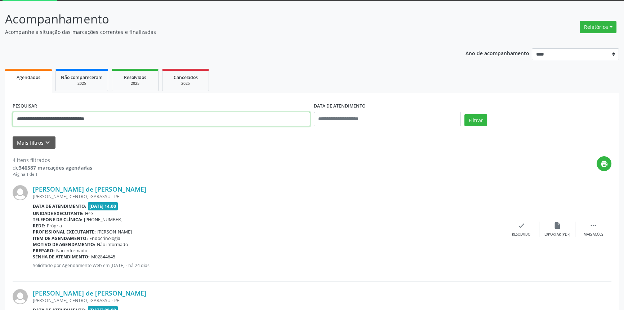
drag, startPoint x: 122, startPoint y: 119, endPoint x: 0, endPoint y: 109, distance: 122.2
click at [0, 109] on div "**********" at bounding box center [312, 303] width 624 height 604
paste input "text"
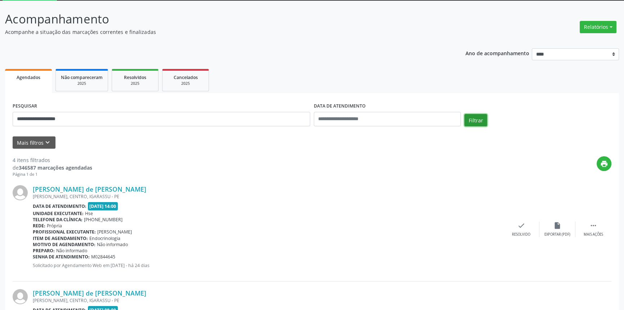
click at [475, 119] on button "Filtrar" at bounding box center [475, 120] width 23 height 12
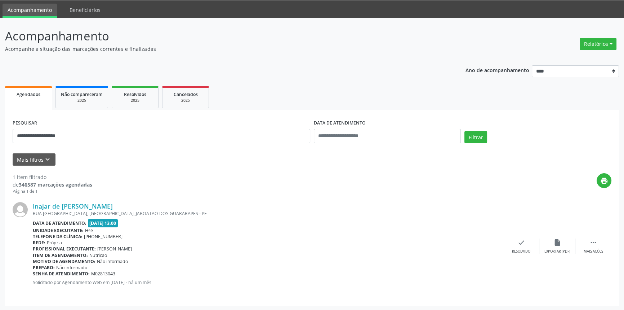
scroll to position [22, 0]
drag, startPoint x: 100, startPoint y: 205, endPoint x: 28, endPoint y: 205, distance: 72.1
click at [28, 205] on div "Inajar de [PERSON_NAME] [GEOGRAPHIC_DATA], [GEOGRAPHIC_DATA], [GEOGRAPHIC_DATA]…" at bounding box center [312, 245] width 599 height 103
drag, startPoint x: 86, startPoint y: 135, endPoint x: 0, endPoint y: 138, distance: 86.2
click at [0, 138] on div "**********" at bounding box center [312, 163] width 624 height 293
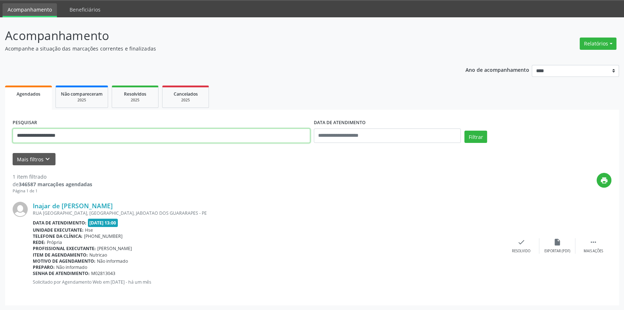
paste input "**********"
type input "**********"
click at [478, 137] on button "Filtrar" at bounding box center [475, 136] width 23 height 12
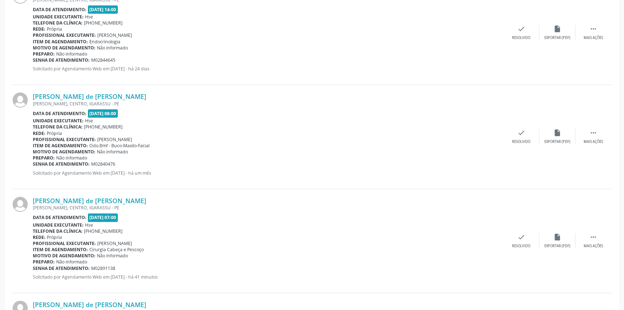
scroll to position [72, 0]
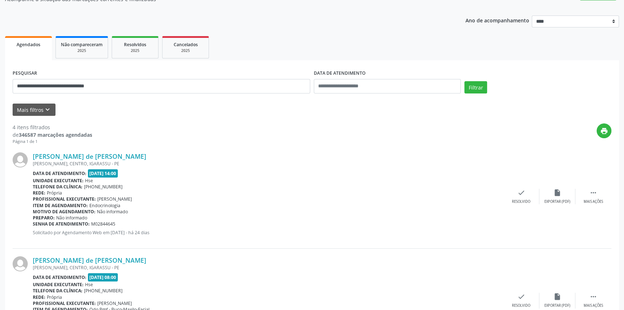
drag, startPoint x: 121, startPoint y: 158, endPoint x: 11, endPoint y: 158, distance: 110.3
click at [11, 158] on div "**********" at bounding box center [312, 313] width 614 height 507
click at [63, 133] on strong "346587 marcações agendadas" at bounding box center [56, 134] width 74 height 7
drag, startPoint x: 148, startPoint y: 155, endPoint x: 27, endPoint y: 155, distance: 120.7
click at [27, 155] on div "[PERSON_NAME] de [PERSON_NAME] [GEOGRAPHIC_DATA], CENTRO, [GEOGRAPHIC_DATA] Dat…" at bounding box center [312, 196] width 599 height 104
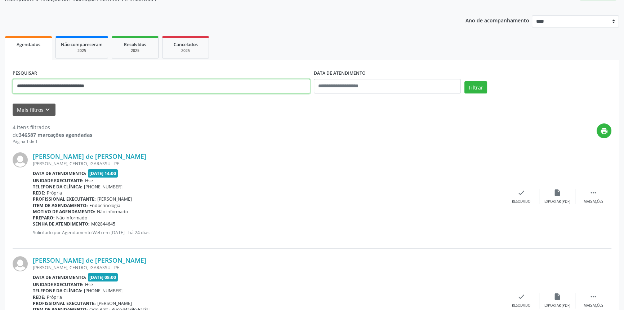
drag, startPoint x: 151, startPoint y: 86, endPoint x: 92, endPoint y: 86, distance: 59.5
click at [90, 86] on input "**********" at bounding box center [162, 86] width 298 height 14
click at [149, 86] on input "**********" at bounding box center [162, 86] width 298 height 14
drag, startPoint x: 132, startPoint y: 90, endPoint x: 0, endPoint y: 91, distance: 132.2
click at [0, 91] on div "**********" at bounding box center [312, 270] width 624 height 604
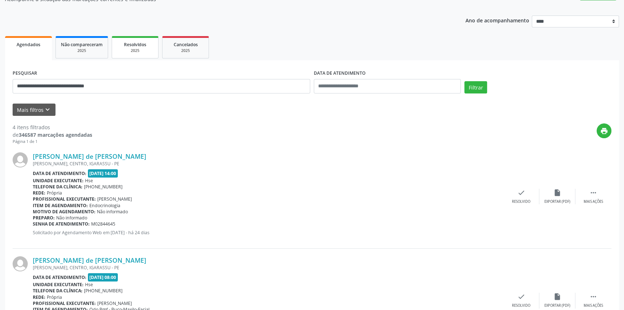
click at [141, 51] on div "2025" at bounding box center [135, 50] width 36 height 5
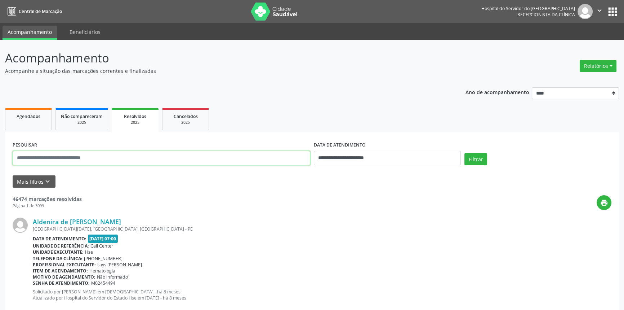
click at [67, 157] on input "text" at bounding box center [162, 158] width 298 height 14
paste input "**********"
type input "**********"
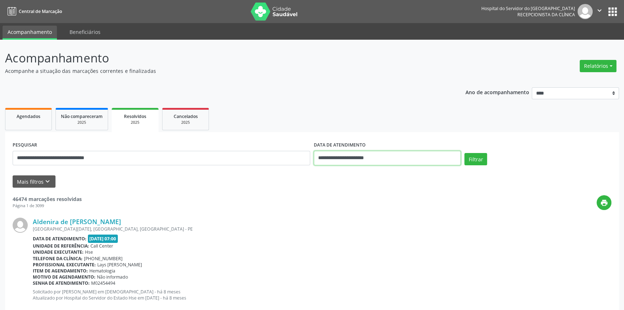
click at [419, 157] on input "**********" at bounding box center [387, 158] width 147 height 14
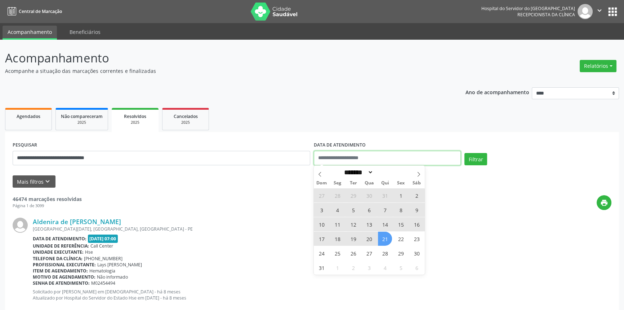
select select "*"
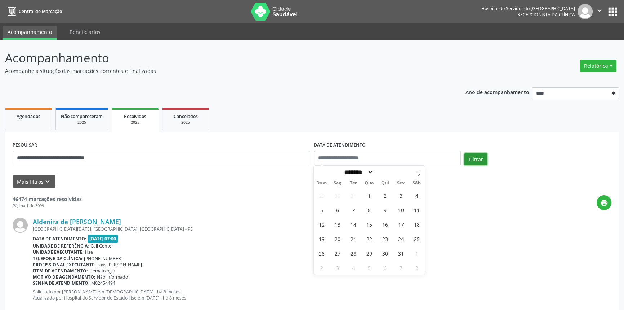
click at [477, 157] on button "Filtrar" at bounding box center [475, 159] width 23 height 12
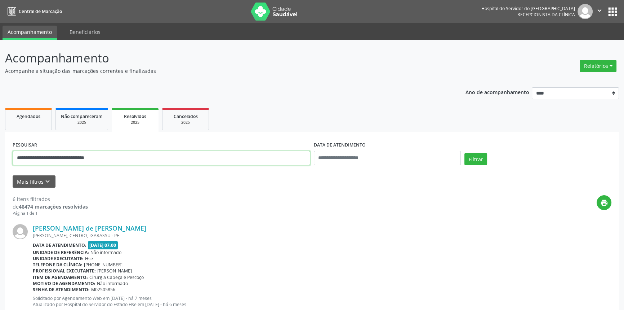
drag, startPoint x: 125, startPoint y: 158, endPoint x: 0, endPoint y: 160, distance: 125.0
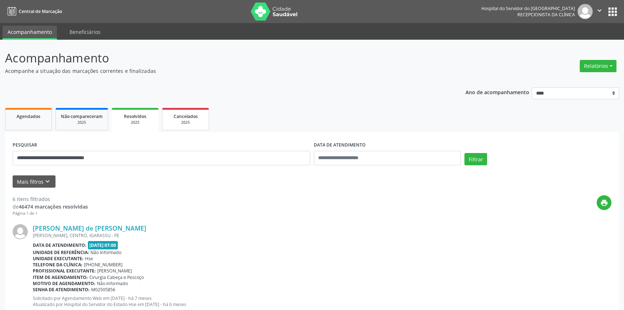
click at [189, 117] on span "Cancelados" at bounding box center [186, 116] width 24 height 6
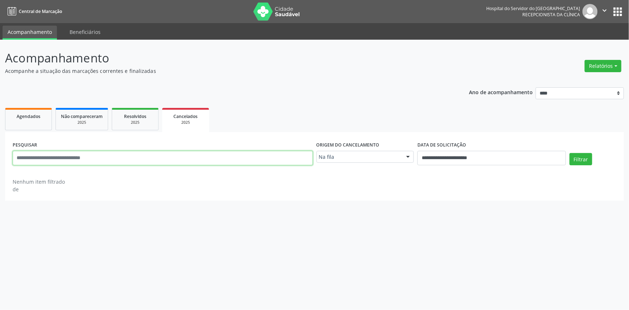
click at [25, 157] on input "text" at bounding box center [163, 158] width 300 height 14
paste input "**********"
type input "**********"
click at [408, 156] on div at bounding box center [407, 157] width 11 height 12
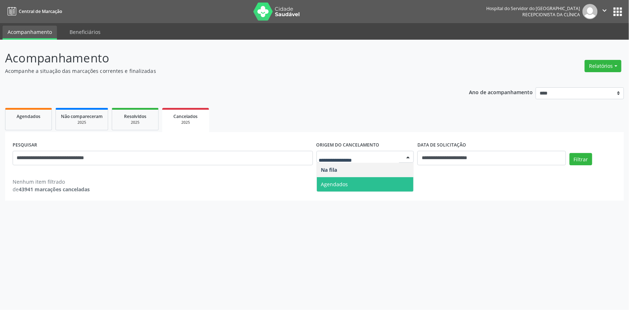
click at [400, 178] on span "Agendados" at bounding box center [365, 184] width 97 height 14
select select "*"
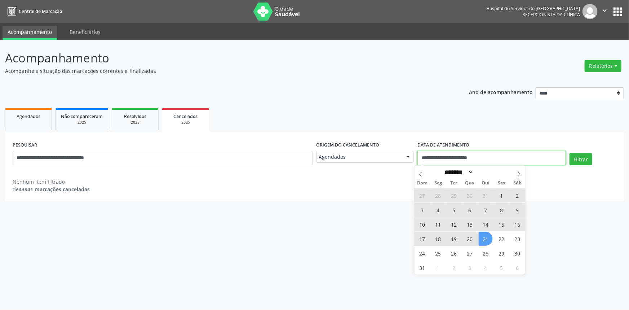
click at [504, 157] on input "**********" at bounding box center [491, 158] width 148 height 14
select select "*"
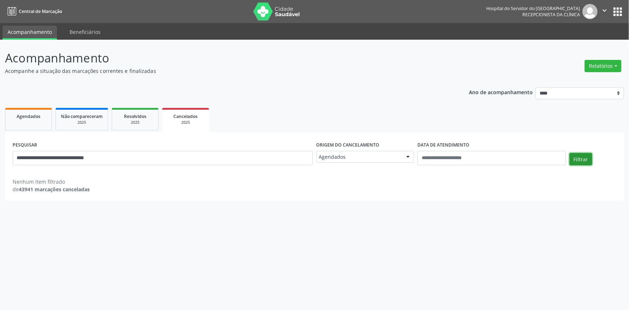
click at [586, 156] on button "Filtrar" at bounding box center [580, 159] width 23 height 12
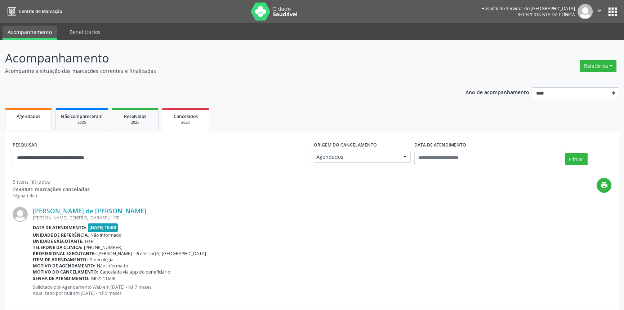
click at [38, 118] on span "Agendados" at bounding box center [29, 116] width 24 height 6
select select "*"
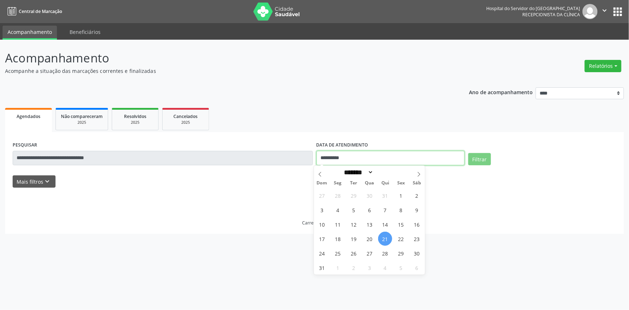
click at [367, 158] on input "**********" at bounding box center [390, 158] width 148 height 14
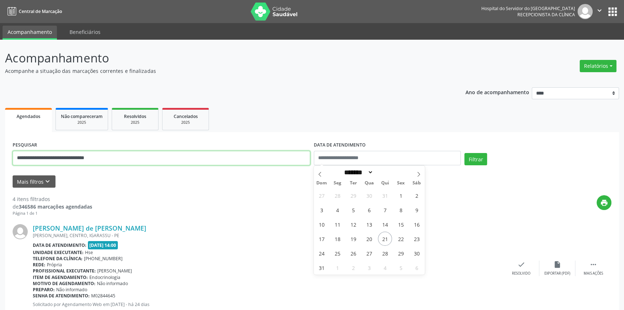
click at [142, 152] on input "**********" at bounding box center [162, 158] width 298 height 14
type input "*"
click at [464, 153] on button "Filtrar" at bounding box center [475, 159] width 23 height 12
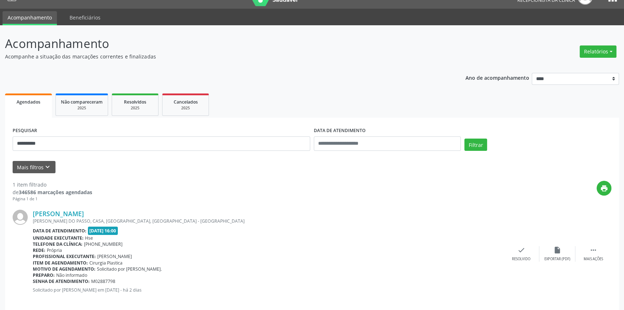
scroll to position [22, 0]
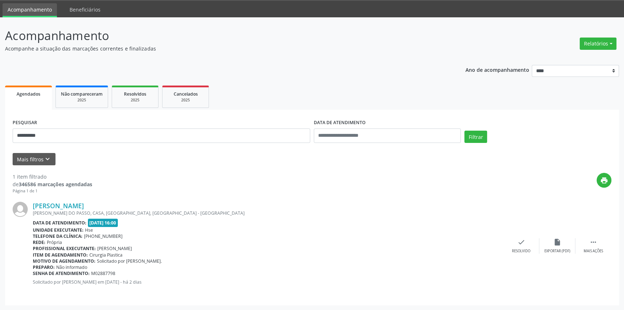
drag, startPoint x: 108, startPoint y: 202, endPoint x: 32, endPoint y: 206, distance: 75.8
click at [32, 206] on div "[PERSON_NAME] [PERSON_NAME][GEOGRAPHIC_DATA], CASA, AFOGADOS, [GEOGRAPHIC_DATA]…" at bounding box center [312, 245] width 599 height 103
drag, startPoint x: 60, startPoint y: 135, endPoint x: 0, endPoint y: 135, distance: 60.2
click at [0, 135] on div "**********" at bounding box center [312, 163] width 624 height 293
type input "*******"
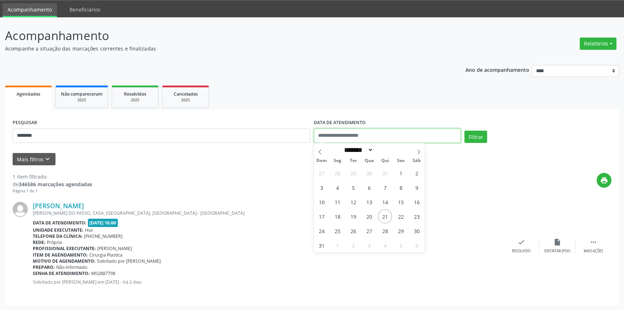
click at [367, 137] on input "text" at bounding box center [387, 135] width 147 height 14
click at [381, 215] on span "21" at bounding box center [385, 216] width 14 height 14
type input "**********"
click at [468, 135] on button "Filtrar" at bounding box center [475, 136] width 23 height 12
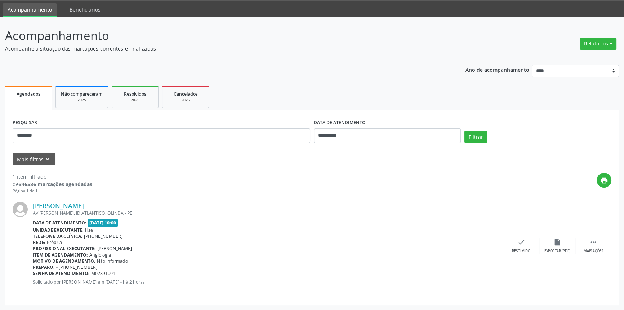
drag, startPoint x: 124, startPoint y: 206, endPoint x: 30, endPoint y: 209, distance: 93.7
click at [30, 209] on div "[PERSON_NAME] AV [PERSON_NAME], JD ATLANTICO, OLINDA - PE Data de atendimento: …" at bounding box center [312, 245] width 599 height 103
drag, startPoint x: 71, startPoint y: 134, endPoint x: 0, endPoint y: 134, distance: 71.3
click at [0, 134] on div "**********" at bounding box center [312, 163] width 624 height 293
paste input "**********"
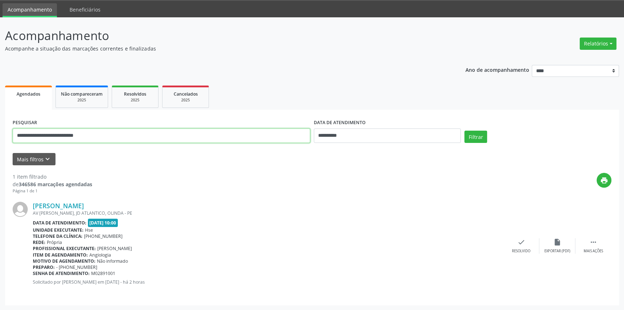
type input "**********"
click at [386, 136] on input "**********" at bounding box center [387, 135] width 147 height 14
click at [480, 133] on button "Filtrar" at bounding box center [475, 136] width 23 height 12
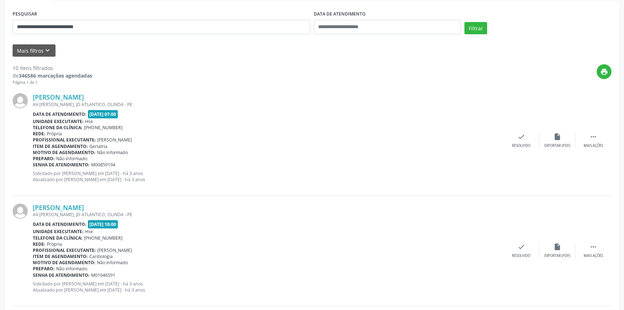
scroll to position [0, 0]
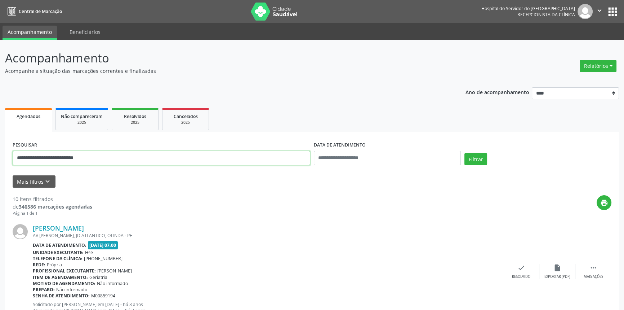
drag, startPoint x: 129, startPoint y: 160, endPoint x: 0, endPoint y: 130, distance: 132.1
type input "**********"
click at [464, 153] on button "Filtrar" at bounding box center [475, 159] width 23 height 12
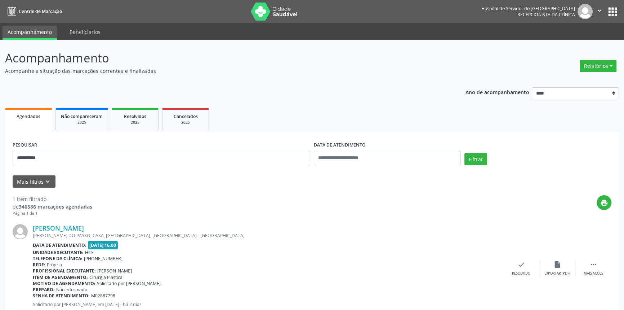
scroll to position [22, 0]
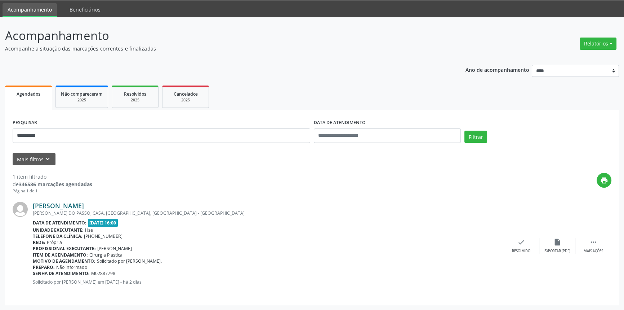
drag, startPoint x: 110, startPoint y: 205, endPoint x: 34, endPoint y: 204, distance: 76.0
click at [34, 204] on div "[PERSON_NAME]" at bounding box center [268, 205] width 471 height 8
click at [84, 203] on link "[PERSON_NAME]" at bounding box center [58, 205] width 51 height 8
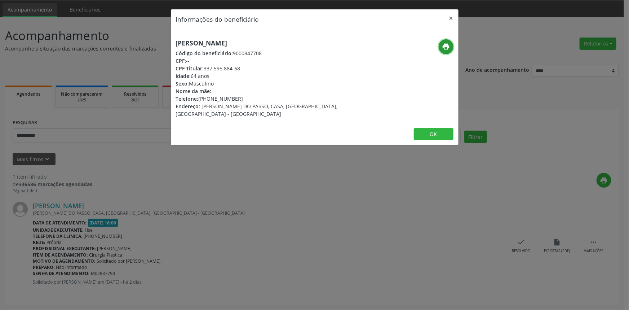
click at [443, 50] on icon "print" at bounding box center [446, 47] width 8 height 8
click at [451, 16] on button "×" at bounding box center [451, 18] width 14 height 18
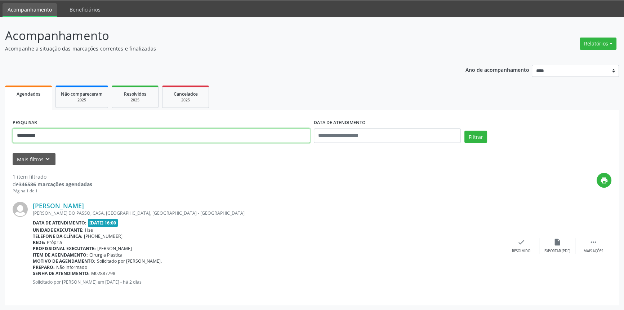
drag, startPoint x: 55, startPoint y: 133, endPoint x: 0, endPoint y: 137, distance: 55.6
click at [0, 136] on div "**********" at bounding box center [312, 163] width 624 height 293
type input "**********"
click at [464, 130] on button "Filtrar" at bounding box center [475, 136] width 23 height 12
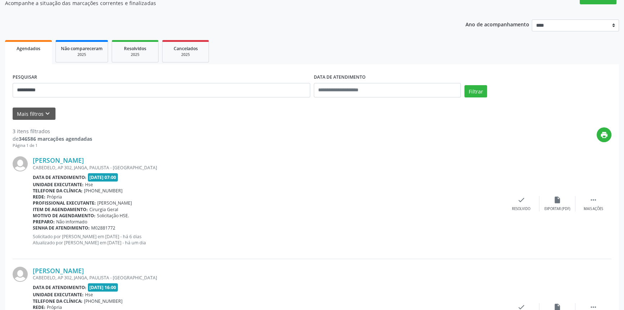
scroll to position [65, 0]
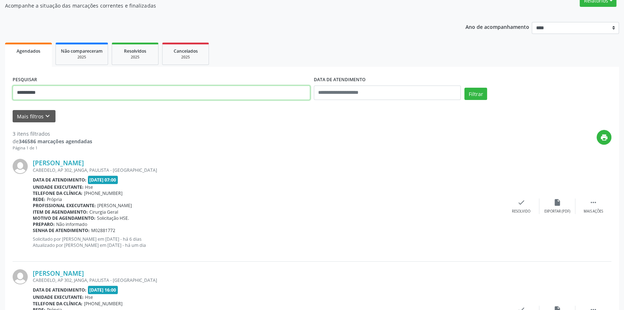
drag, startPoint x: 47, startPoint y: 94, endPoint x: 0, endPoint y: 86, distance: 47.8
click at [0, 86] on div "**********" at bounding box center [312, 227] width 624 height 507
type input "**********"
click at [464, 88] on button "Filtrar" at bounding box center [475, 94] width 23 height 12
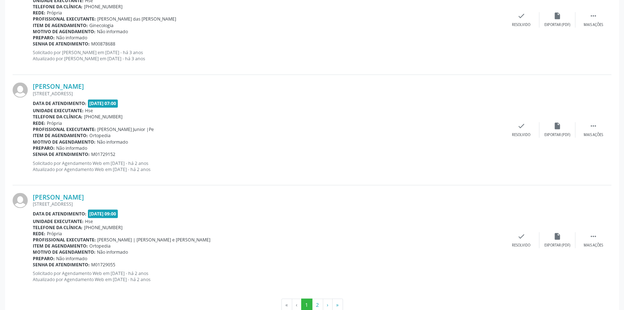
scroll to position [1588, 0]
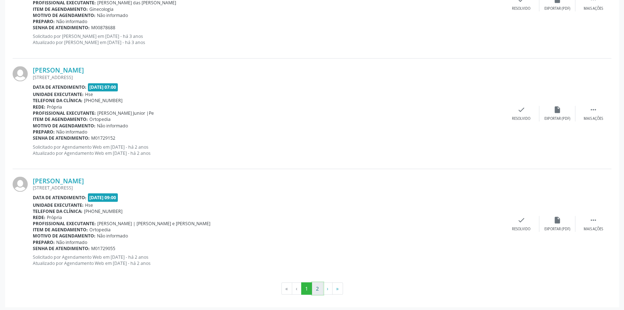
click at [316, 288] on button "2" at bounding box center [317, 288] width 11 height 12
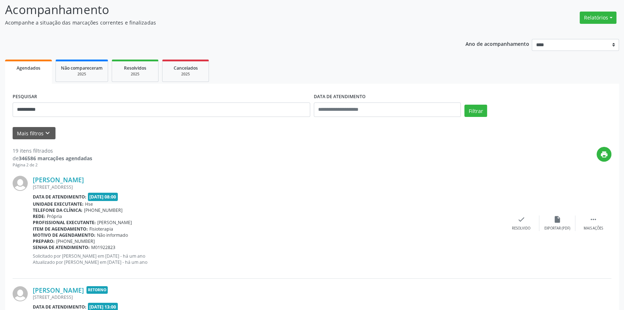
scroll to position [0, 0]
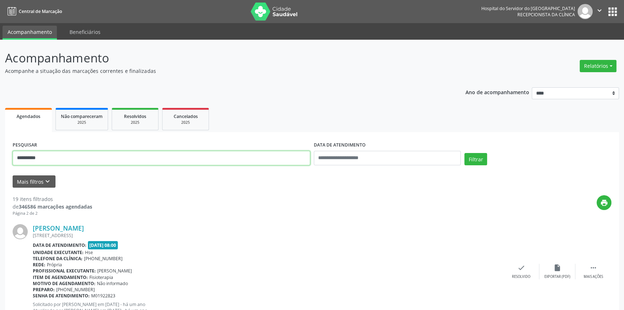
click at [464, 153] on button "Filtrar" at bounding box center [475, 159] width 23 height 12
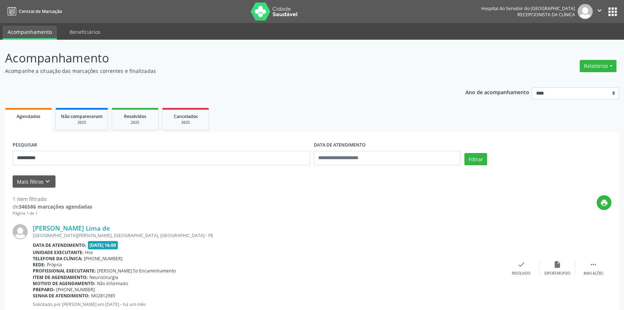
scroll to position [22, 0]
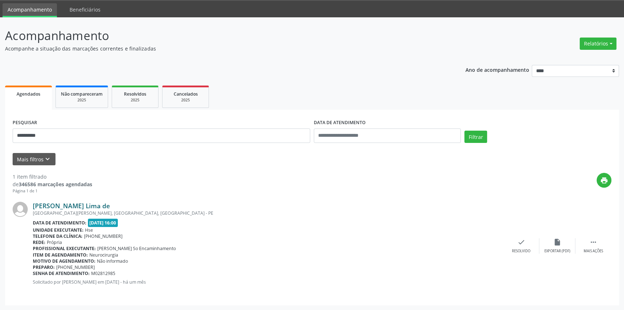
drag, startPoint x: 159, startPoint y: 202, endPoint x: 132, endPoint y: 202, distance: 26.3
click at [132, 202] on div "[PERSON_NAME] Lima de" at bounding box center [268, 205] width 471 height 8
click at [144, 190] on div "print" at bounding box center [351, 183] width 519 height 21
drag, startPoint x: 153, startPoint y: 206, endPoint x: 33, endPoint y: 206, distance: 120.0
click at [33, 206] on div "[PERSON_NAME] Lima de" at bounding box center [268, 205] width 471 height 8
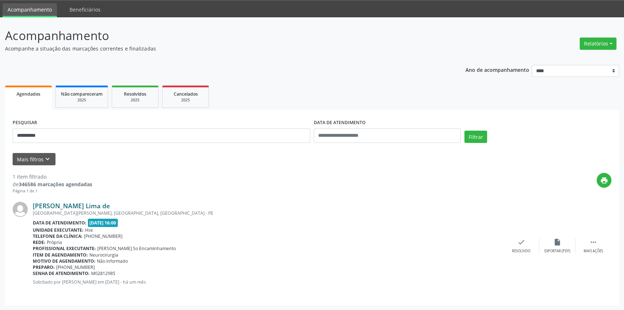
click at [110, 203] on link "[PERSON_NAME] Lima de" at bounding box center [71, 205] width 77 height 8
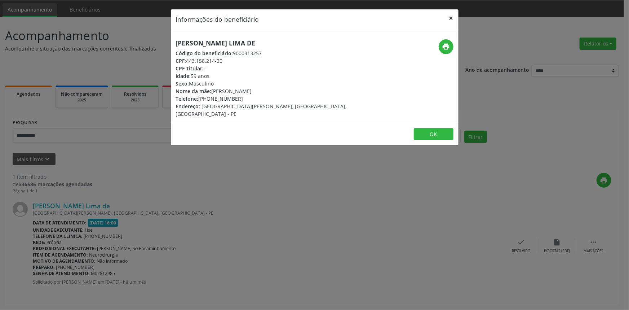
click at [451, 17] on button "×" at bounding box center [451, 18] width 14 height 18
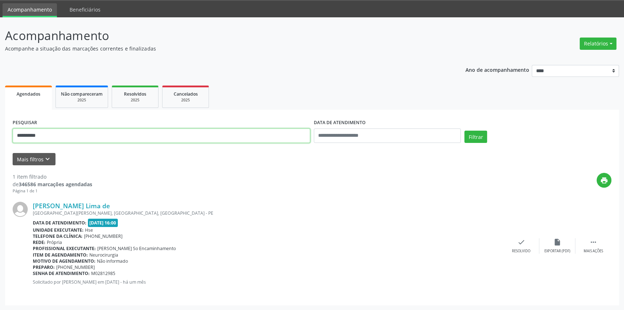
drag, startPoint x: 55, startPoint y: 135, endPoint x: 0, endPoint y: 135, distance: 55.5
click at [0, 135] on div "**********" at bounding box center [312, 163] width 624 height 293
type input "**********"
click at [464, 130] on button "Filtrar" at bounding box center [475, 136] width 23 height 12
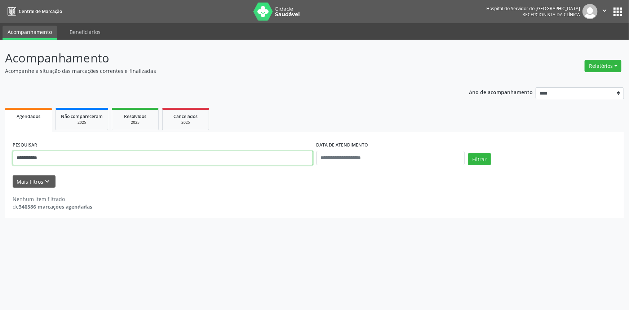
drag, startPoint x: 54, startPoint y: 157, endPoint x: 0, endPoint y: 148, distance: 54.9
click at [0, 148] on div "**********" at bounding box center [314, 175] width 629 height 270
type input "*"
click at [468, 153] on button "Filtrar" at bounding box center [479, 159] width 23 height 12
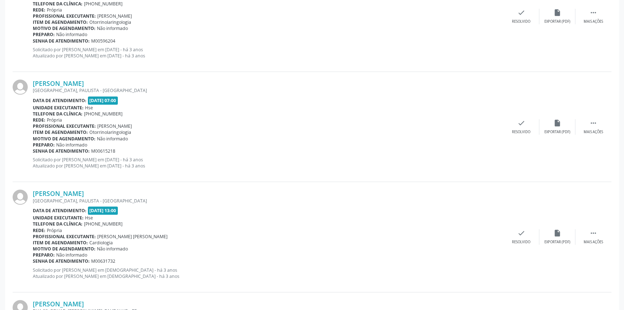
scroll to position [1588, 0]
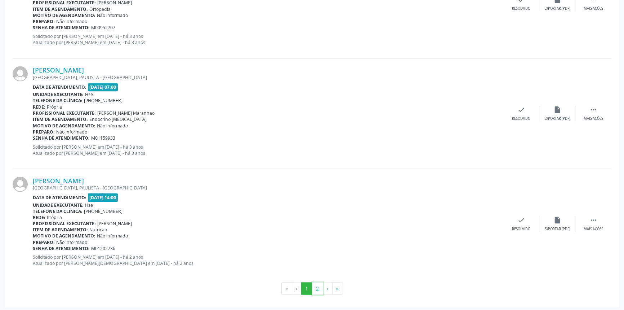
click at [317, 288] on button "2" at bounding box center [317, 288] width 11 height 12
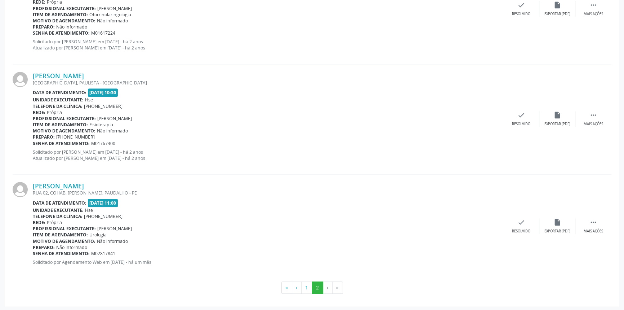
scroll to position [780, 0]
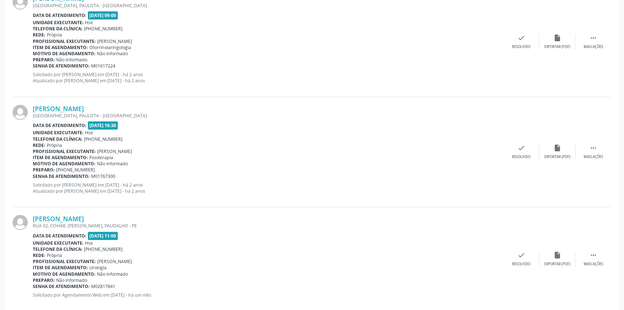
drag, startPoint x: 105, startPoint y: 219, endPoint x: 32, endPoint y: 213, distance: 72.7
click at [32, 213] on div "[PERSON_NAME] RUA 02, COHAB, [GEOGRAPHIC_DATA], PAUDALHO - PE Data de atendimen…" at bounding box center [312, 258] width 599 height 103
click at [93, 190] on p "Solicitado por [PERSON_NAME] em [DATE] - há 2 anos Atualizado por [PERSON_NAME]…" at bounding box center [268, 188] width 471 height 12
drag, startPoint x: 94, startPoint y: 216, endPoint x: 32, endPoint y: 217, distance: 61.3
click at [33, 217] on div "[PERSON_NAME]" at bounding box center [268, 218] width 471 height 8
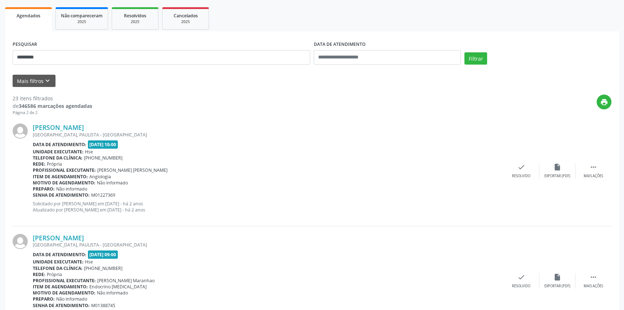
scroll to position [26, 0]
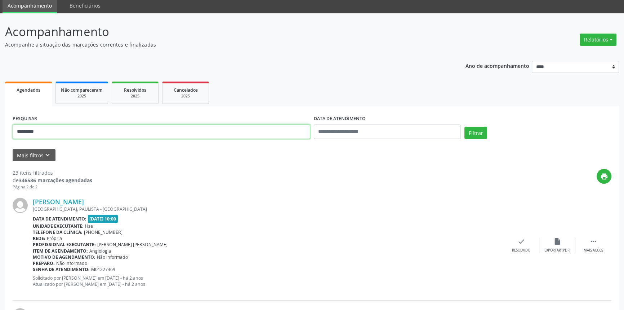
type input "**********"
click at [464, 126] on button "Filtrar" at bounding box center [475, 132] width 23 height 12
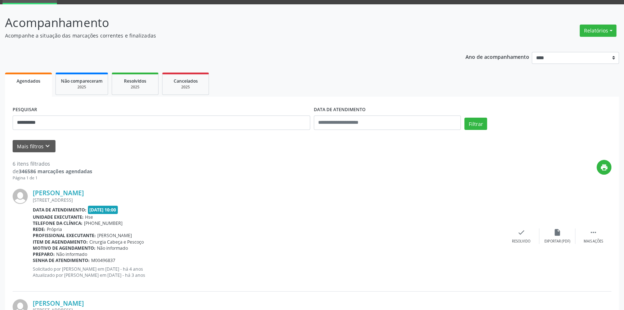
scroll to position [0, 0]
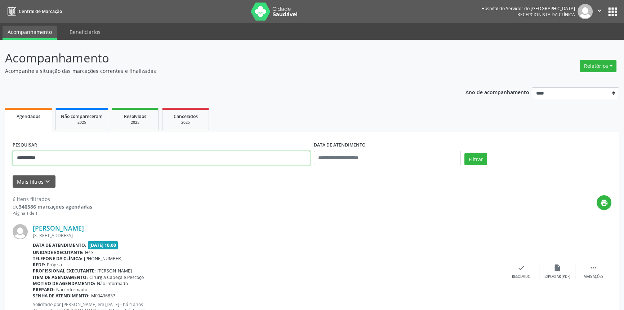
drag, startPoint x: 50, startPoint y: 158, endPoint x: 0, endPoint y: 142, distance: 52.6
click at [464, 153] on button "Filtrar" at bounding box center [475, 159] width 23 height 12
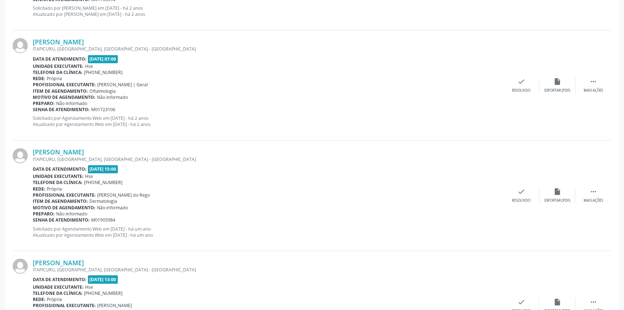
scroll to position [1588, 0]
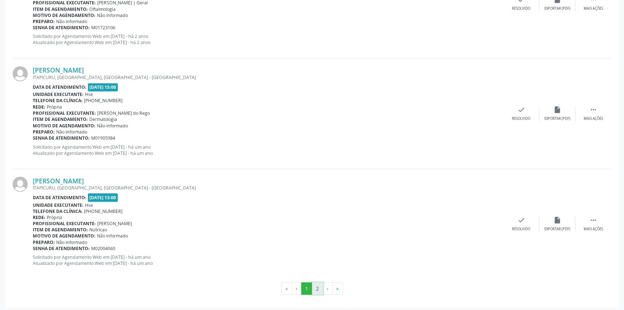
click at [319, 286] on button "2" at bounding box center [317, 288] width 11 height 12
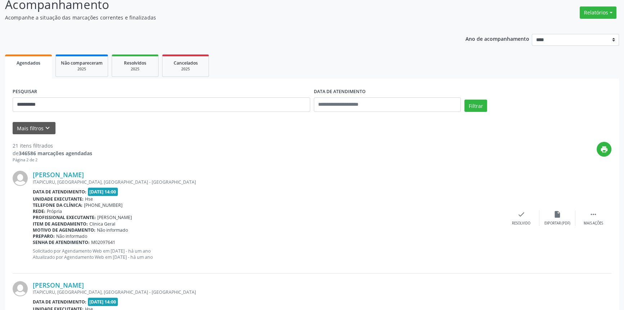
scroll to position [0, 0]
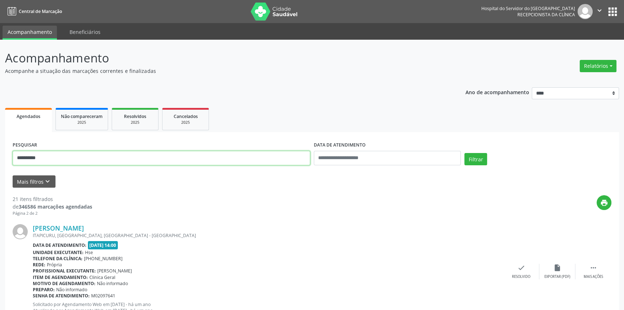
drag, startPoint x: 51, startPoint y: 157, endPoint x: 0, endPoint y: 147, distance: 51.7
type input "**********"
click at [464, 153] on button "Filtrar" at bounding box center [475, 159] width 23 height 12
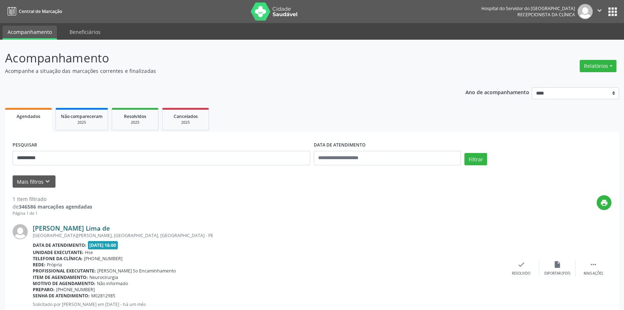
click at [110, 228] on link "[PERSON_NAME] Lima de" at bounding box center [71, 228] width 77 height 8
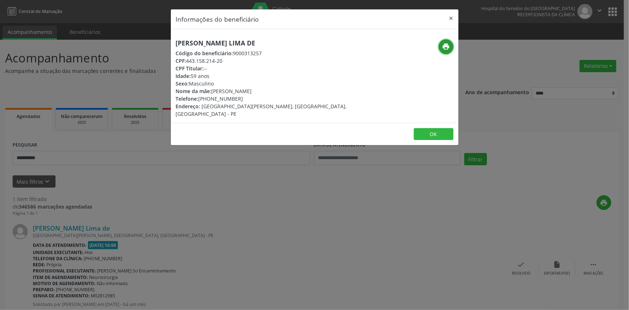
click at [446, 46] on icon "print" at bounding box center [446, 47] width 8 height 8
click at [448, 16] on button "×" at bounding box center [451, 18] width 14 height 18
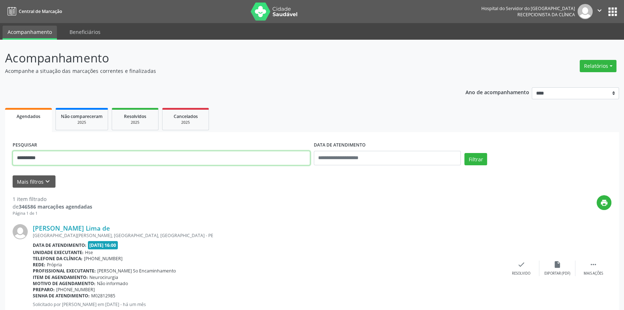
drag, startPoint x: 91, startPoint y: 162, endPoint x: 0, endPoint y: 153, distance: 91.6
click at [0, 153] on div "**********" at bounding box center [312, 186] width 624 height 293
click at [464, 153] on button "Filtrar" at bounding box center [475, 159] width 23 height 12
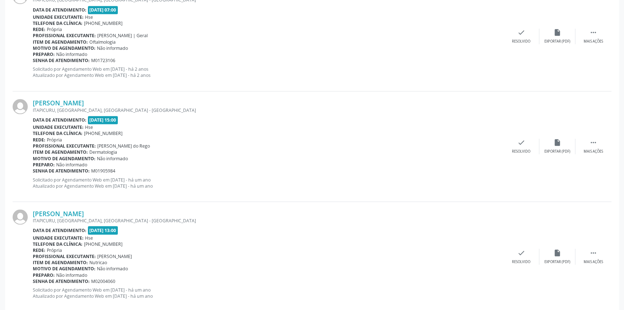
scroll to position [1588, 0]
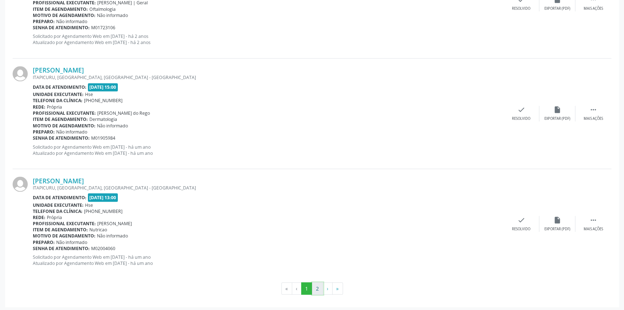
click at [316, 284] on button "2" at bounding box center [317, 288] width 11 height 12
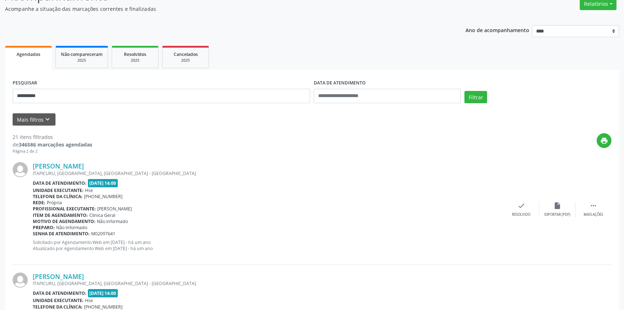
scroll to position [0, 0]
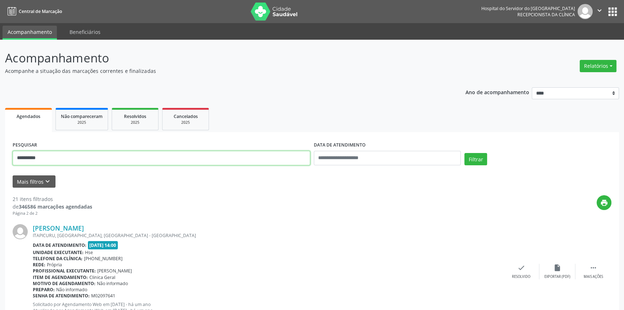
drag, startPoint x: 90, startPoint y: 161, endPoint x: 0, endPoint y: 156, distance: 89.8
click at [464, 153] on button "Filtrar" at bounding box center [475, 159] width 23 height 12
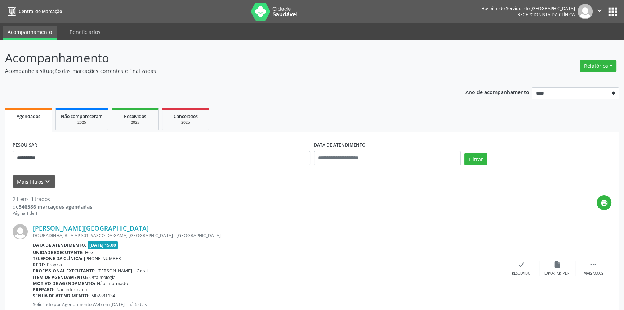
scroll to position [126, 0]
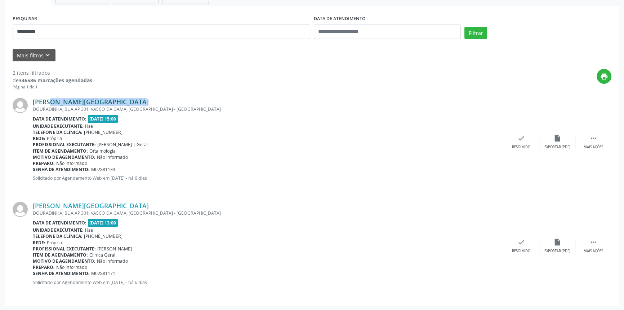
drag, startPoint x: 115, startPoint y: 99, endPoint x: 34, endPoint y: 103, distance: 80.8
click at [34, 103] on div "[PERSON_NAME][GEOGRAPHIC_DATA]" at bounding box center [268, 102] width 471 height 8
click at [106, 101] on link "[PERSON_NAME][GEOGRAPHIC_DATA]" at bounding box center [91, 102] width 116 height 8
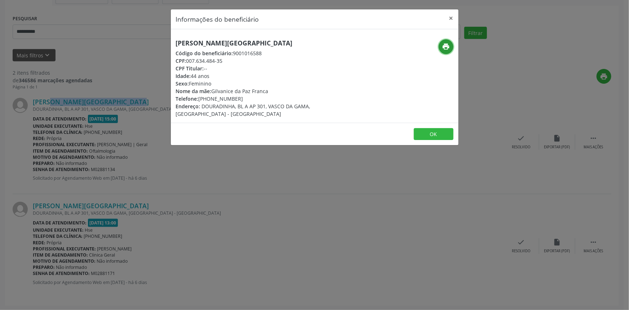
click at [442, 49] on icon "print" at bounding box center [446, 47] width 8 height 8
click at [450, 16] on button "×" at bounding box center [451, 18] width 14 height 18
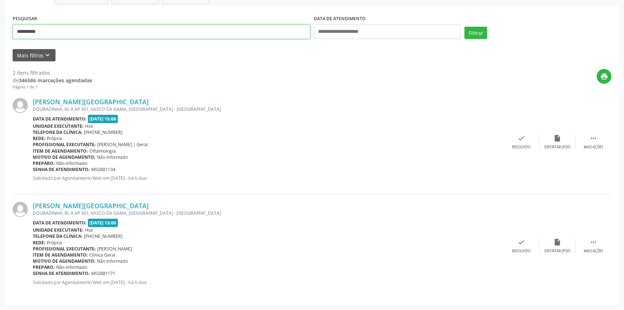
click at [0, 30] on div "**********" at bounding box center [312, 112] width 624 height 397
click at [464, 27] on button "Filtrar" at bounding box center [475, 33] width 23 height 12
drag, startPoint x: 108, startPoint y: 100, endPoint x: 35, endPoint y: 100, distance: 73.1
click at [35, 100] on div "[PERSON_NAME]" at bounding box center [268, 102] width 471 height 8
click at [0, 30] on div "**********" at bounding box center [312, 112] width 624 height 397
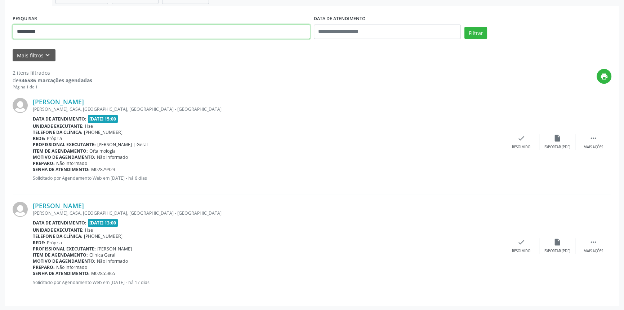
click at [464, 27] on button "Filtrar" at bounding box center [475, 33] width 23 height 12
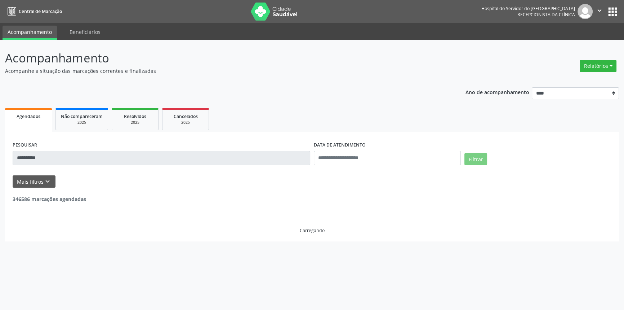
scroll to position [0, 0]
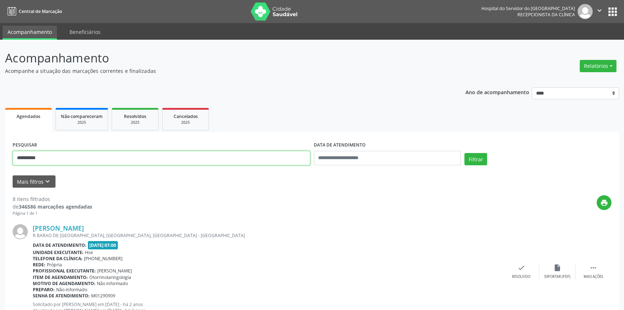
drag, startPoint x: 50, startPoint y: 155, endPoint x: 0, endPoint y: 157, distance: 50.1
click at [464, 153] on button "Filtrar" at bounding box center [475, 159] width 23 height 12
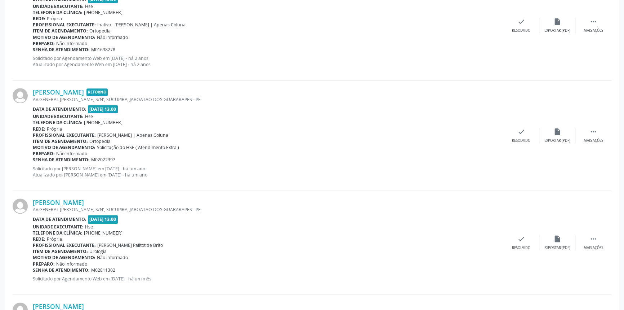
scroll to position [1015, 0]
drag, startPoint x: 108, startPoint y: 200, endPoint x: 34, endPoint y: 203, distance: 73.9
click at [33, 203] on div "[PERSON_NAME]" at bounding box center [268, 203] width 471 height 8
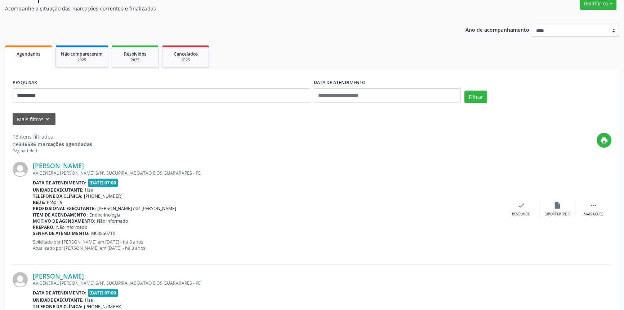
scroll to position [0, 0]
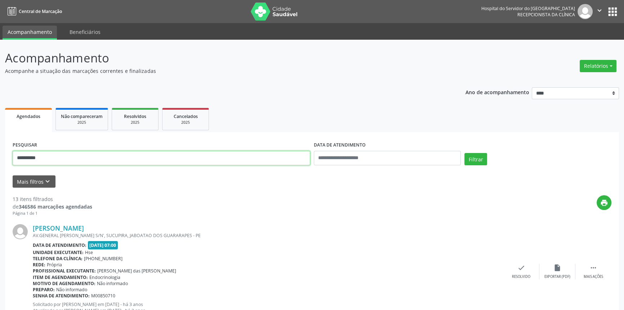
drag, startPoint x: 52, startPoint y: 156, endPoint x: 0, endPoint y: 154, distance: 51.9
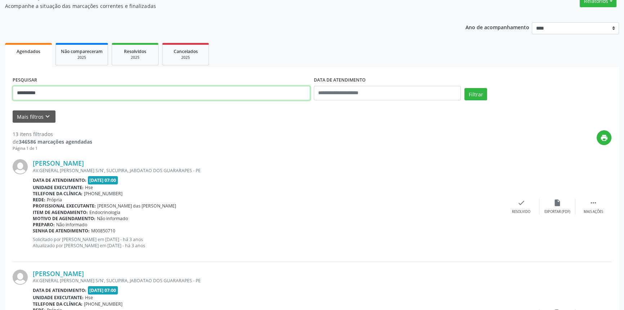
scroll to position [65, 0]
click at [464, 88] on button "Filtrar" at bounding box center [475, 94] width 23 height 12
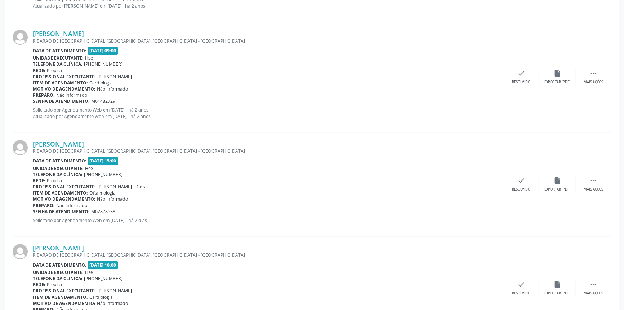
scroll to position [478, 0]
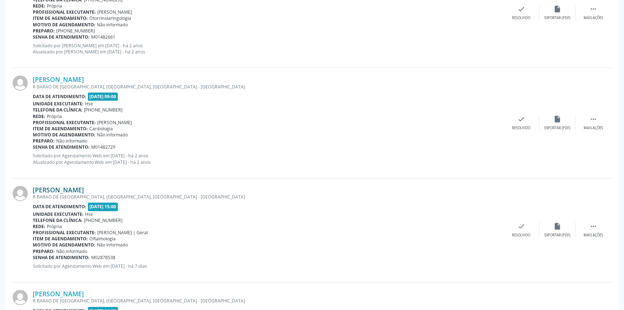
drag, startPoint x: 112, startPoint y: 188, endPoint x: 34, endPoint y: 188, distance: 78.5
click at [34, 188] on div "[PERSON_NAME]" at bounding box center [268, 190] width 471 height 8
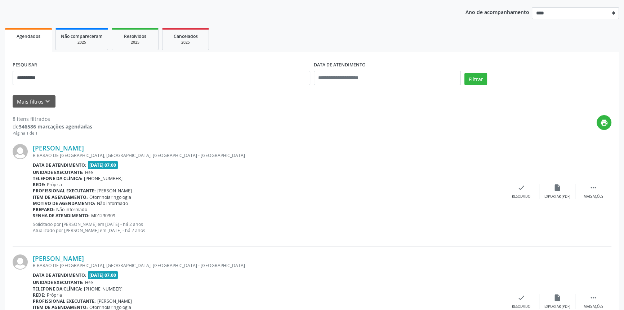
scroll to position [0, 0]
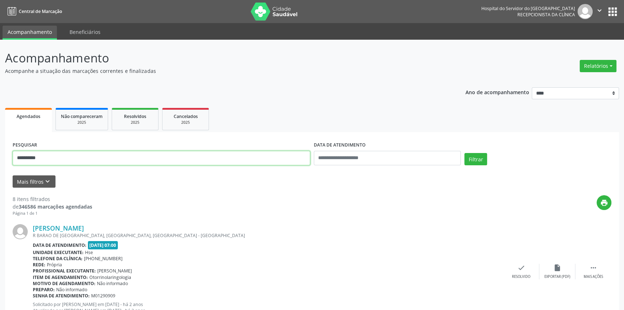
drag, startPoint x: 12, startPoint y: 163, endPoint x: 0, endPoint y: 165, distance: 12.6
click at [464, 153] on button "Filtrar" at bounding box center [475, 159] width 23 height 12
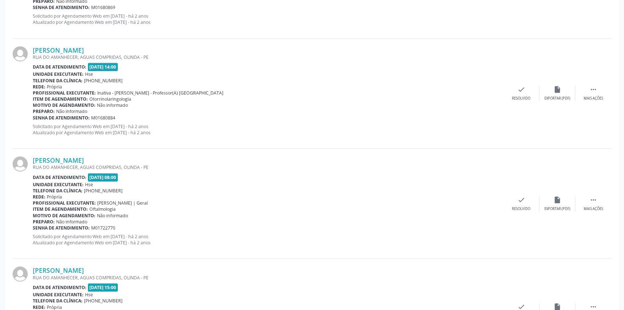
scroll to position [902, 0]
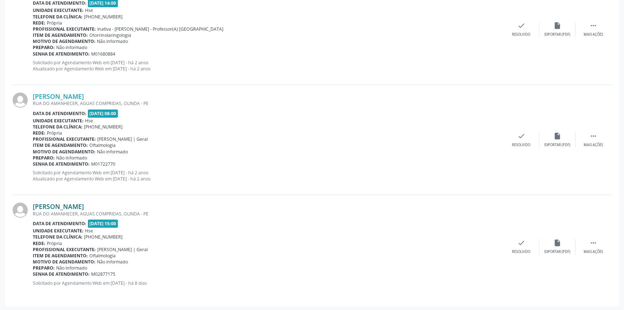
drag, startPoint x: 120, startPoint y: 205, endPoint x: 35, endPoint y: 202, distance: 85.8
click at [35, 202] on div "[PERSON_NAME]" at bounding box center [268, 206] width 471 height 8
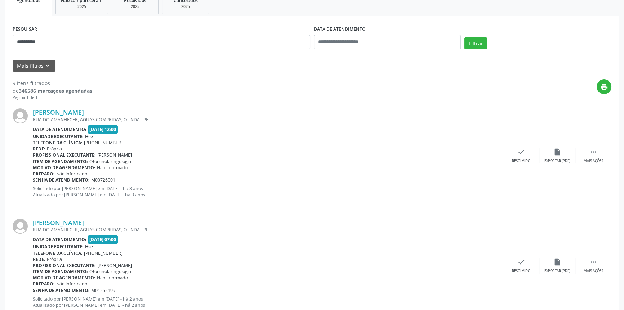
scroll to position [0, 0]
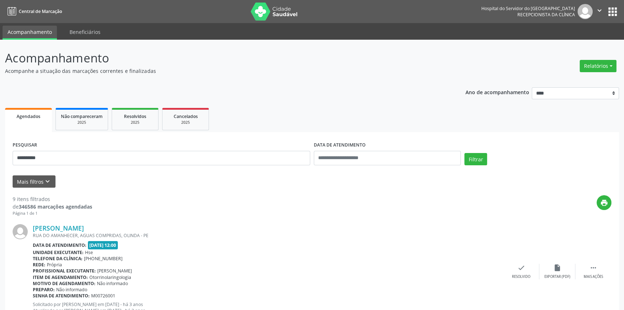
drag, startPoint x: 56, startPoint y: 147, endPoint x: 0, endPoint y: 157, distance: 56.8
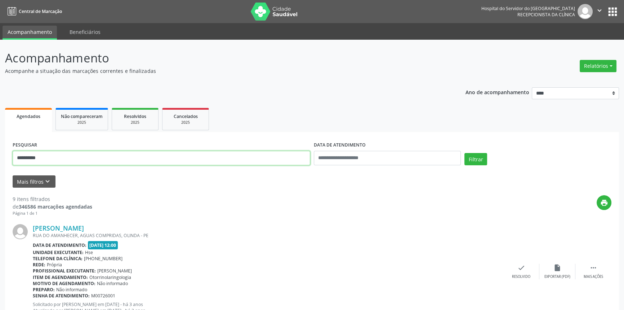
drag, startPoint x: 50, startPoint y: 160, endPoint x: 0, endPoint y: 157, distance: 50.2
click at [464, 153] on button "Filtrar" at bounding box center [475, 159] width 23 height 12
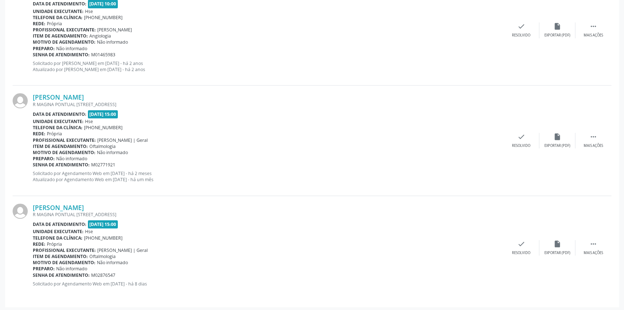
scroll to position [682, 0]
drag, startPoint x: 142, startPoint y: 205, endPoint x: 32, endPoint y: 204, distance: 109.5
click at [32, 204] on div "[PERSON_NAME] [STREET_ADDRESS] Data de atendimento: [DATE] 15:00 Unidade execut…" at bounding box center [312, 246] width 599 height 103
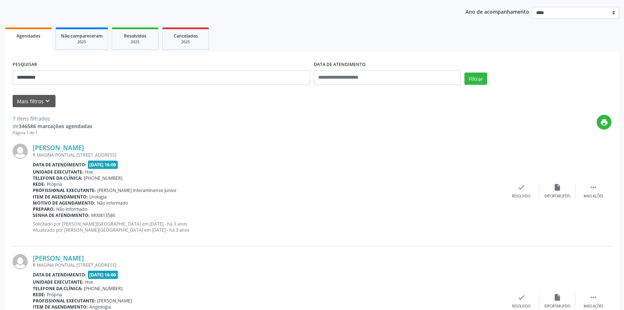
scroll to position [0, 0]
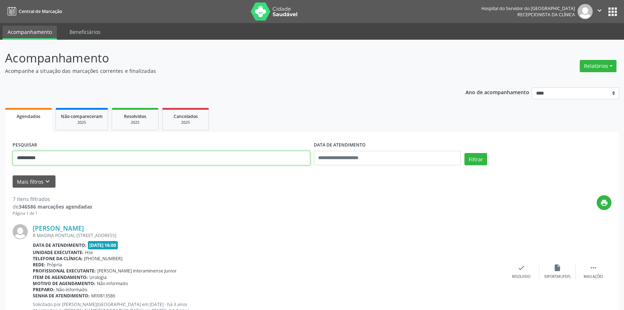
drag, startPoint x: 55, startPoint y: 157, endPoint x: 0, endPoint y: 157, distance: 55.5
click at [464, 153] on button "Filtrar" at bounding box center [475, 159] width 23 height 12
click at [71, 159] on input "**********" at bounding box center [162, 158] width 298 height 14
paste input "**********"
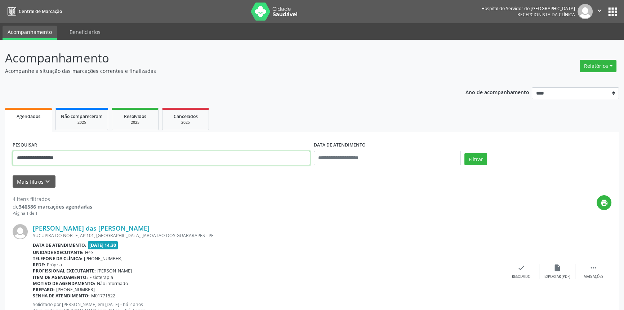
click at [464, 153] on button "Filtrar" at bounding box center [475, 159] width 23 height 12
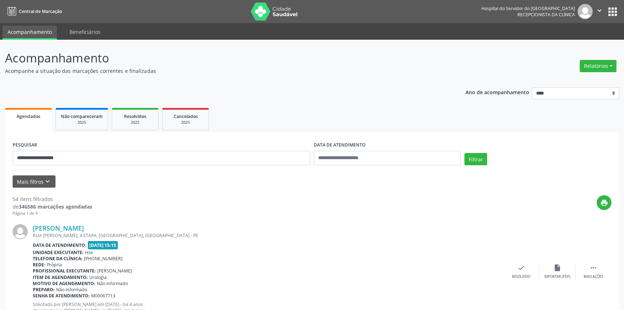
click at [92, 147] on div "**********" at bounding box center [161, 154] width 301 height 31
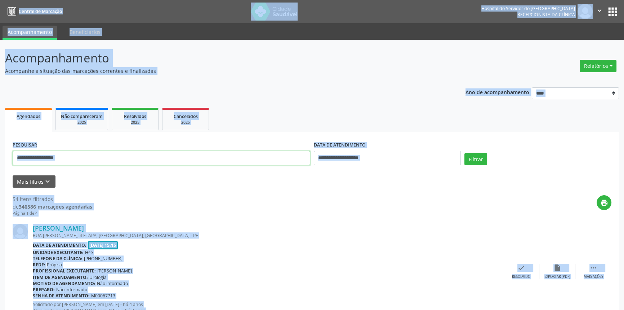
click at [89, 157] on input "**********" at bounding box center [162, 158] width 298 height 14
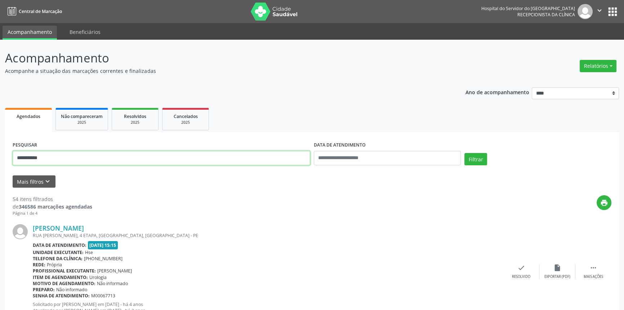
type input "**********"
click at [464, 153] on button "Filtrar" at bounding box center [475, 159] width 23 height 12
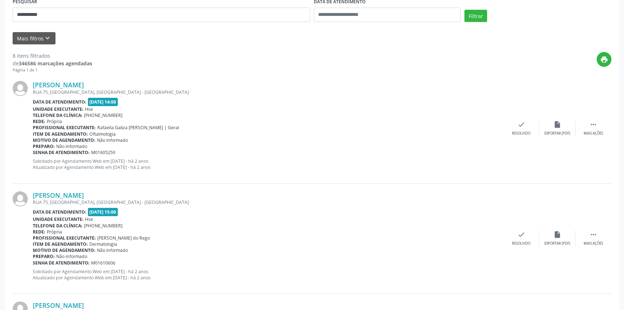
scroll to position [14, 0]
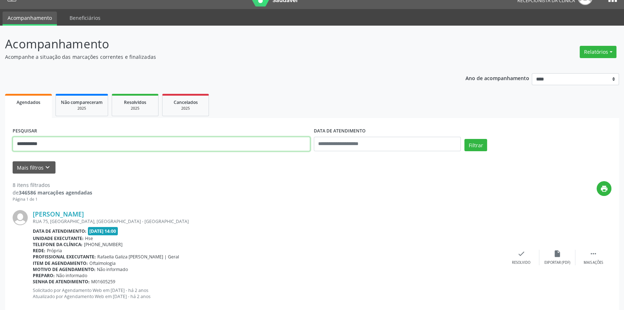
drag, startPoint x: 77, startPoint y: 145, endPoint x: 51, endPoint y: 142, distance: 26.5
click at [51, 142] on input "**********" at bounding box center [162, 144] width 298 height 14
drag, startPoint x: 63, startPoint y: 146, endPoint x: 0, endPoint y: 143, distance: 62.8
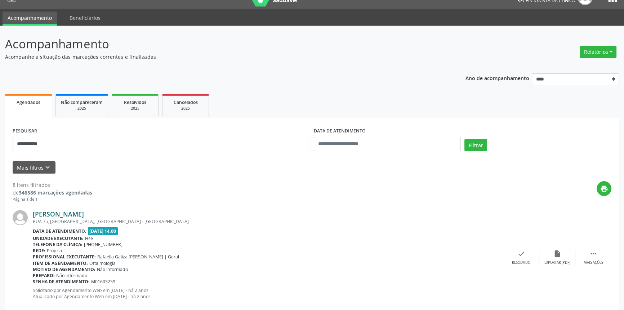
click at [82, 213] on link "[PERSON_NAME]" at bounding box center [58, 214] width 51 height 8
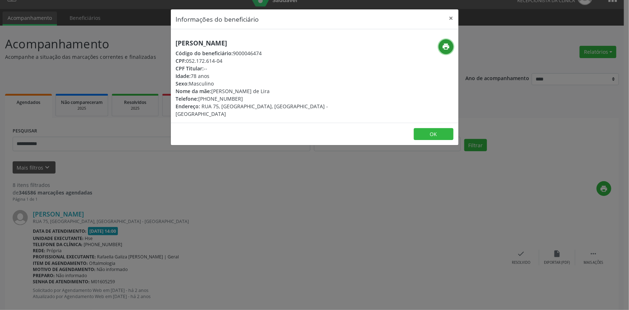
click at [445, 46] on icon "print" at bounding box center [446, 47] width 8 height 8
click at [111, 142] on div "Informações do beneficiário × [PERSON_NAME] Código do beneficiário: 9000046474 …" at bounding box center [314, 155] width 629 height 310
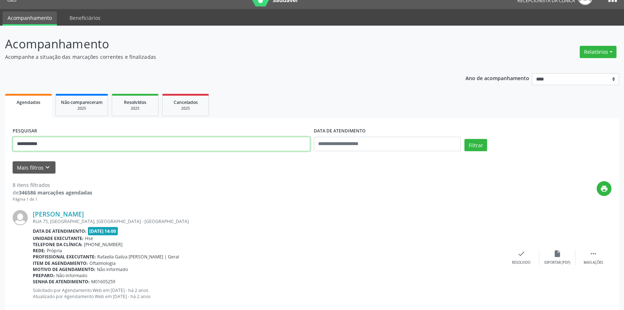
click at [107, 143] on input "**********" at bounding box center [162, 144] width 298 height 14
click at [464, 139] on button "Filtrar" at bounding box center [475, 145] width 23 height 12
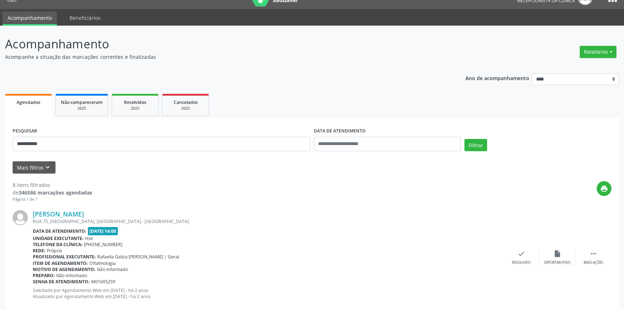
scroll to position [0, 0]
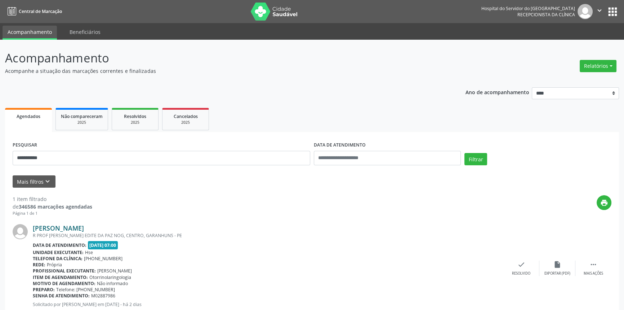
click at [84, 228] on link "[PERSON_NAME]" at bounding box center [58, 228] width 51 height 8
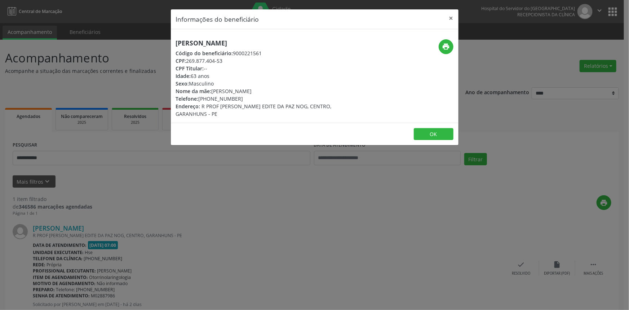
click at [263, 43] on h5 "[PERSON_NAME]" at bounding box center [267, 43] width 182 height 8
click at [445, 44] on icon "print" at bounding box center [446, 47] width 8 height 8
click at [448, 12] on button "×" at bounding box center [451, 18] width 14 height 18
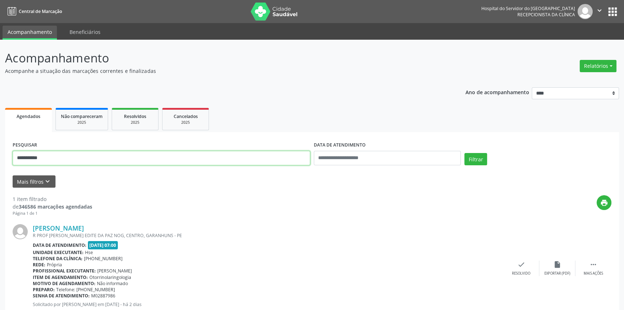
drag, startPoint x: 54, startPoint y: 157, endPoint x: 0, endPoint y: 168, distance: 55.1
click at [0, 168] on div "**********" at bounding box center [312, 186] width 624 height 293
click at [464, 153] on button "Filtrar" at bounding box center [475, 159] width 23 height 12
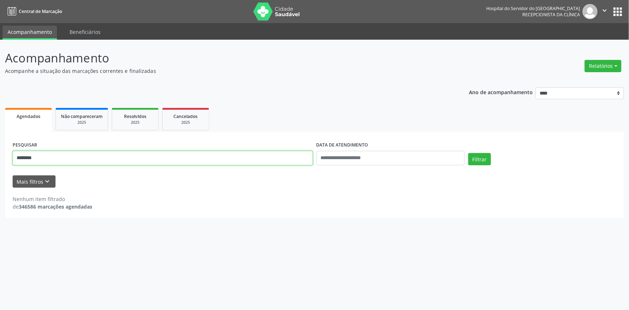
drag, startPoint x: 27, startPoint y: 159, endPoint x: 0, endPoint y: 159, distance: 27.0
click at [0, 159] on div "Acompanhamento Acompanhe a situação das marcações correntes e finalizadas Relat…" at bounding box center [314, 175] width 629 height 270
paste input "**"
click at [473, 158] on button "Filtrar" at bounding box center [479, 159] width 23 height 12
drag, startPoint x: 68, startPoint y: 158, endPoint x: 0, endPoint y: 154, distance: 68.6
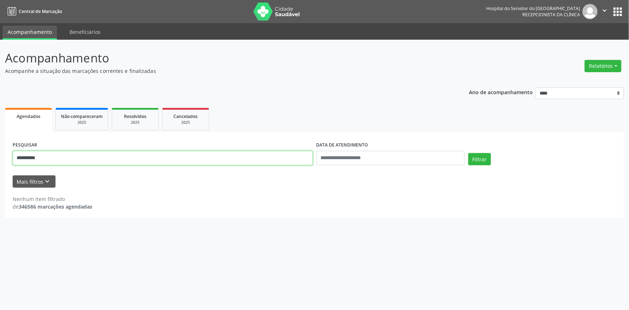
click at [0, 154] on div "**********" at bounding box center [314, 175] width 629 height 270
paste input "*"
click at [478, 157] on button "Filtrar" at bounding box center [479, 159] width 23 height 12
drag, startPoint x: 51, startPoint y: 159, endPoint x: 14, endPoint y: 154, distance: 36.7
click at [14, 154] on input "**********" at bounding box center [163, 158] width 300 height 14
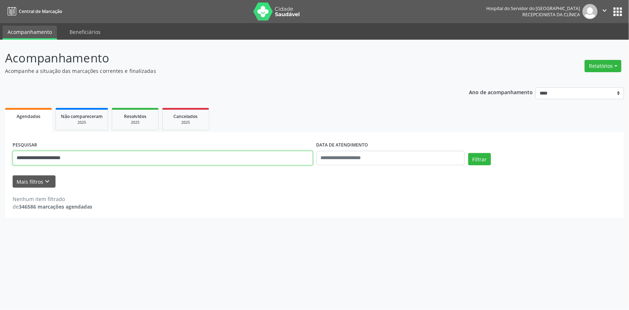
click at [468, 153] on button "Filtrar" at bounding box center [479, 159] width 23 height 12
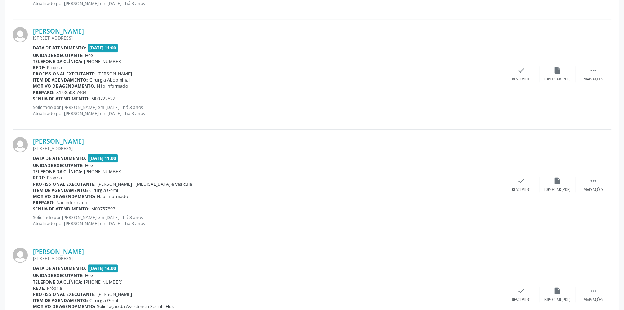
scroll to position [688, 0]
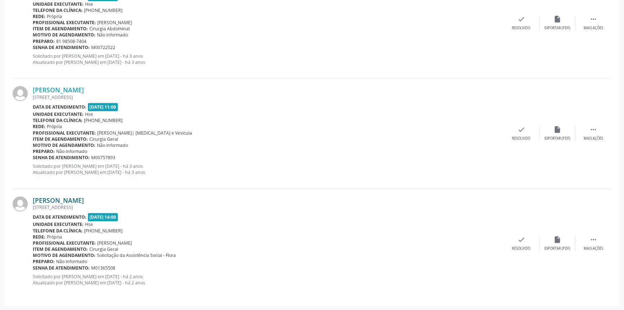
click at [84, 199] on link "[PERSON_NAME]" at bounding box center [58, 200] width 51 height 8
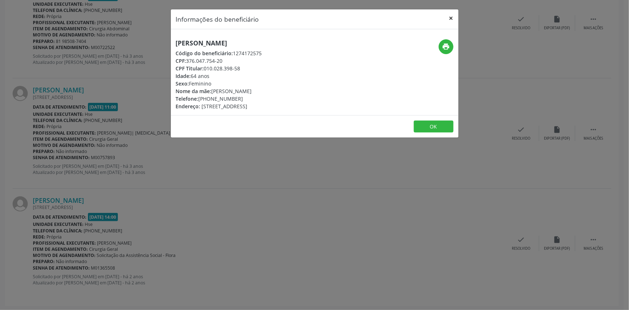
click at [449, 15] on button "×" at bounding box center [451, 18] width 14 height 18
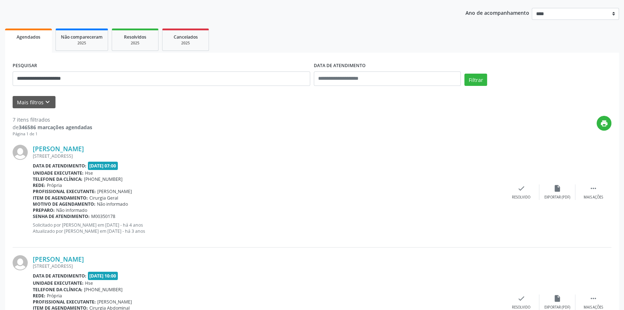
scroll to position [0, 0]
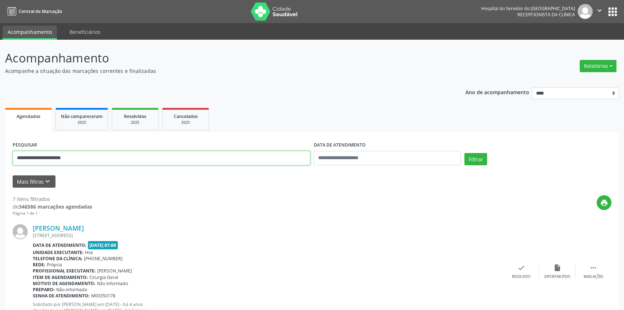
drag, startPoint x: 91, startPoint y: 161, endPoint x: 0, endPoint y: 162, distance: 91.2
paste input "text"
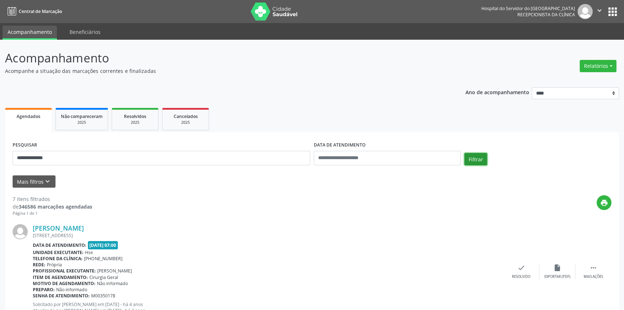
click at [474, 157] on button "Filtrar" at bounding box center [475, 159] width 23 height 12
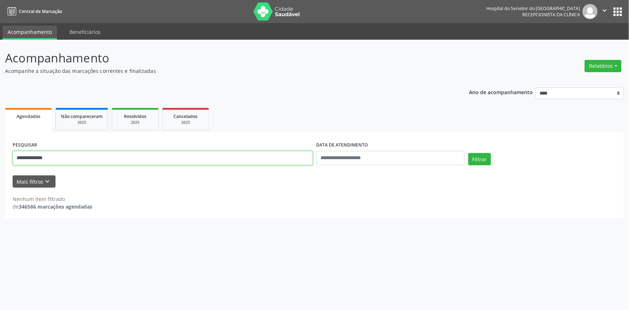
drag, startPoint x: 61, startPoint y: 158, endPoint x: 0, endPoint y: 155, distance: 61.0
click at [0, 155] on div "**********" at bounding box center [314, 175] width 629 height 270
paste input "**********"
click at [475, 158] on button "Filtrar" at bounding box center [479, 159] width 23 height 12
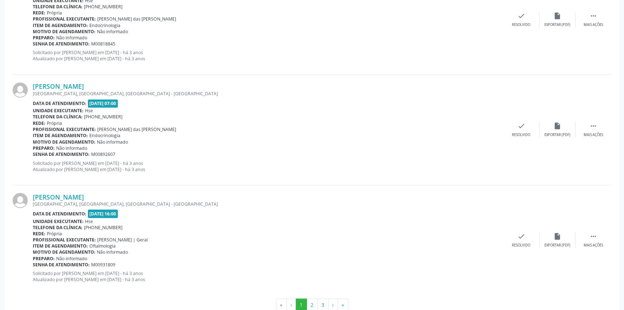
scroll to position [1588, 0]
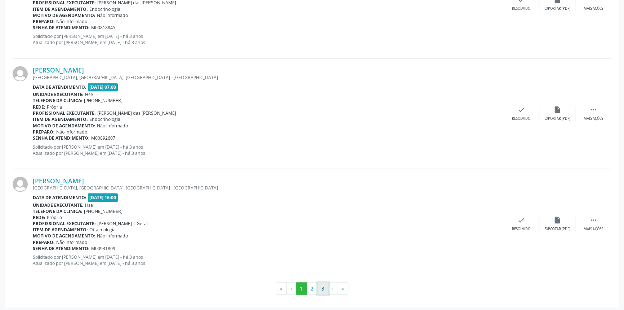
click at [323, 286] on button "3" at bounding box center [322, 288] width 11 height 12
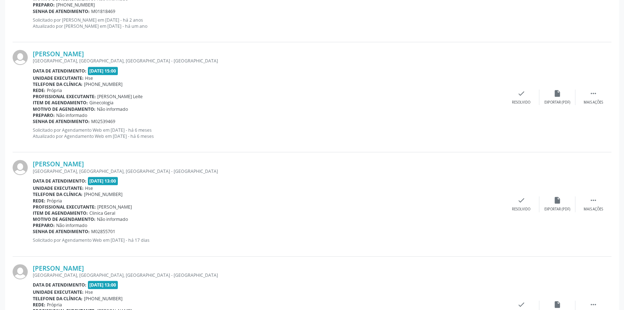
scroll to position [476, 0]
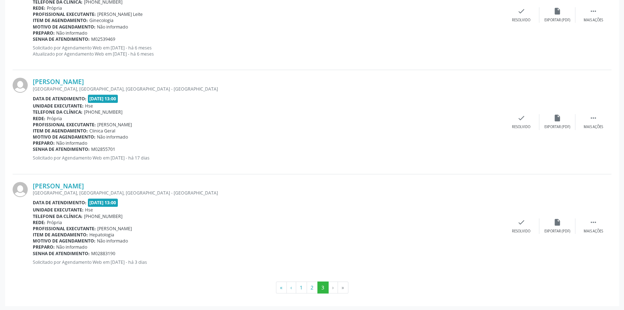
drag, startPoint x: 136, startPoint y: 184, endPoint x: 32, endPoint y: 183, distance: 103.4
click at [32, 183] on div "[PERSON_NAME] [GEOGRAPHIC_DATA], [GEOGRAPHIC_DATA], [GEOGRAPHIC_DATA] Data de a…" at bounding box center [312, 225] width 599 height 103
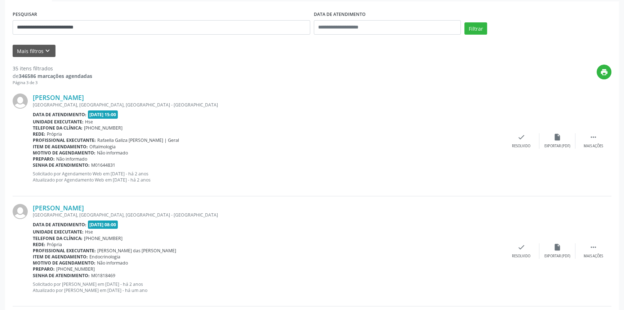
scroll to position [83, 0]
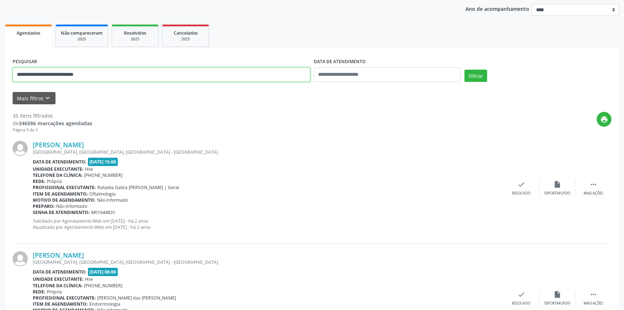
drag, startPoint x: 115, startPoint y: 68, endPoint x: 0, endPoint y: 72, distance: 114.7
paste input "text"
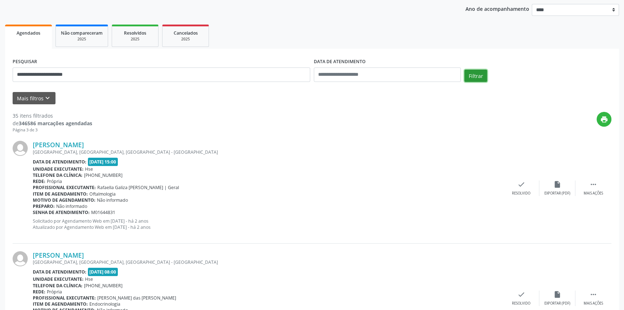
click at [467, 74] on button "Filtrar" at bounding box center [475, 76] width 23 height 12
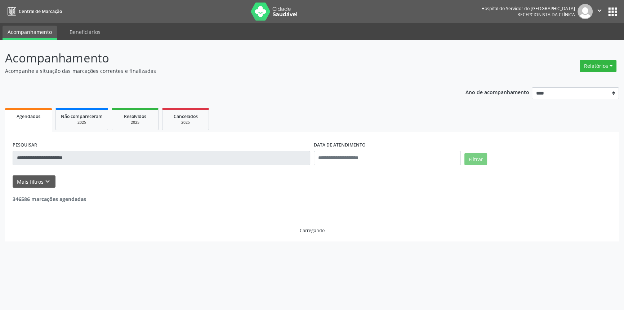
scroll to position [0, 0]
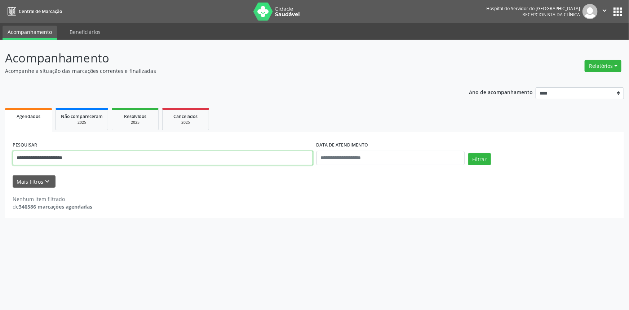
click at [59, 159] on input "**********" at bounding box center [163, 158] width 300 height 14
click at [468, 153] on button "Filtrar" at bounding box center [479, 159] width 23 height 12
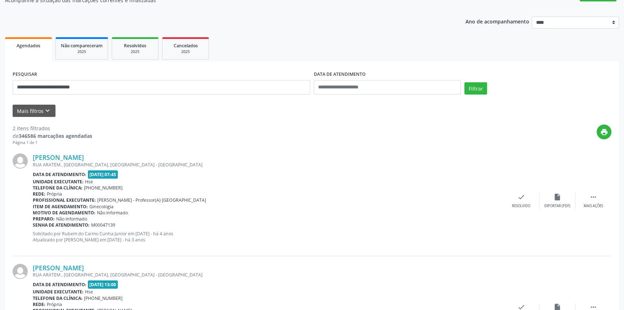
scroll to position [138, 0]
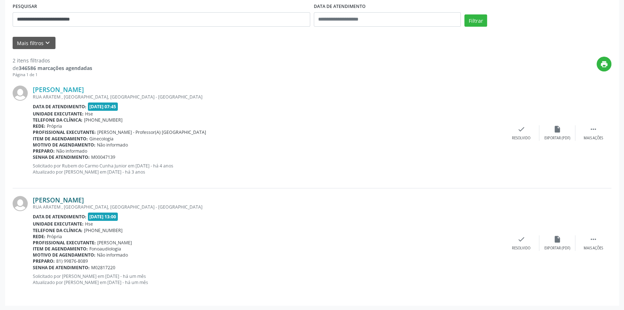
click at [84, 198] on link "[PERSON_NAME]" at bounding box center [58, 200] width 51 height 8
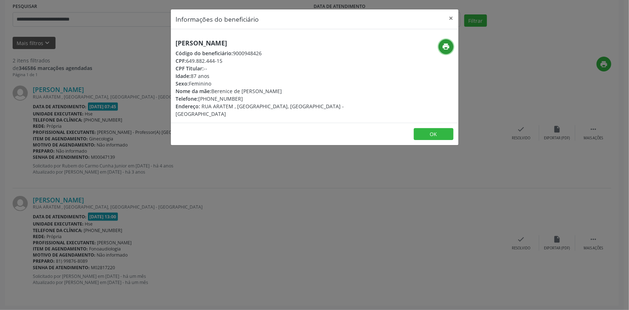
click at [443, 45] on icon "print" at bounding box center [446, 47] width 8 height 8
click at [453, 15] on button "×" at bounding box center [451, 18] width 14 height 18
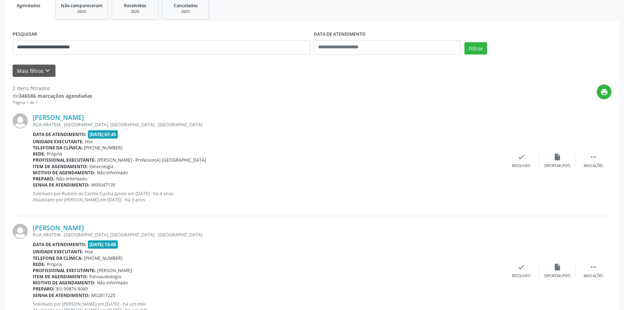
scroll to position [73, 0]
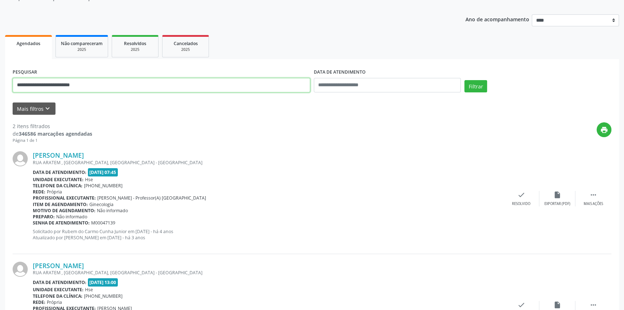
click at [48, 78] on input "**********" at bounding box center [162, 85] width 298 height 14
paste input "text"
click at [464, 80] on button "Filtrar" at bounding box center [475, 86] width 23 height 12
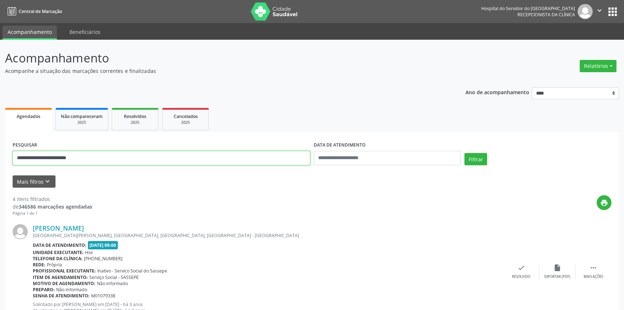
click at [94, 160] on input "**********" at bounding box center [162, 158] width 298 height 14
click at [464, 153] on button "Filtrar" at bounding box center [475, 159] width 23 height 12
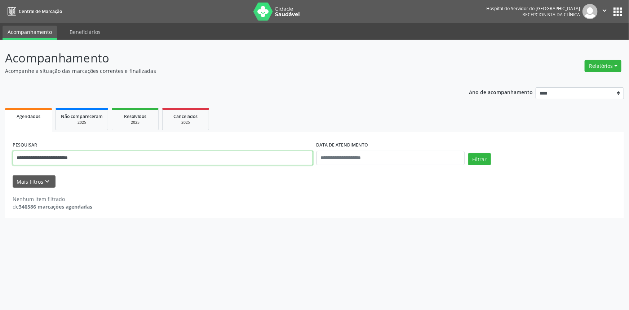
click at [37, 160] on input "**********" at bounding box center [163, 158] width 300 height 14
click at [468, 153] on button "Filtrar" at bounding box center [479, 159] width 23 height 12
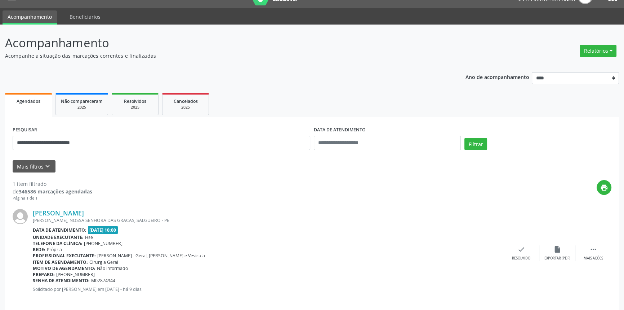
scroll to position [22, 0]
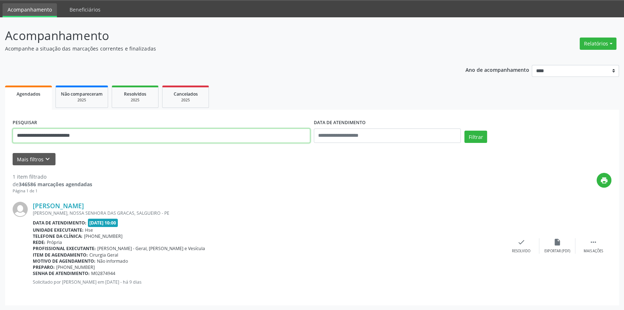
click at [101, 134] on input "**********" at bounding box center [162, 135] width 298 height 14
paste input "text"
click at [464, 130] on button "Filtrar" at bounding box center [475, 136] width 23 height 12
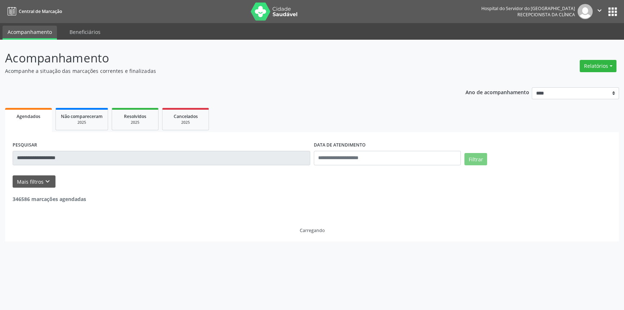
scroll to position [0, 0]
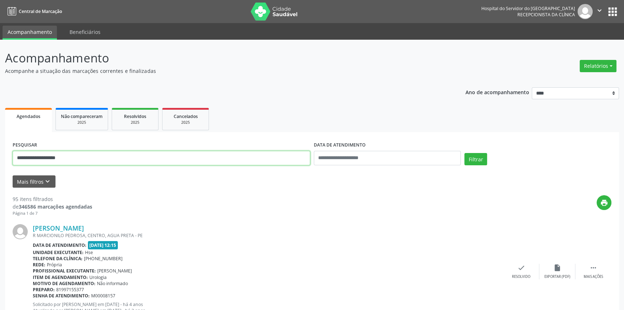
drag, startPoint x: 77, startPoint y: 160, endPoint x: 0, endPoint y: 163, distance: 77.2
click at [464, 153] on button "Filtrar" at bounding box center [475, 159] width 23 height 12
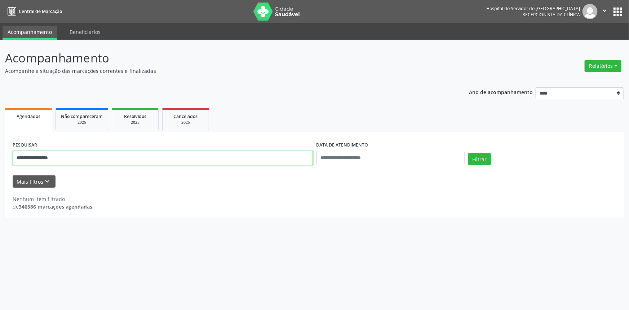
drag, startPoint x: 59, startPoint y: 159, endPoint x: 36, endPoint y: 158, distance: 23.1
click at [36, 158] on input "**********" at bounding box center [163, 158] width 300 height 14
click at [74, 158] on input "**********" at bounding box center [163, 158] width 300 height 14
click at [468, 153] on button "Filtrar" at bounding box center [479, 159] width 23 height 12
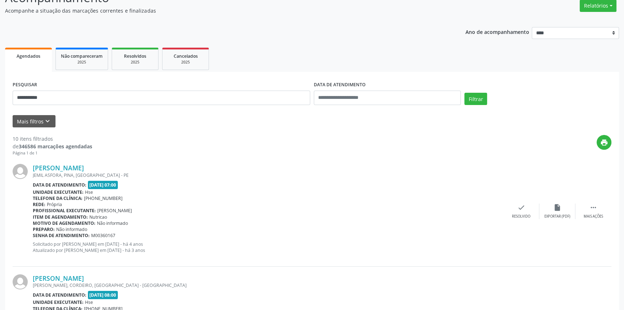
scroll to position [50, 0]
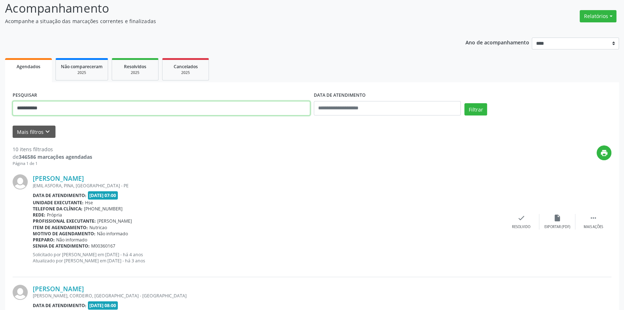
drag, startPoint x: 75, startPoint y: 112, endPoint x: 0, endPoint y: 112, distance: 74.6
click at [464, 103] on button "Filtrar" at bounding box center [475, 109] width 23 height 12
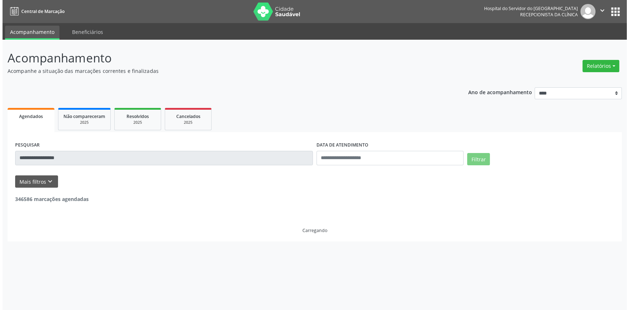
scroll to position [0, 0]
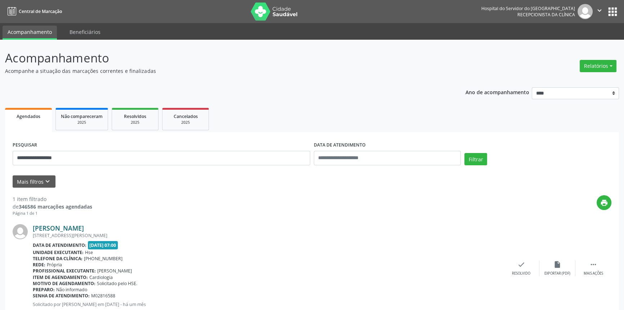
click at [84, 228] on link "[PERSON_NAME]" at bounding box center [58, 228] width 51 height 8
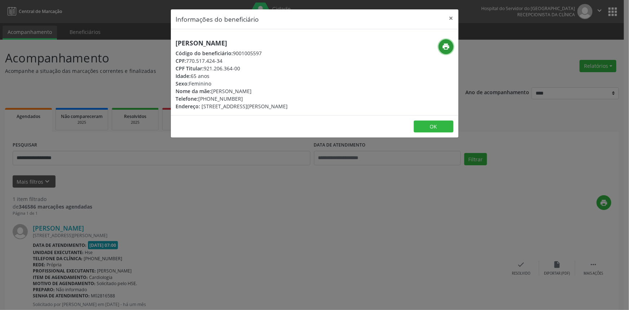
click at [450, 45] on button "print" at bounding box center [446, 46] width 15 height 15
click at [449, 17] on button "×" at bounding box center [451, 18] width 14 height 18
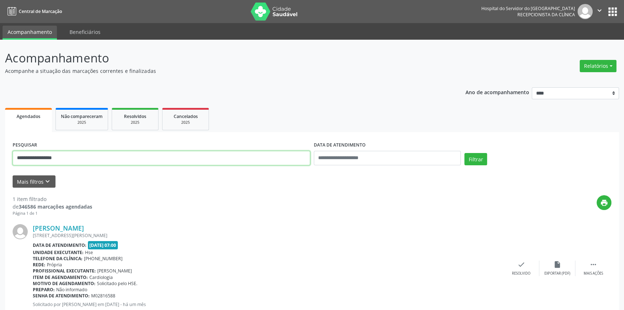
drag, startPoint x: 78, startPoint y: 159, endPoint x: 0, endPoint y: 157, distance: 78.2
click at [0, 157] on div "**********" at bounding box center [312, 186] width 624 height 293
type input "**********"
click at [464, 153] on button "Filtrar" at bounding box center [475, 159] width 23 height 12
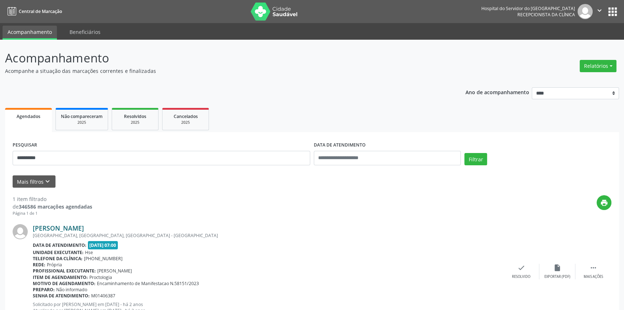
click at [84, 229] on link "[PERSON_NAME]" at bounding box center [58, 228] width 51 height 8
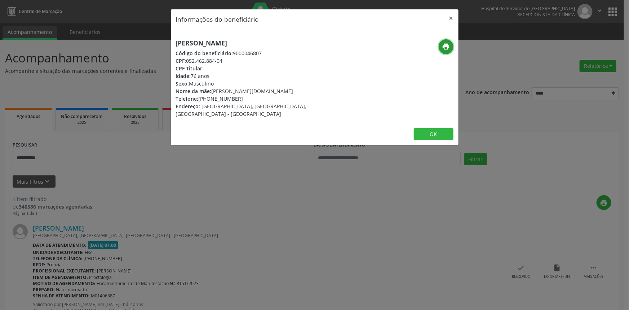
click at [445, 44] on icon "print" at bounding box center [446, 47] width 8 height 8
